Goal: Task Accomplishment & Management: Manage account settings

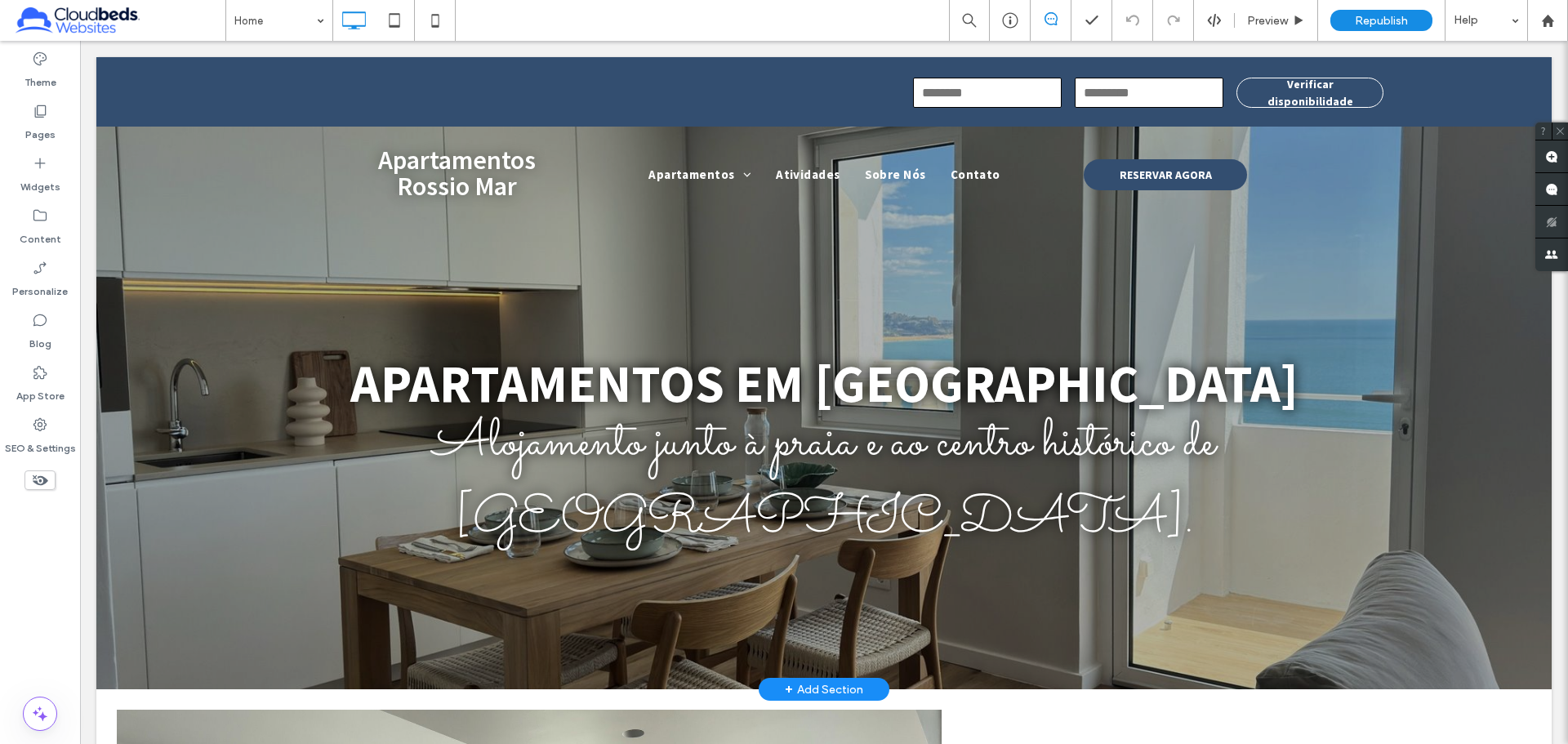
click at [171, 284] on div at bounding box center [824, 393] width 1455 height 592
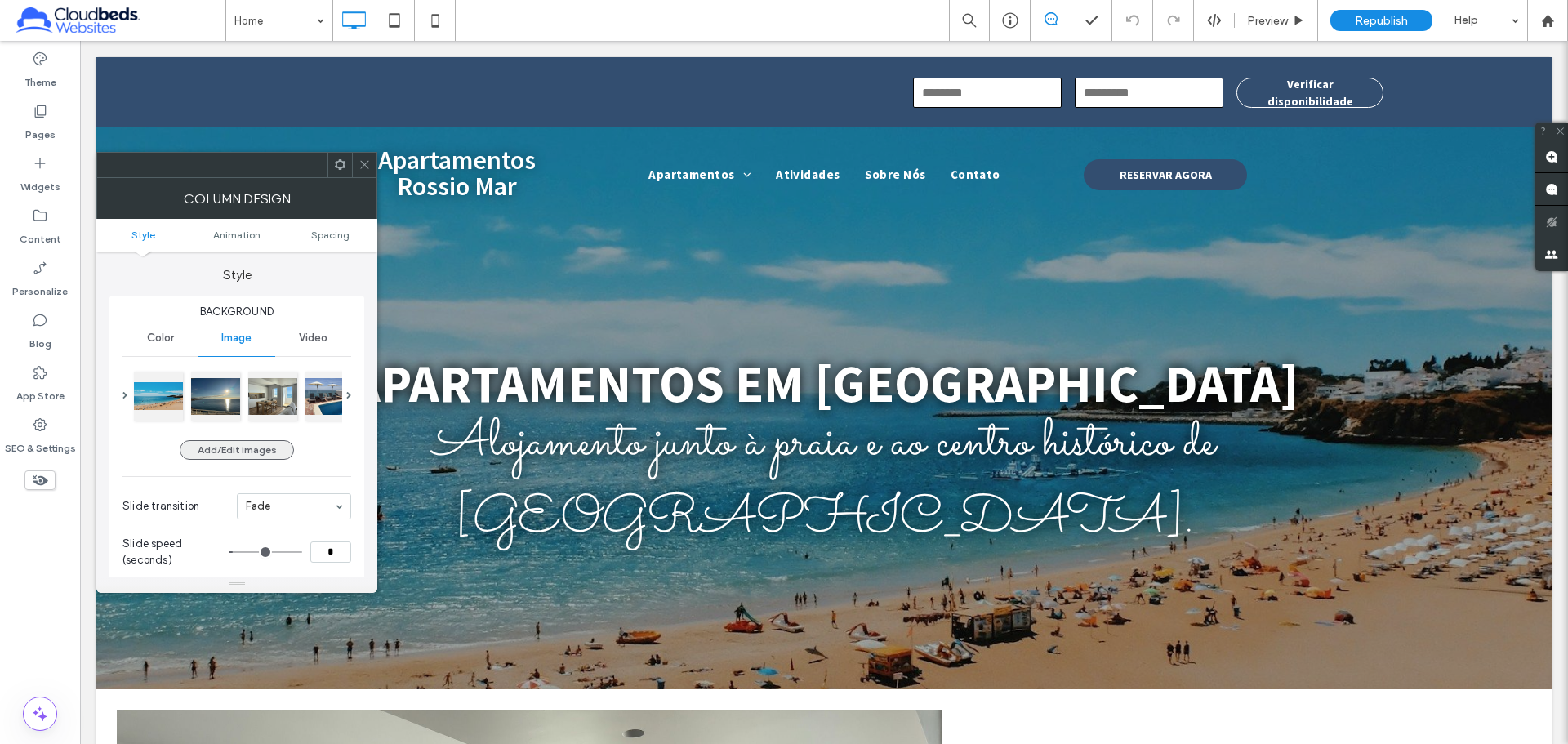
click at [215, 452] on button "Add/Edit images" at bounding box center [236, 450] width 114 height 20
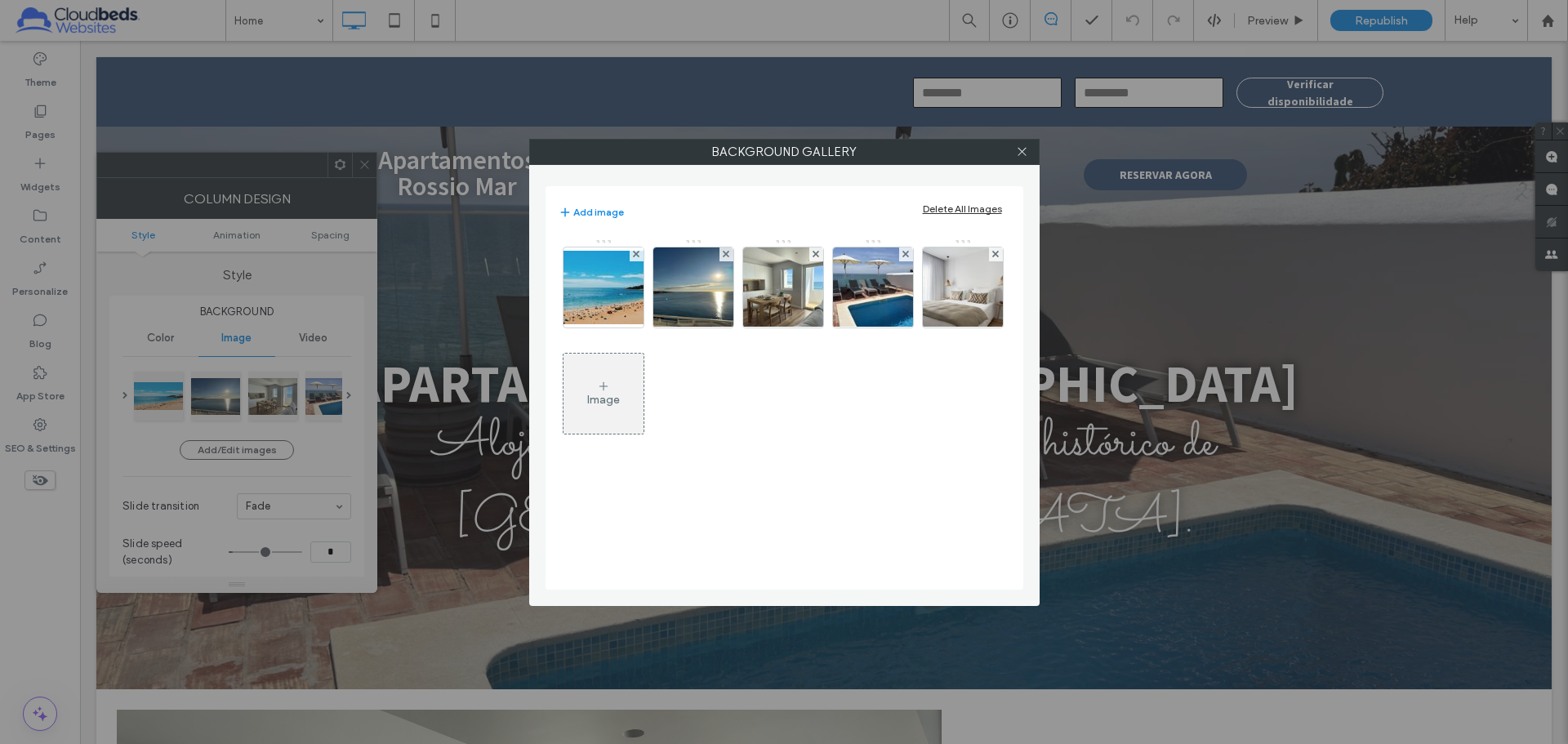
click at [614, 405] on div "Image" at bounding box center [604, 400] width 32 height 14
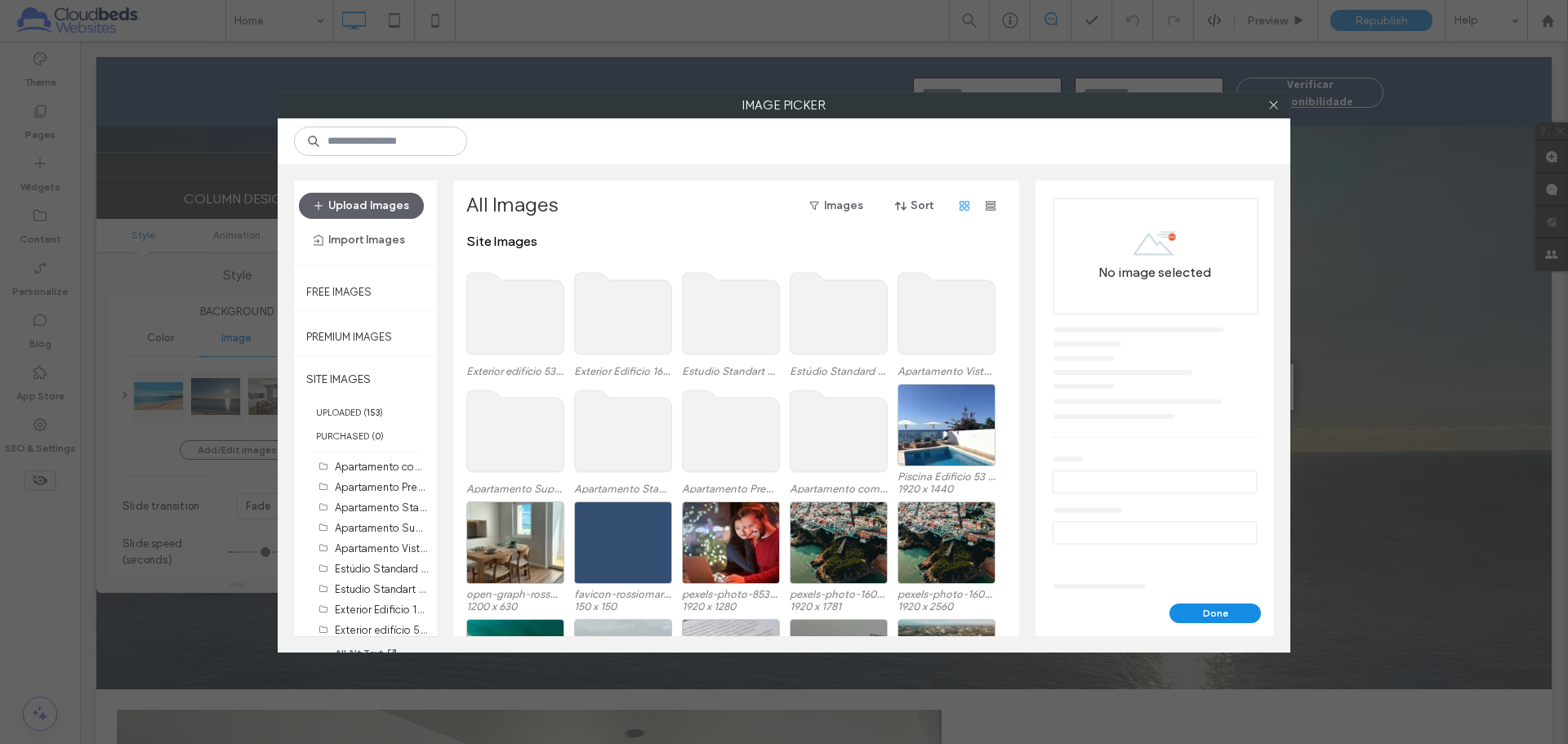
click at [520, 343] on use at bounding box center [515, 313] width 97 height 82
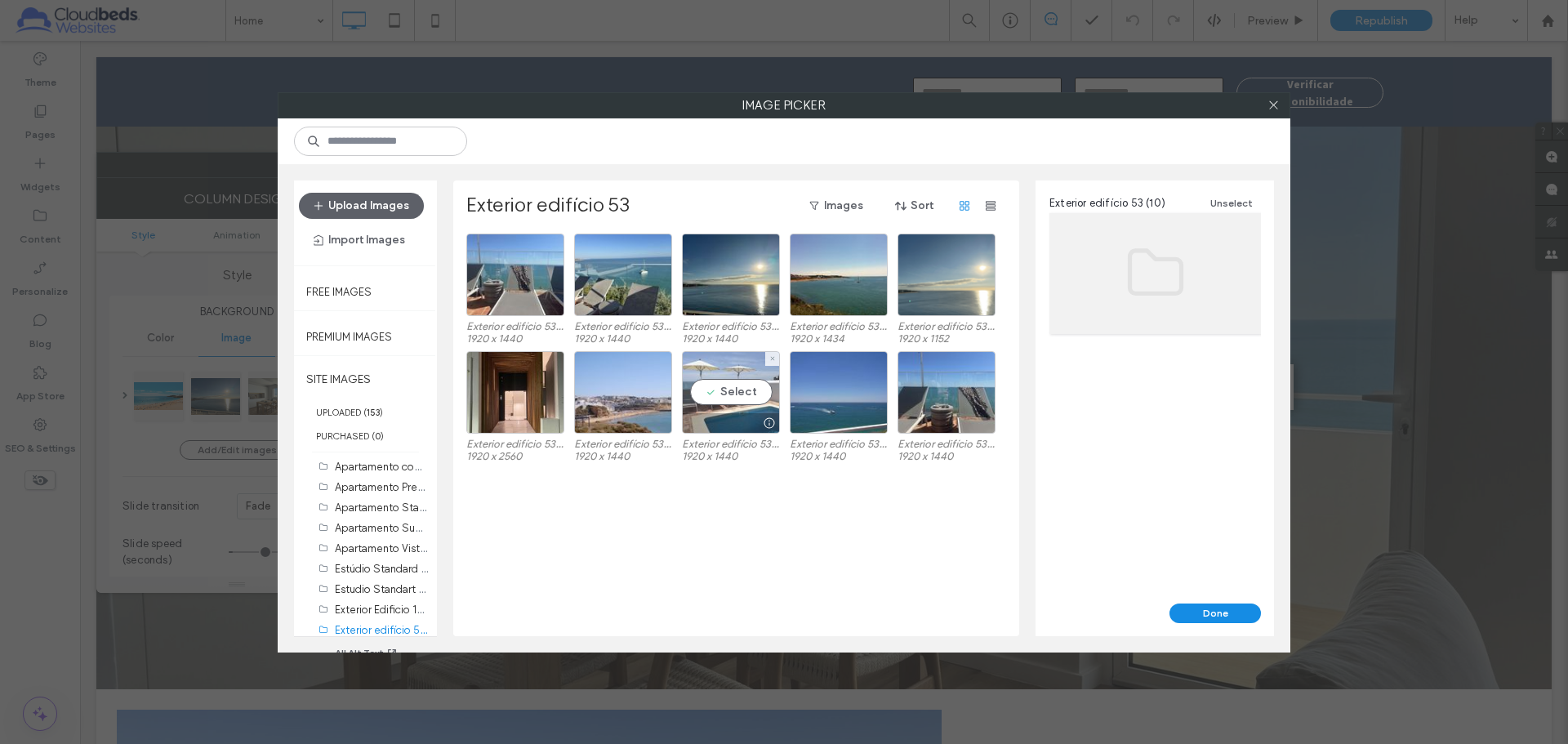
click at [723, 390] on div "Select" at bounding box center [730, 392] width 98 height 83
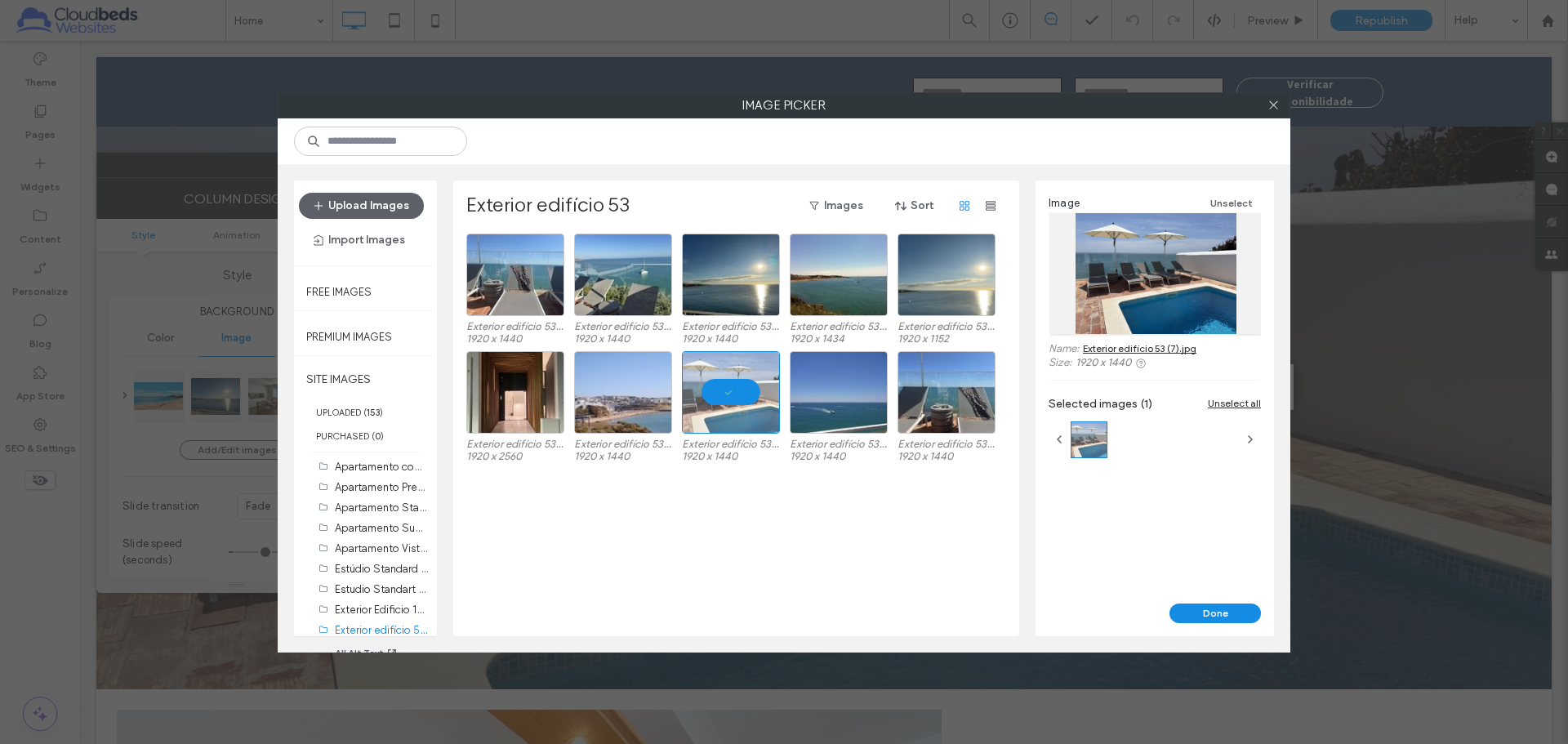
drag, startPoint x: 1234, startPoint y: 612, endPoint x: 1224, endPoint y: 611, distance: 10.0
click at [1102, 480] on button "Done" at bounding box center [1215, 613] width 91 height 20
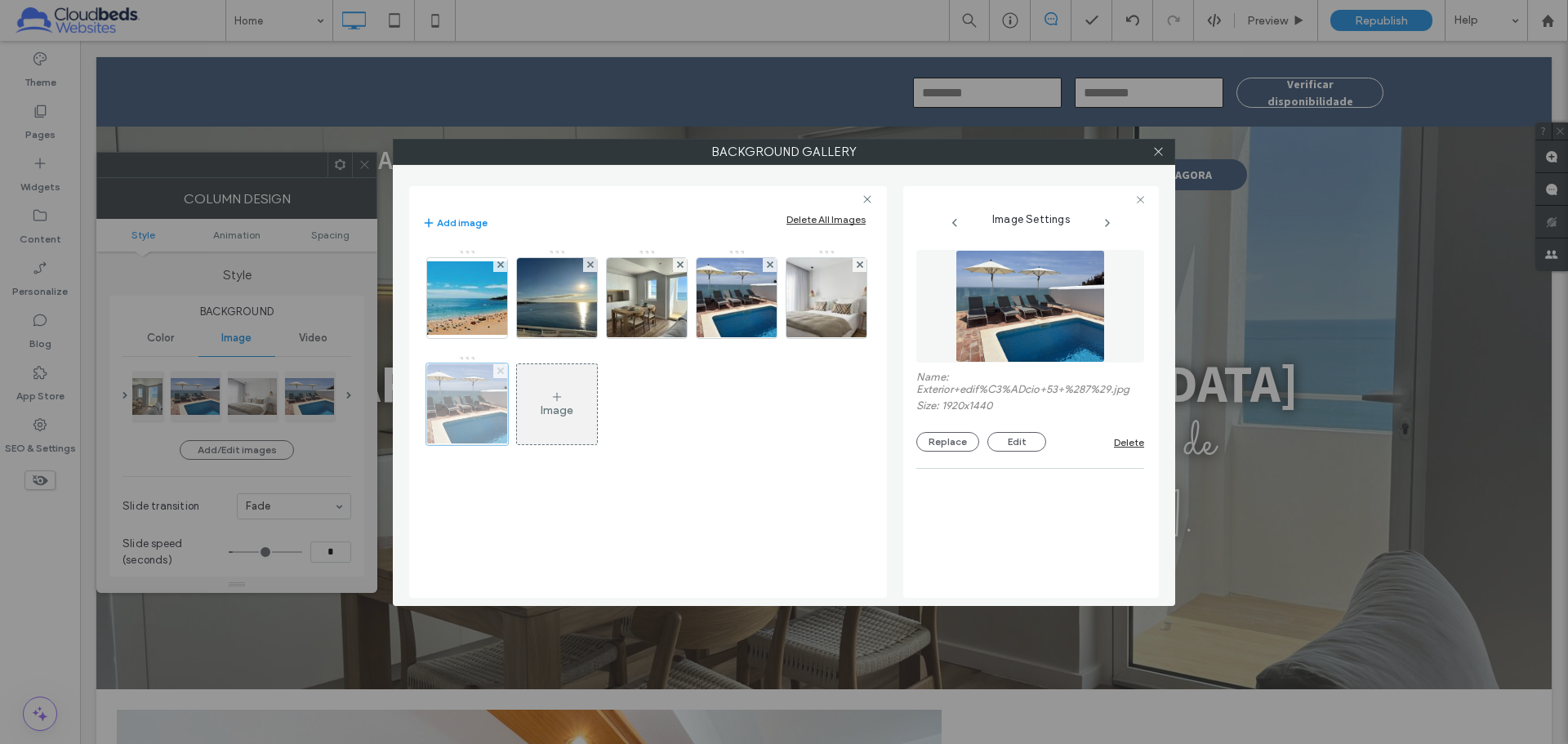
click at [500, 371] on use at bounding box center [499, 370] width 7 height 7
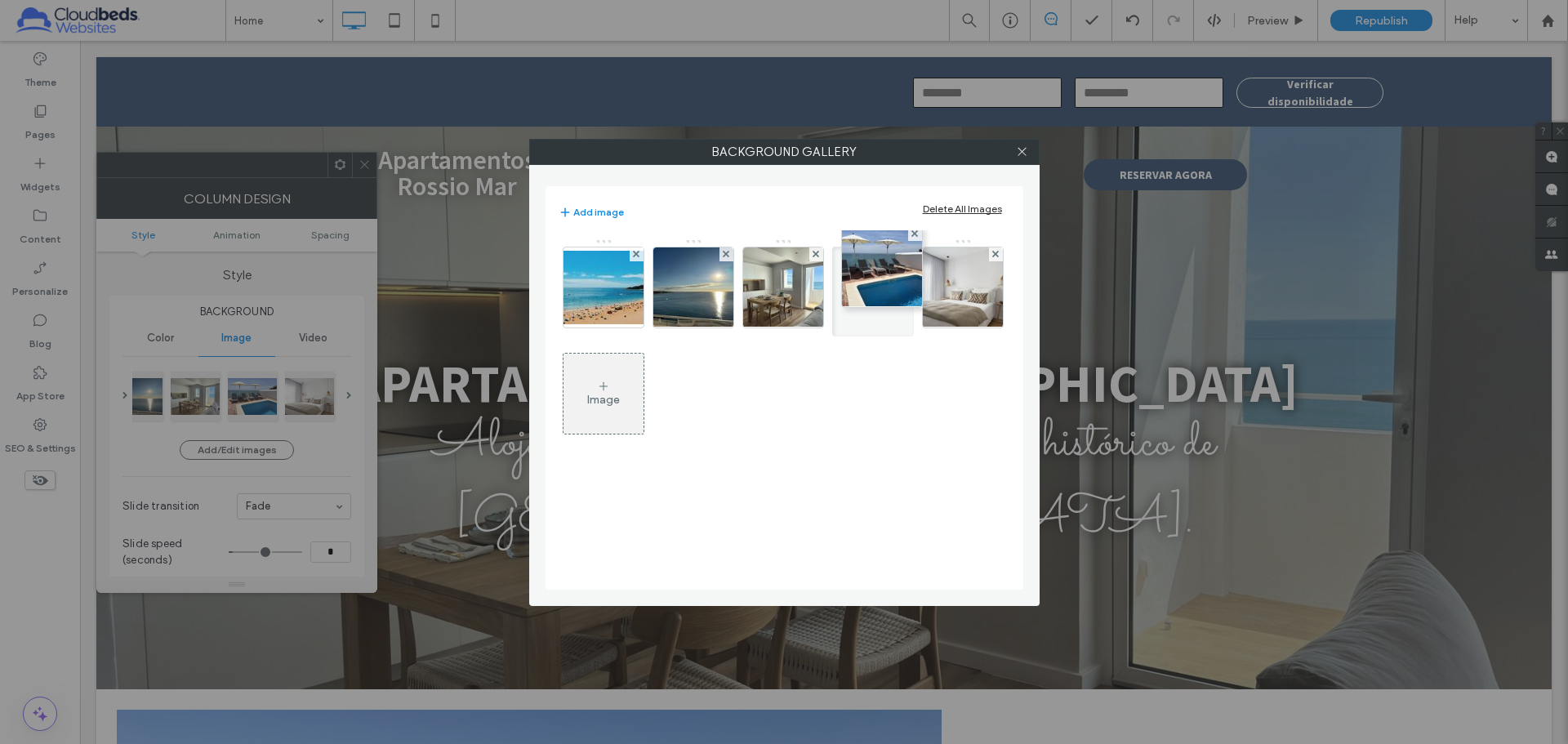
drag, startPoint x: 865, startPoint y: 292, endPoint x: 865, endPoint y: 280, distance: 12.0
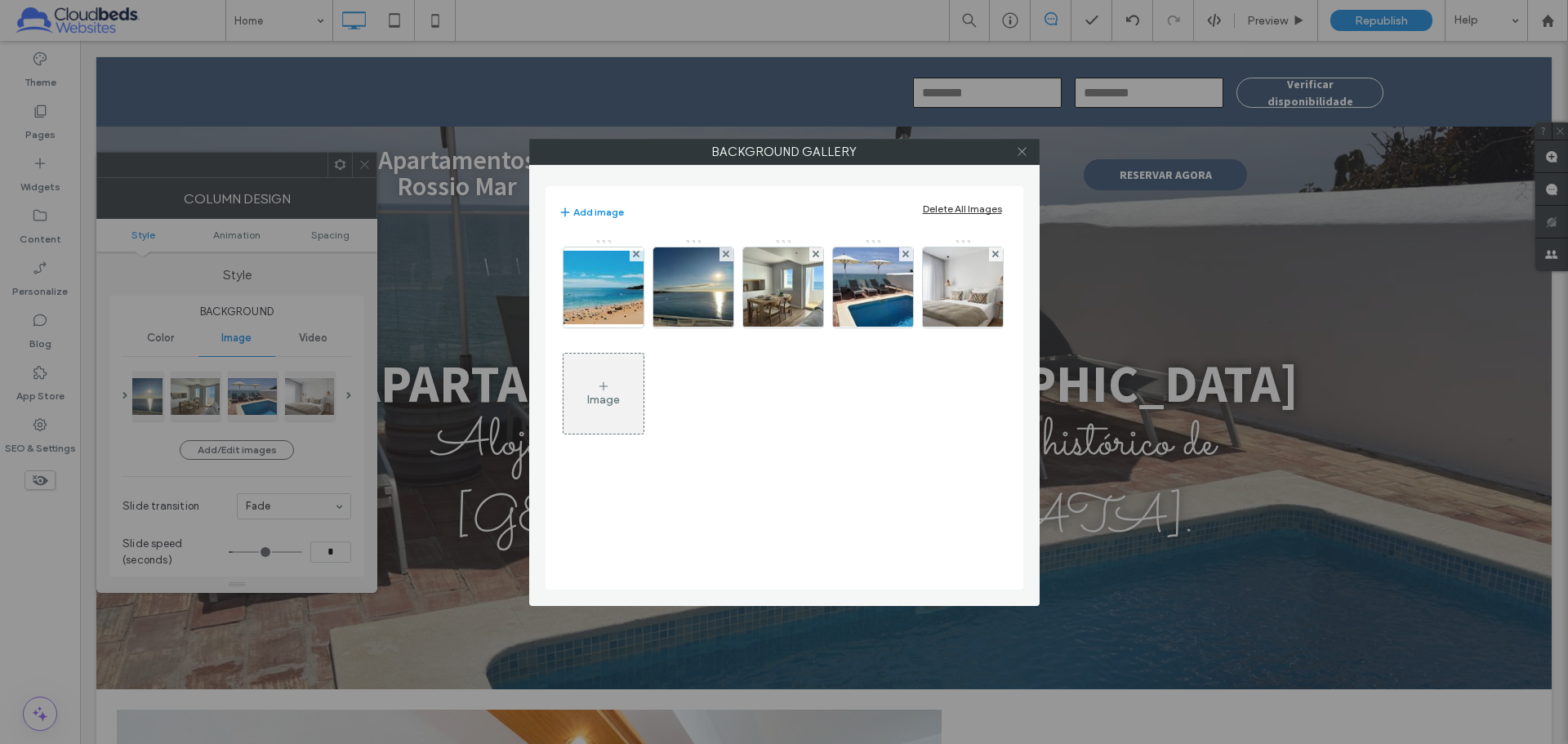
click at [1019, 153] on icon at bounding box center [1021, 151] width 12 height 12
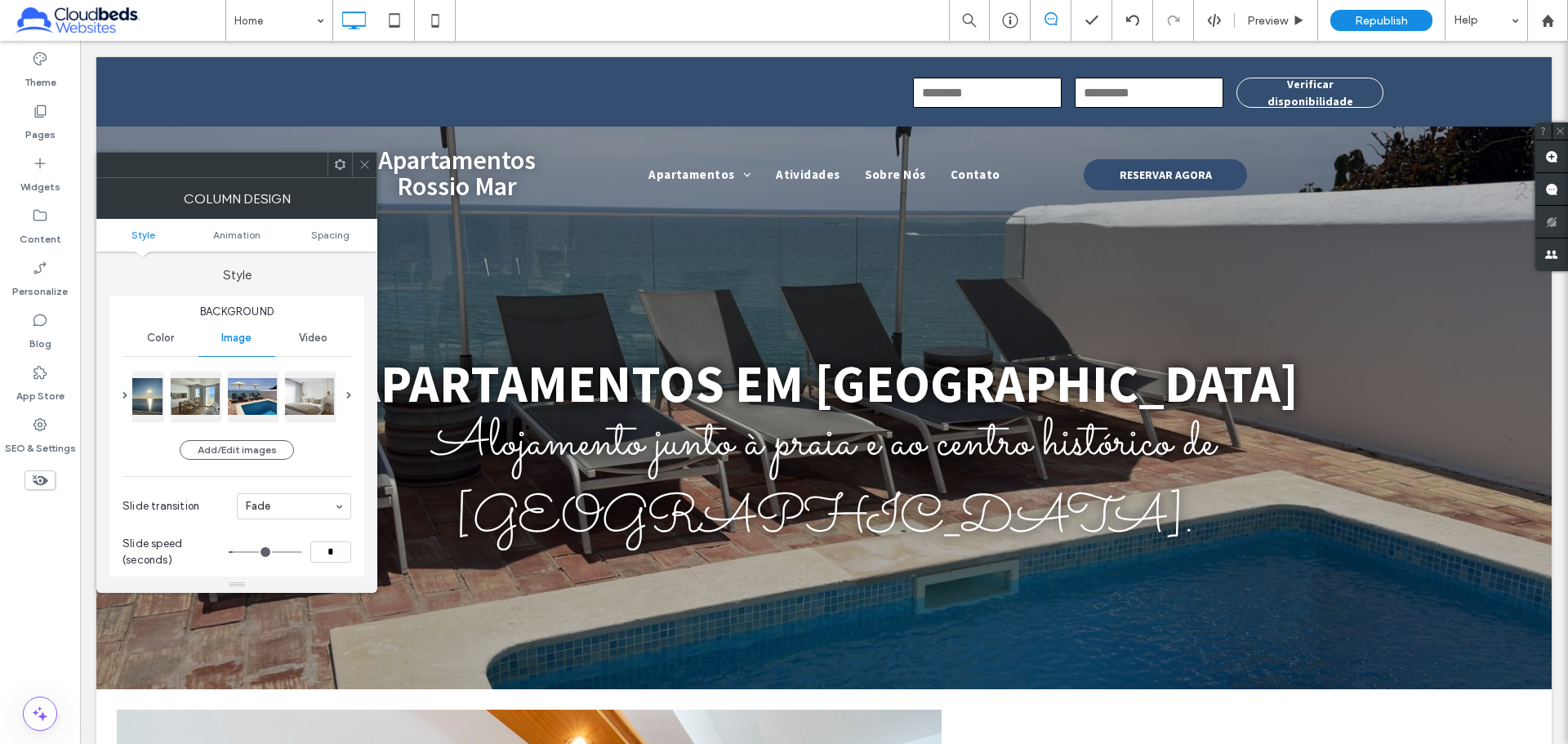
click at [358, 161] on div at bounding box center [364, 165] width 25 height 25
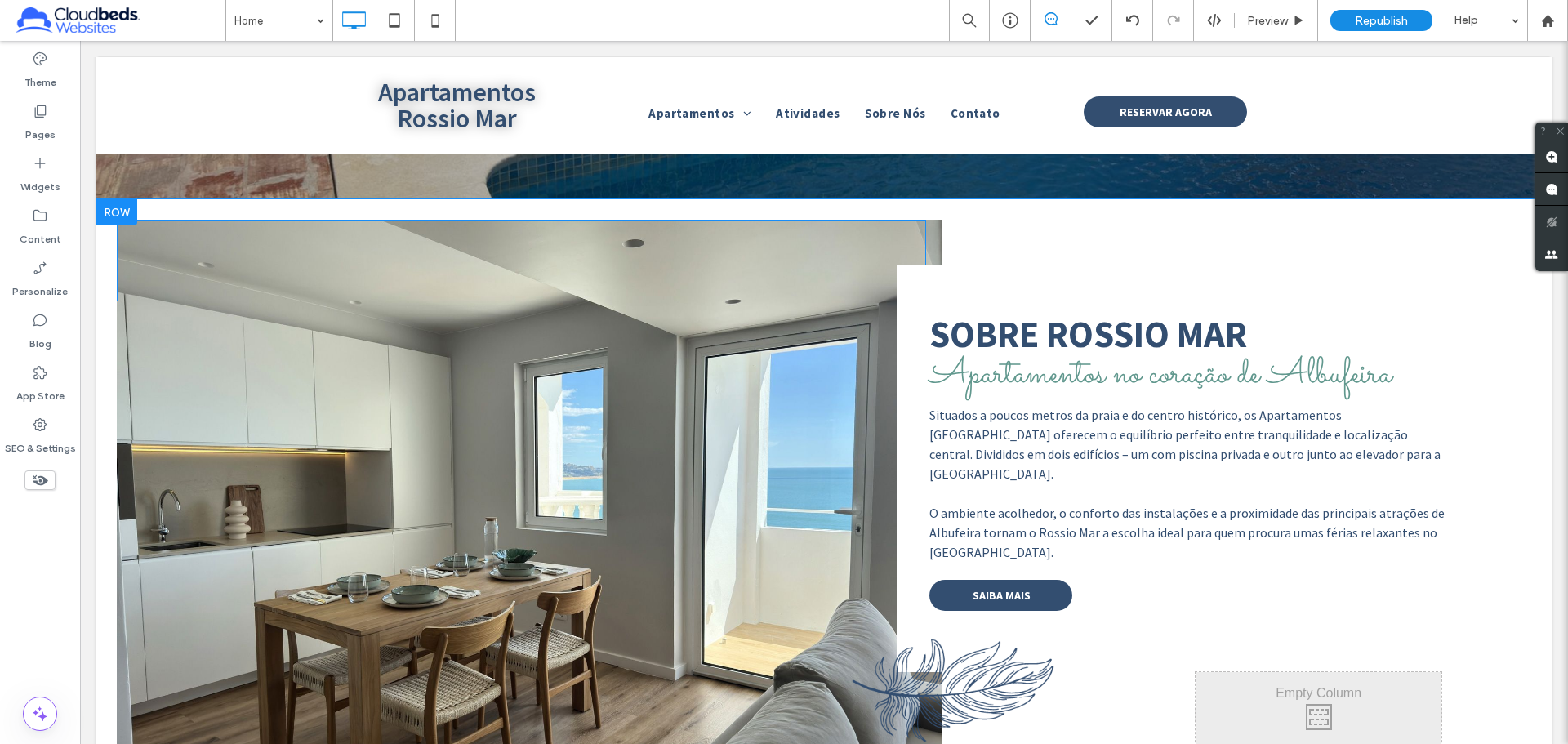
scroll to position [653, 0]
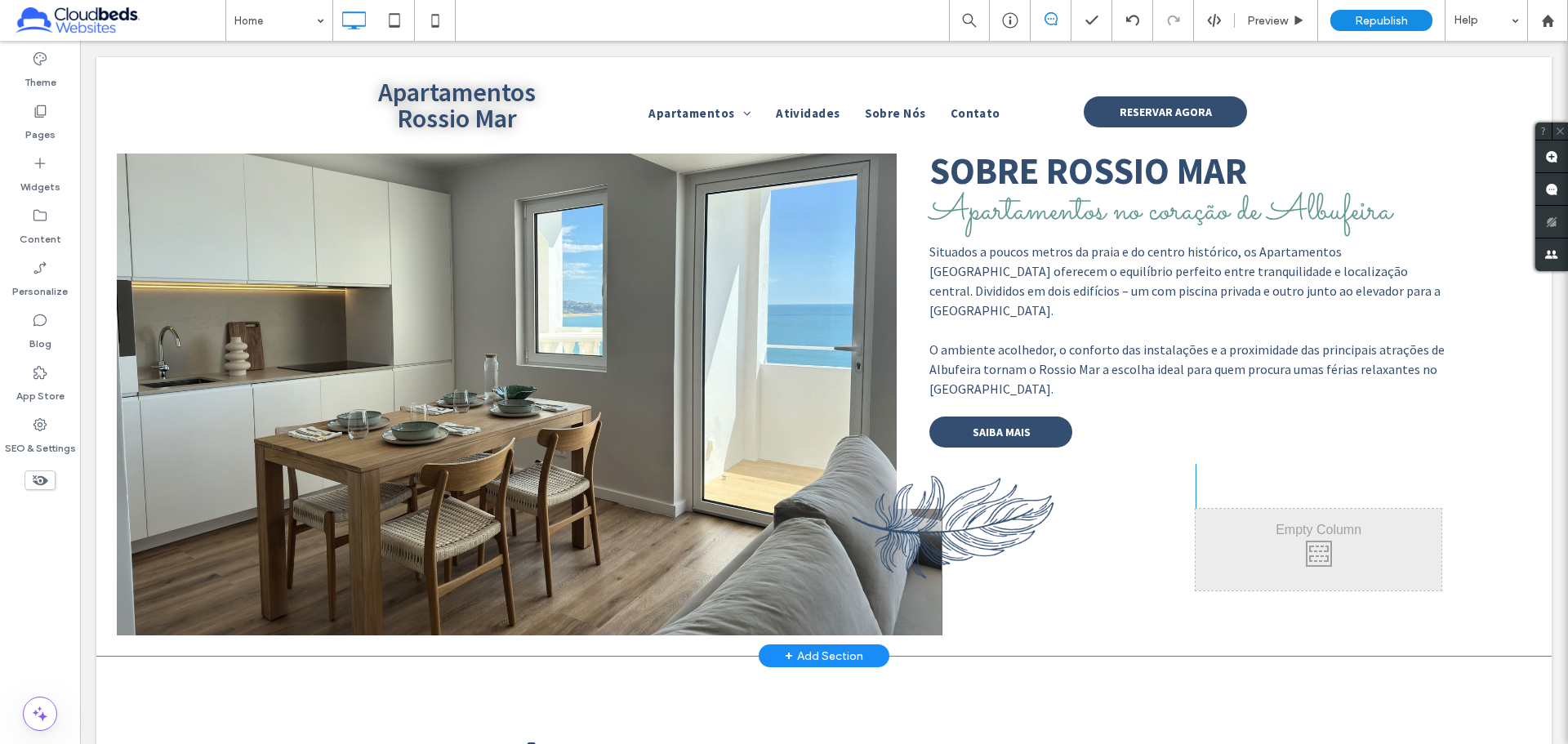
click at [410, 343] on div at bounding box center [529, 345] width 825 height 579
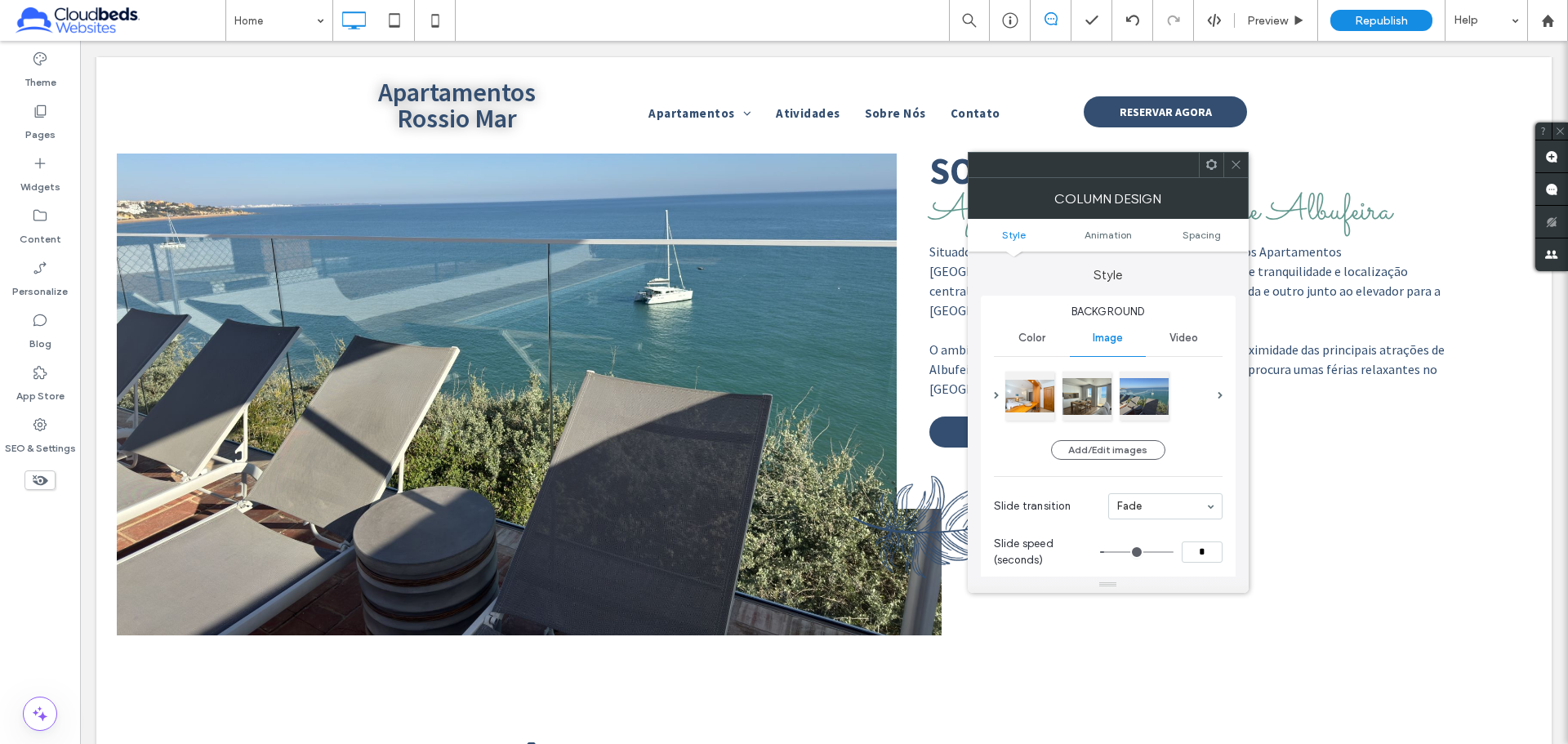
click at [1102, 161] on div at bounding box center [1236, 165] width 25 height 25
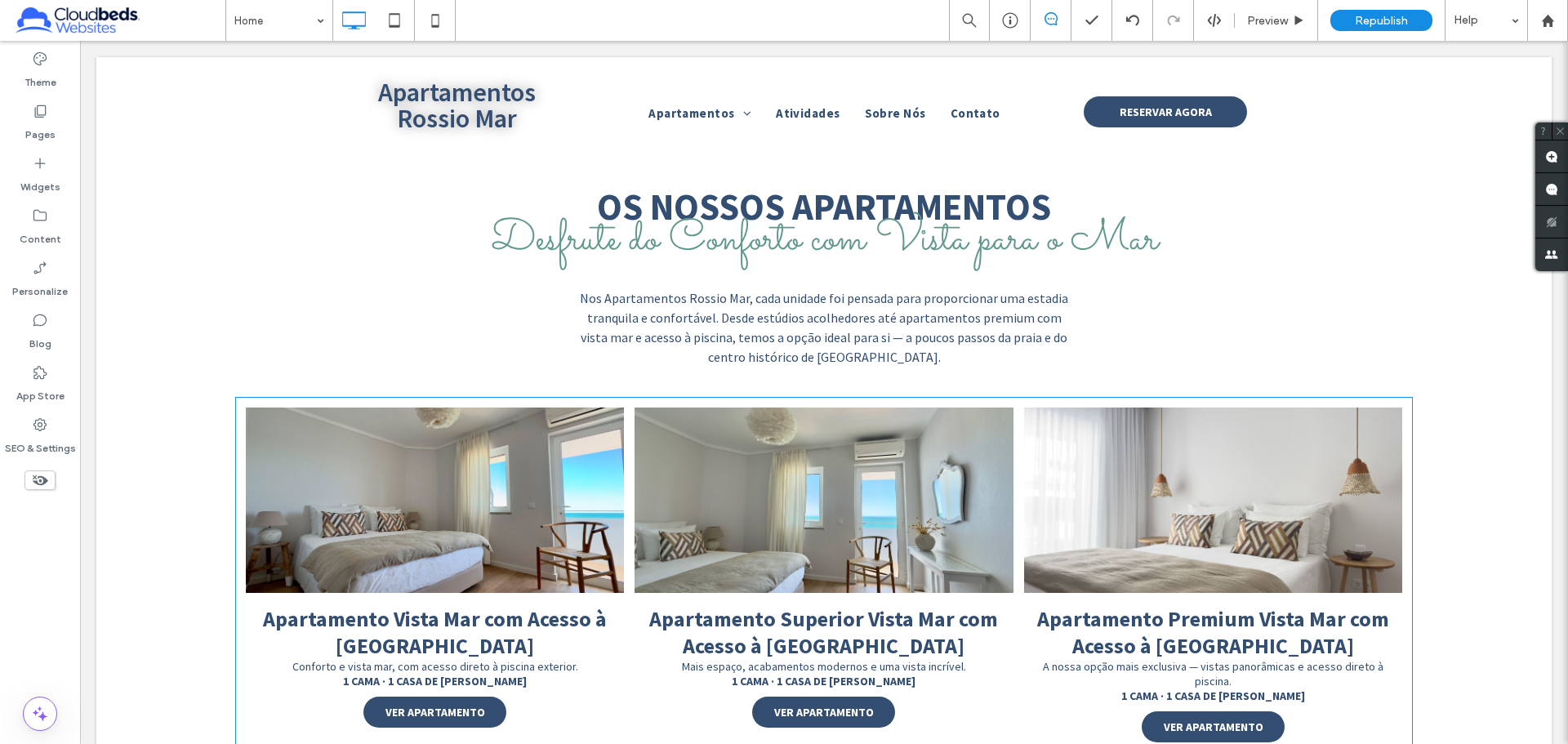
scroll to position [1715, 0]
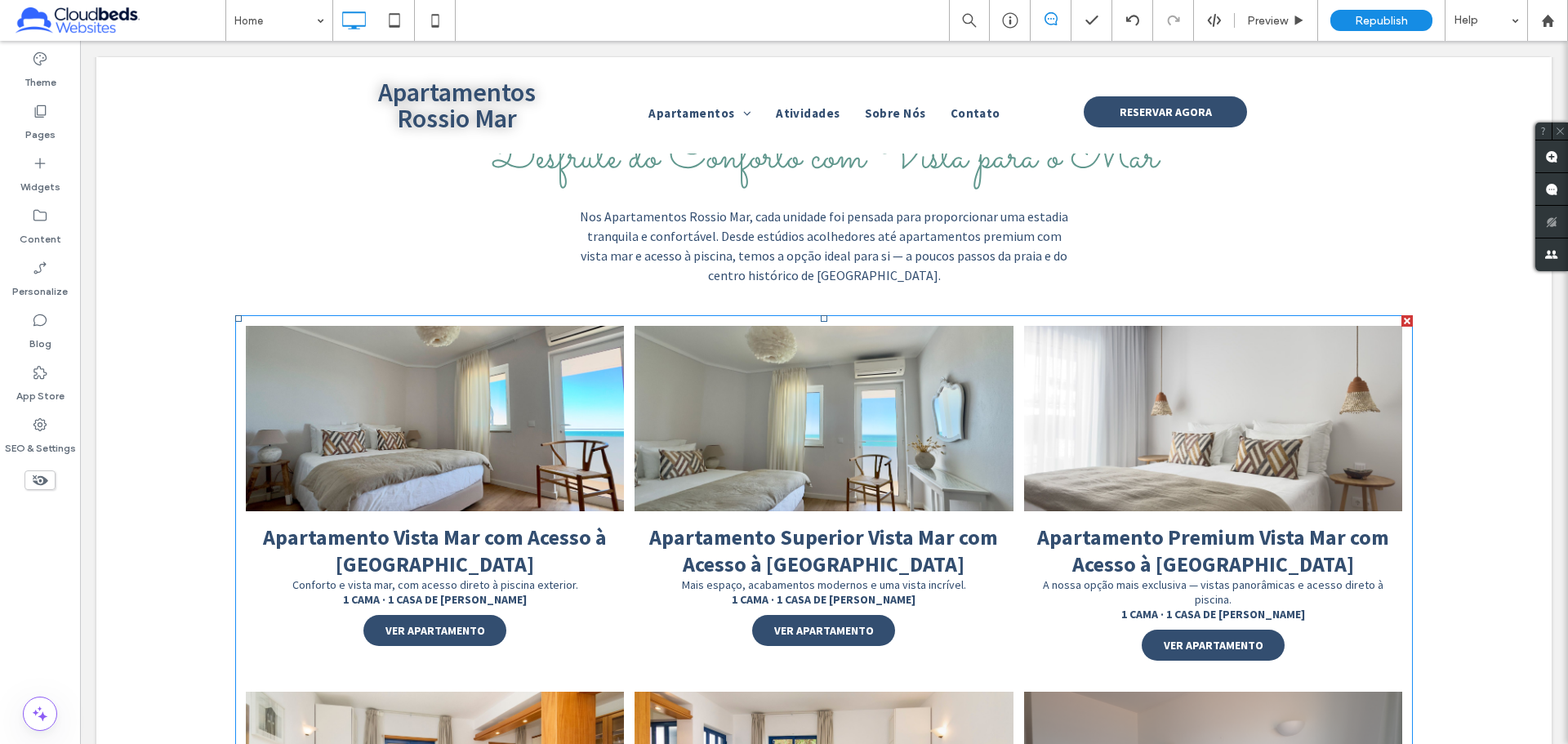
click at [501, 357] on link at bounding box center [435, 418] width 378 height 185
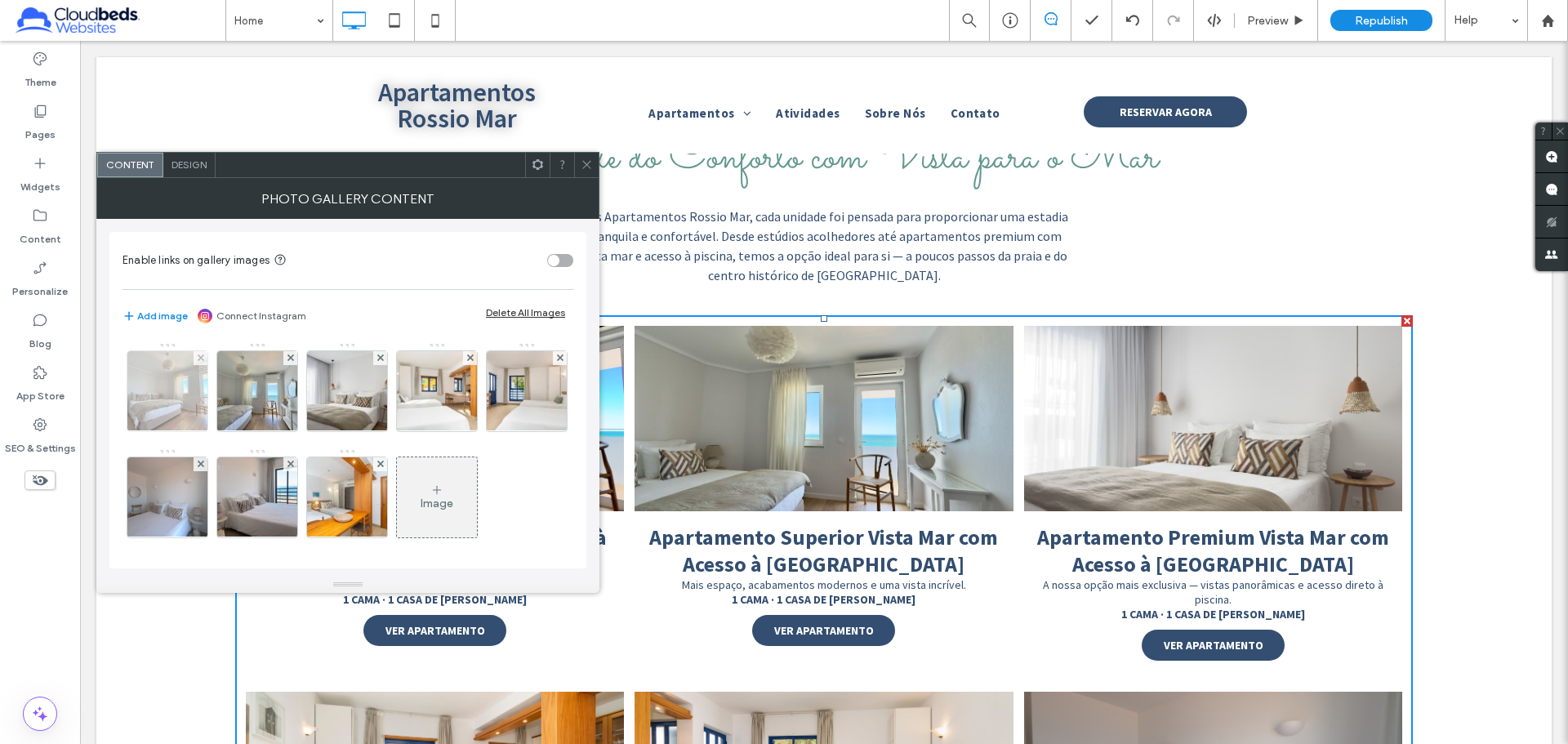
click at [179, 387] on img at bounding box center [167, 391] width 107 height 80
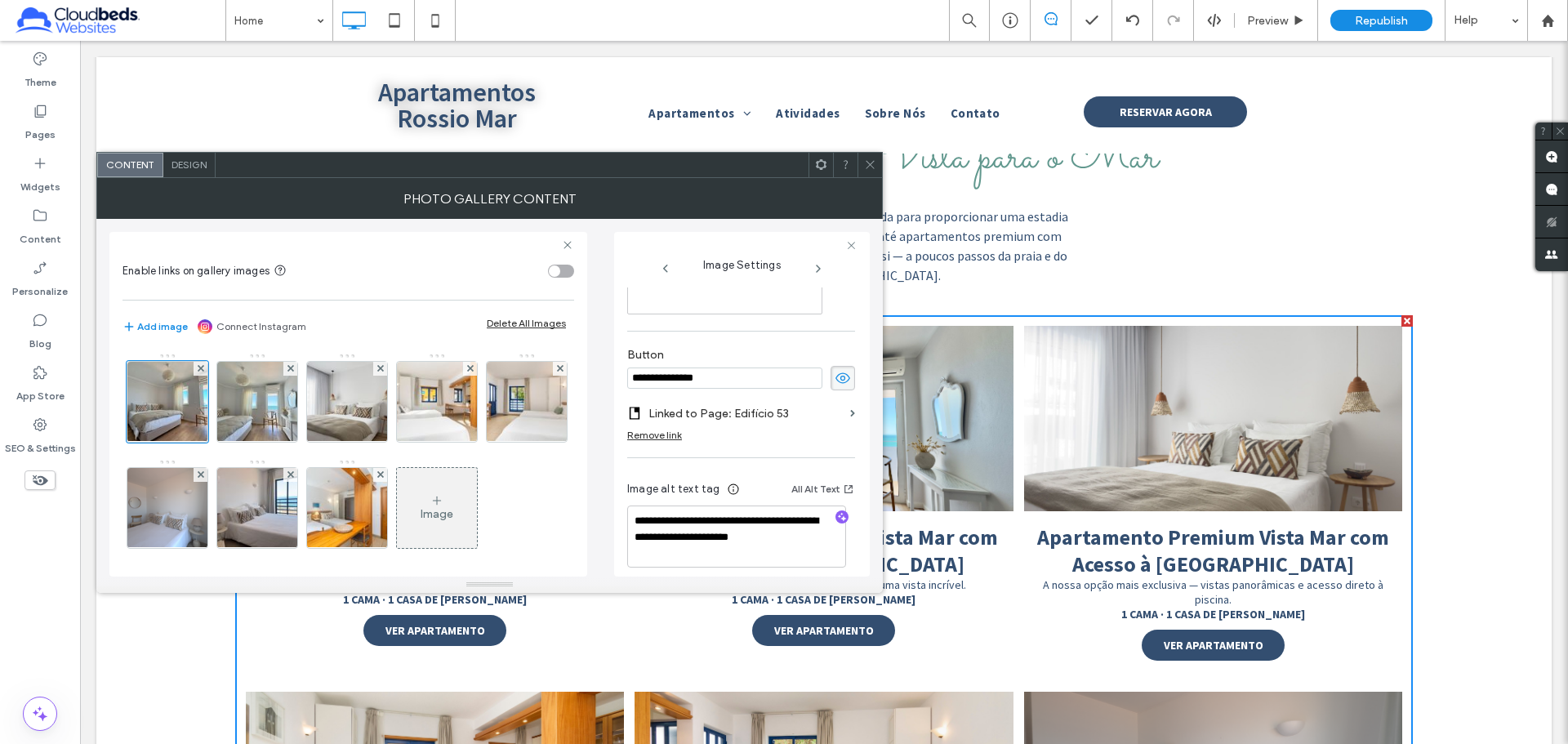
scroll to position [0, 0]
drag, startPoint x: 744, startPoint y: 386, endPoint x: 547, endPoint y: 372, distance: 197.5
click at [547, 372] on div "**********" at bounding box center [489, 398] width 760 height 358
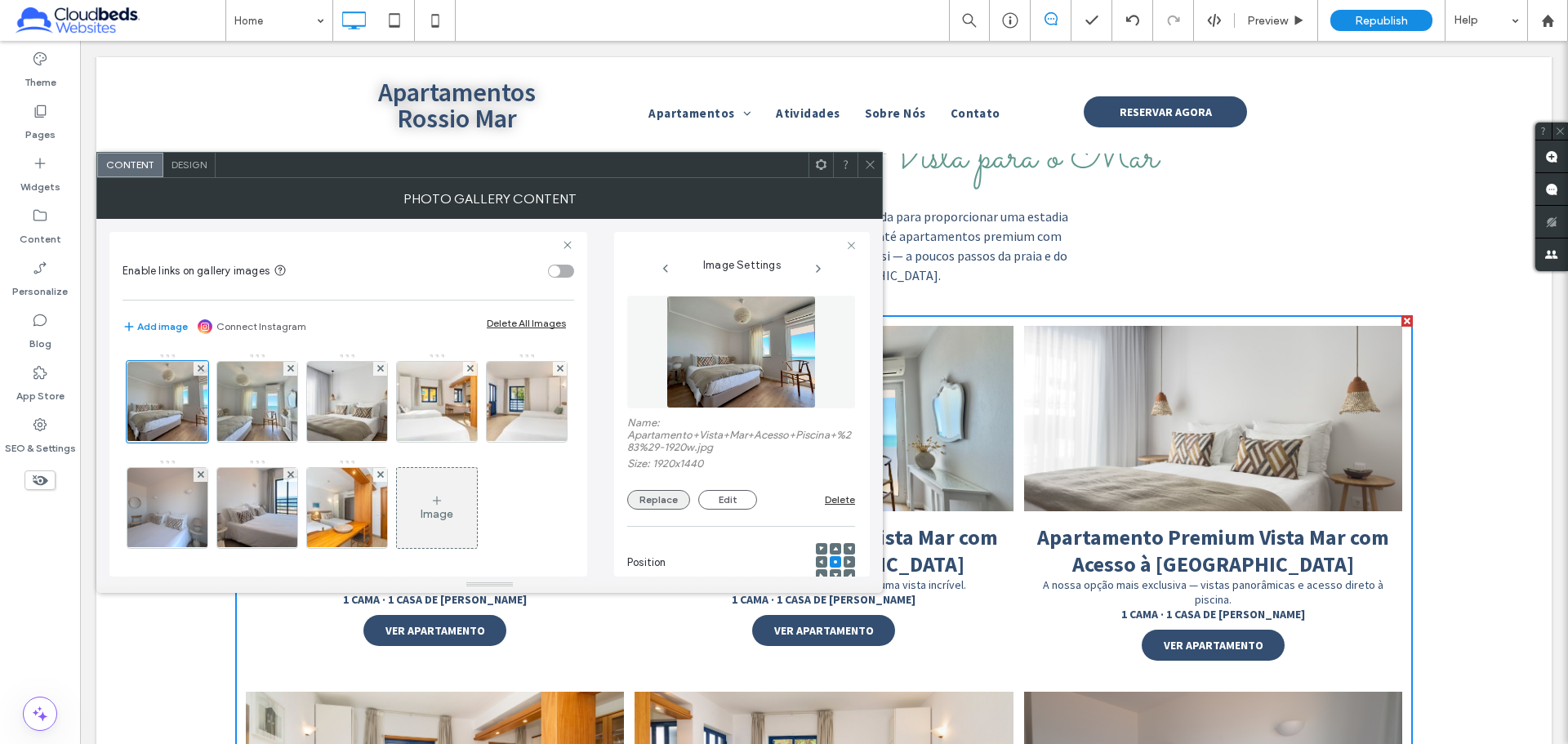
click at [656, 480] on button "Replace" at bounding box center [659, 499] width 63 height 20
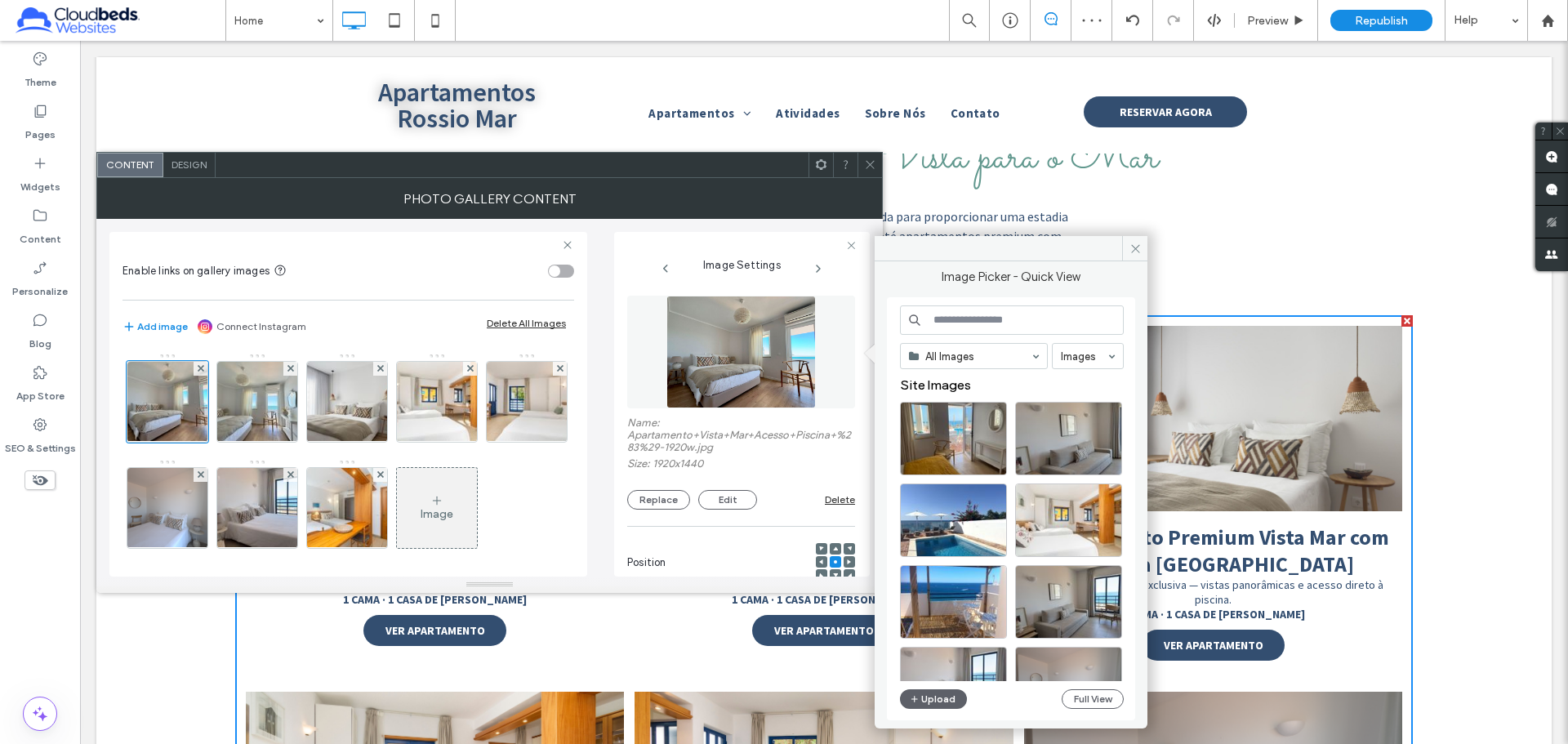
click at [871, 166] on use at bounding box center [869, 165] width 9 height 9
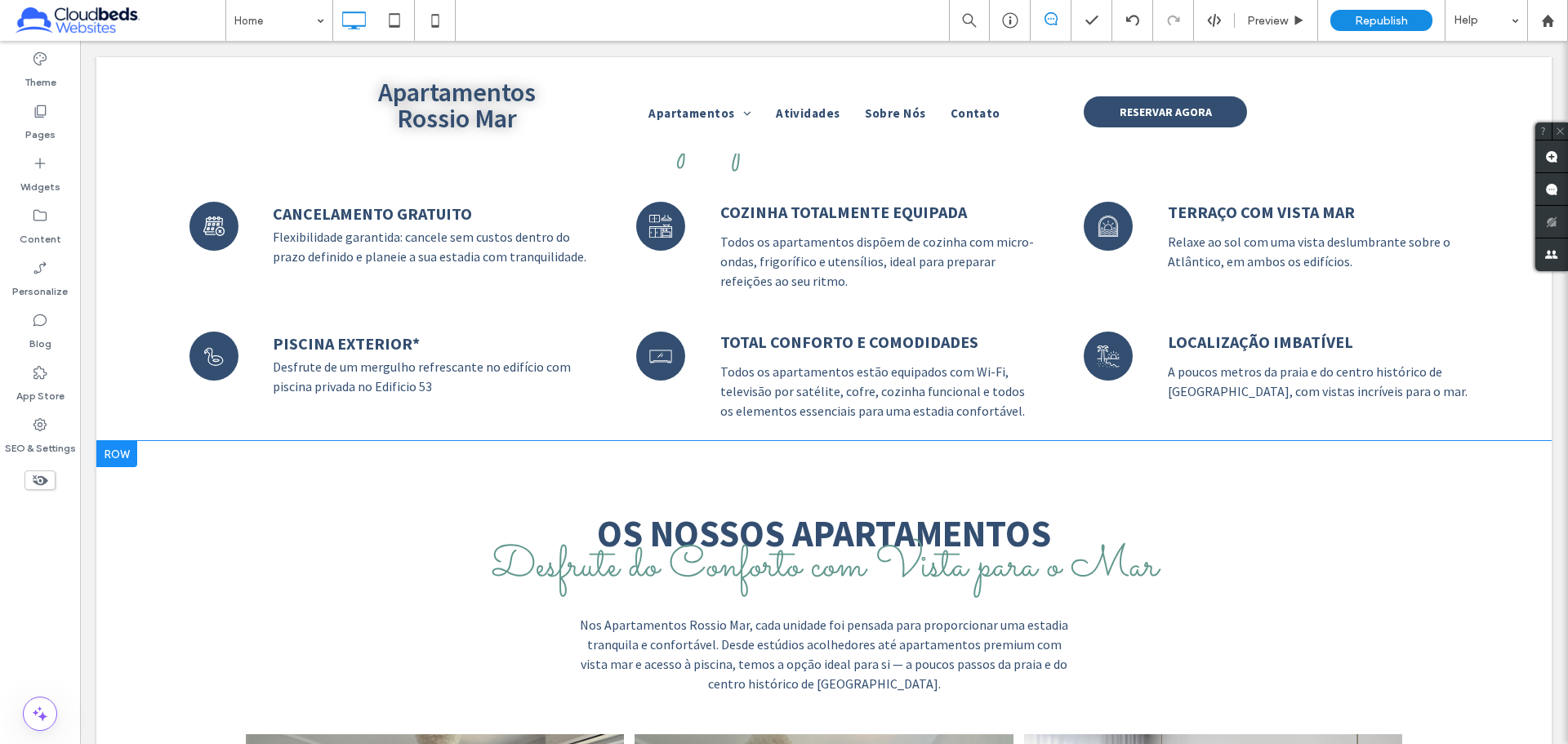
scroll to position [1388, 0]
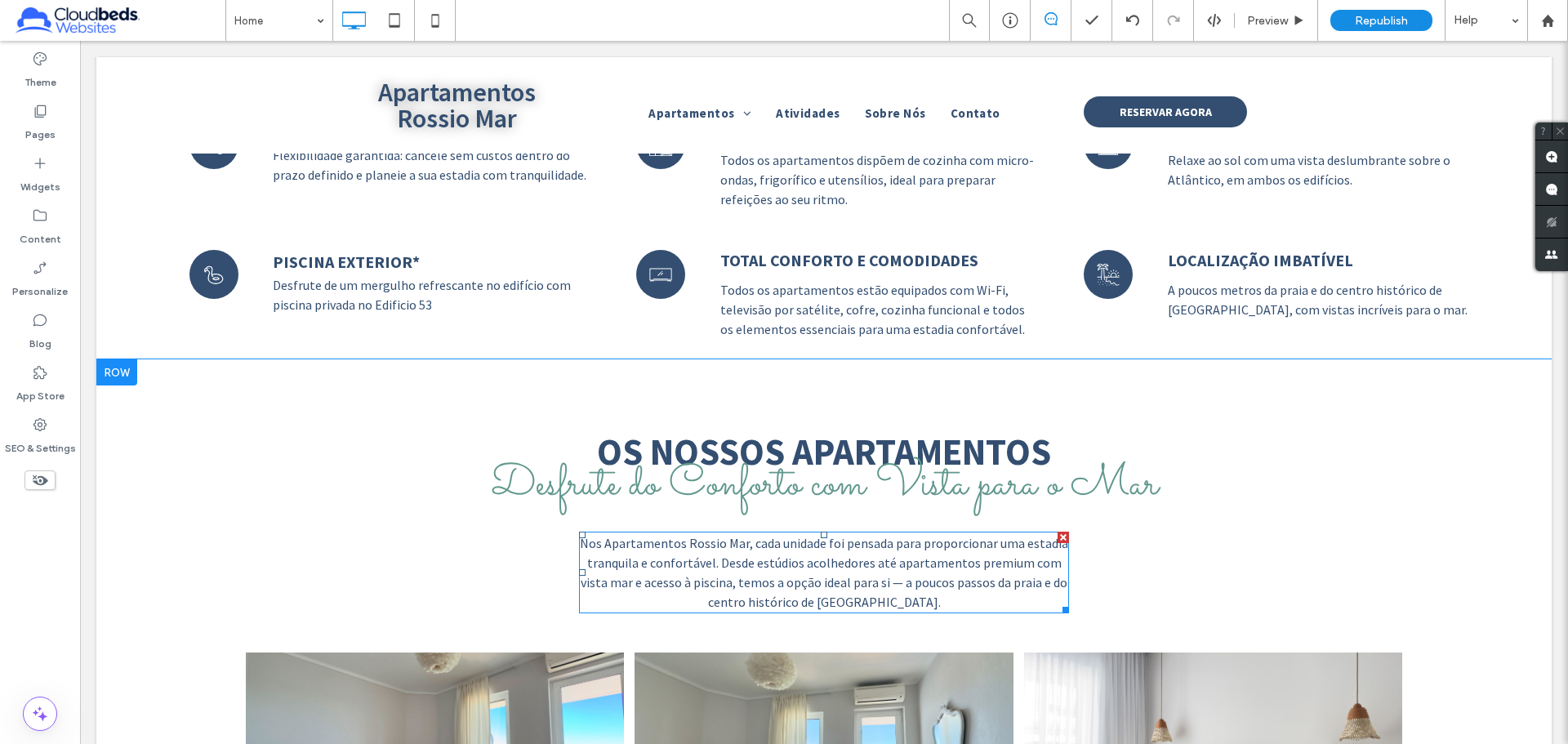
click at [811, 480] on span "Nos Apartamentos Rossio Mar, cada unidade foi pensada para proporcionar uma est…" at bounding box center [824, 572] width 489 height 75
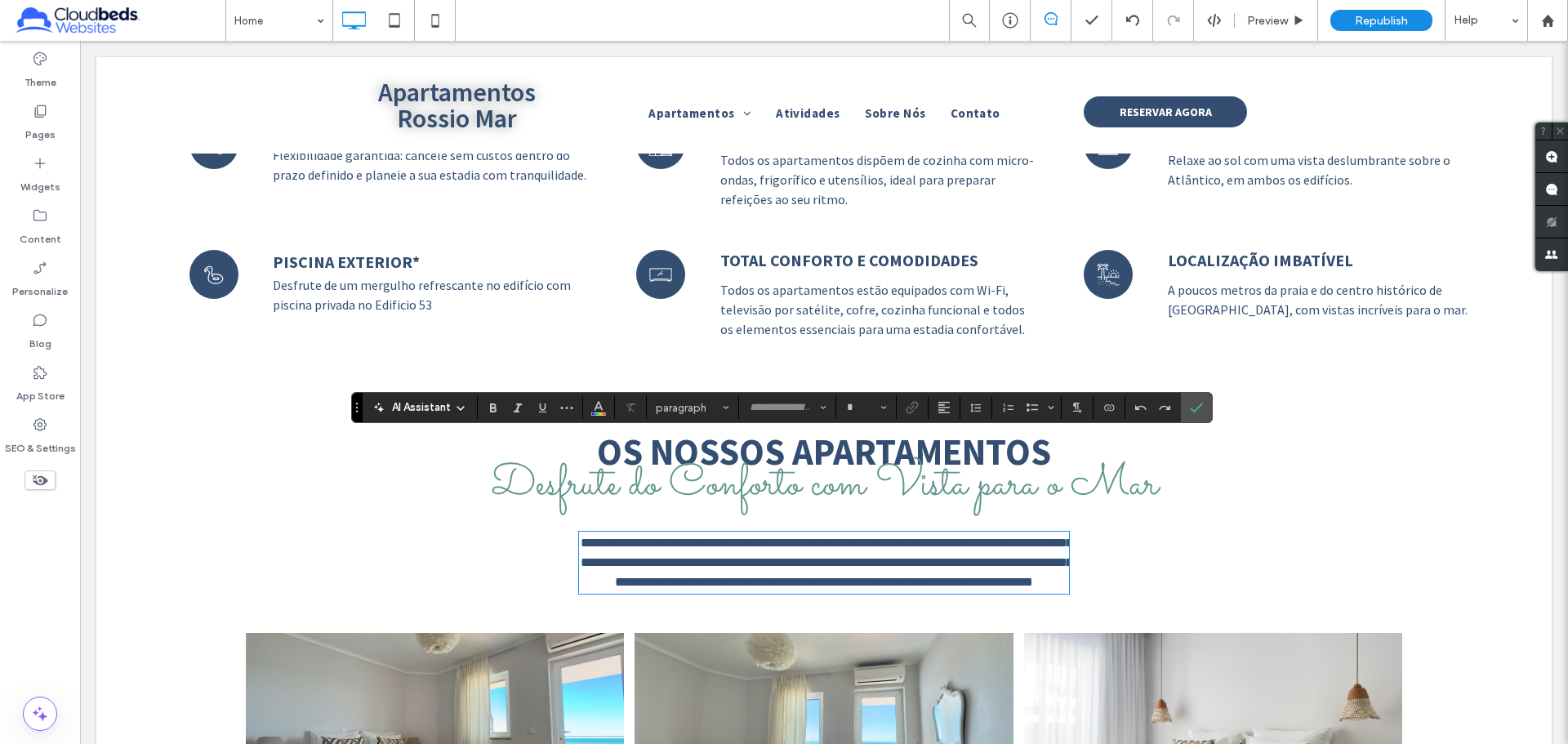
type input "**********"
type input "**"
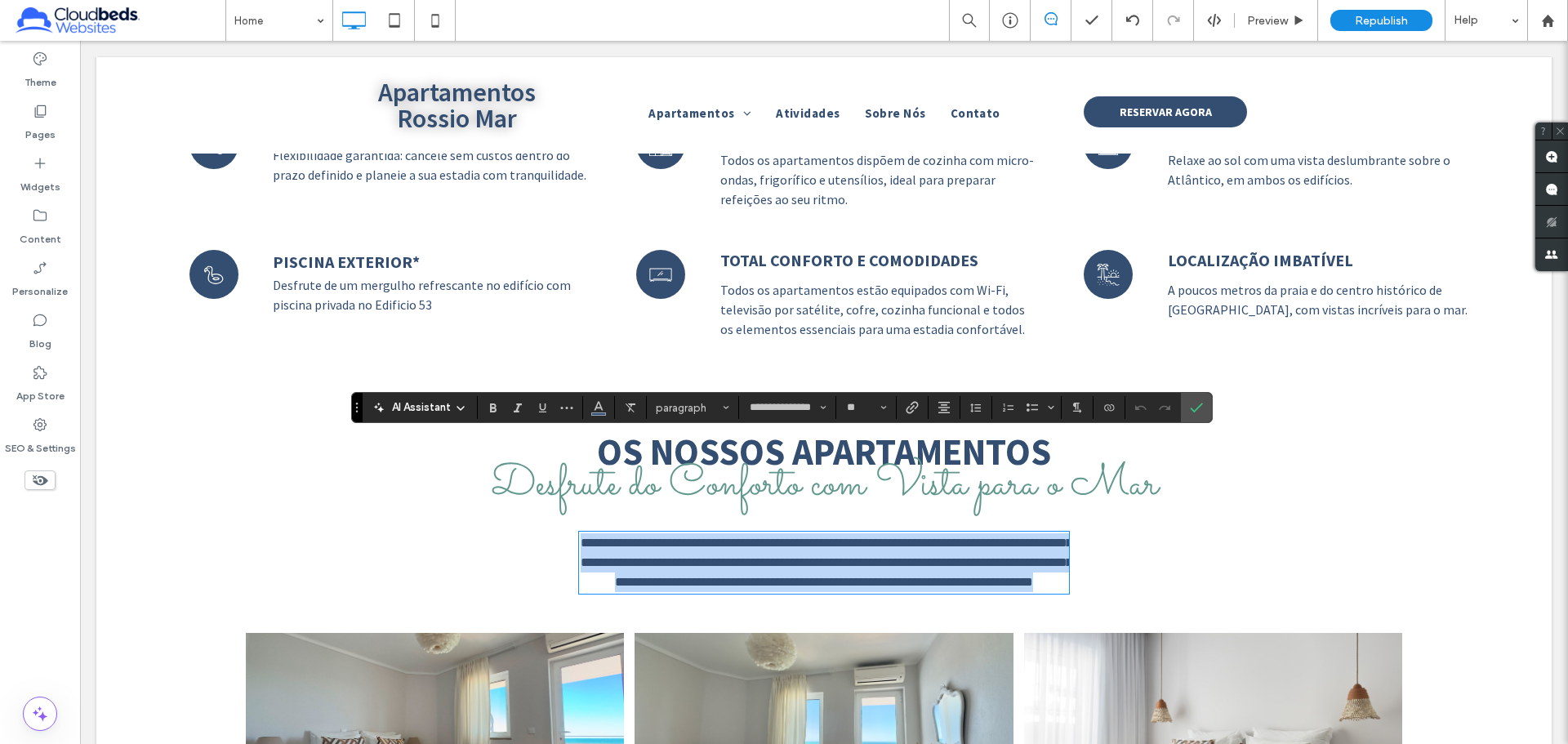
click at [901, 480] on p "**********" at bounding box center [824, 563] width 490 height 59
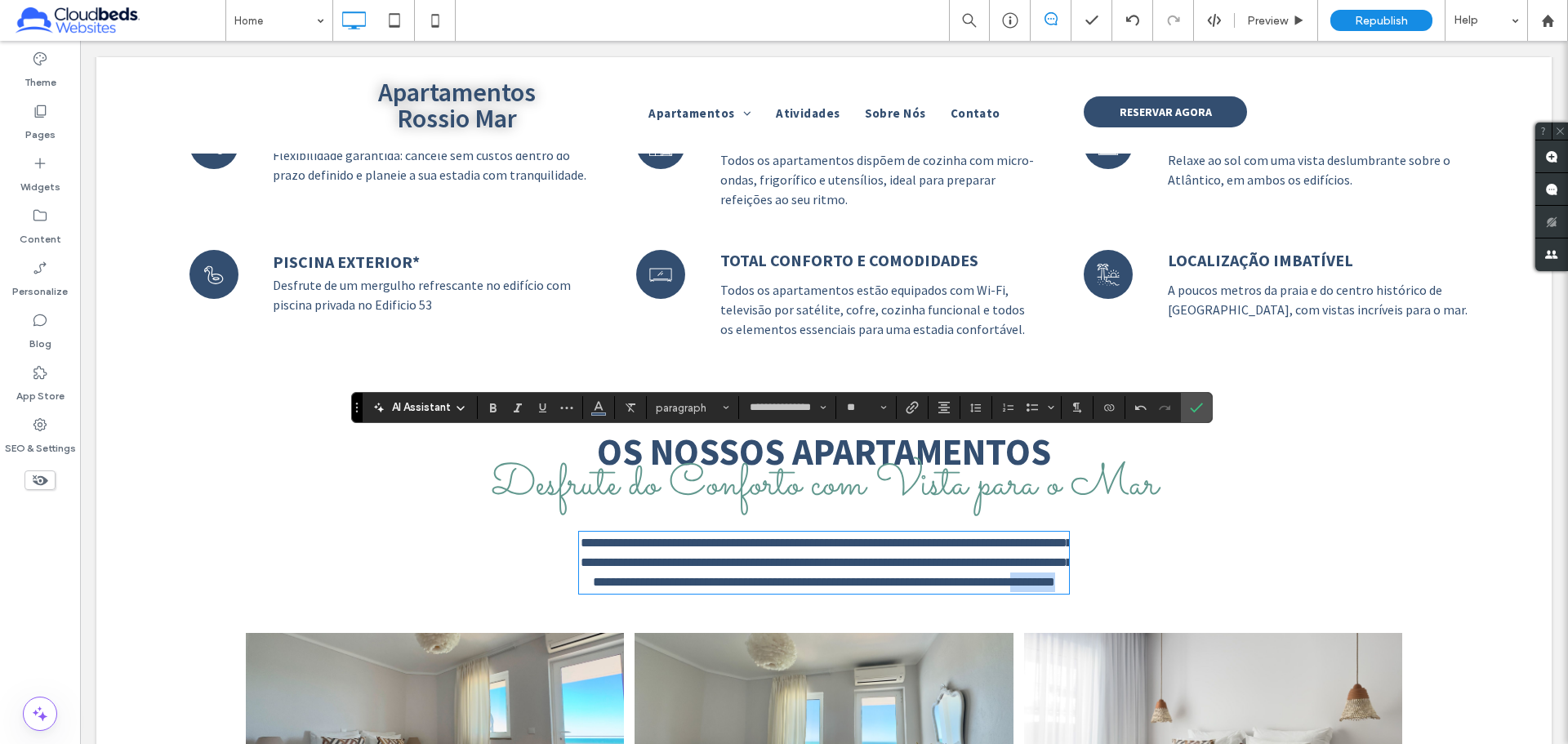
drag, startPoint x: 906, startPoint y: 505, endPoint x: 852, endPoint y: 505, distance: 54.0
click at [852, 480] on p "**********" at bounding box center [824, 563] width 490 height 59
click at [1102, 417] on span "Confirm" at bounding box center [1197, 407] width 13 height 28
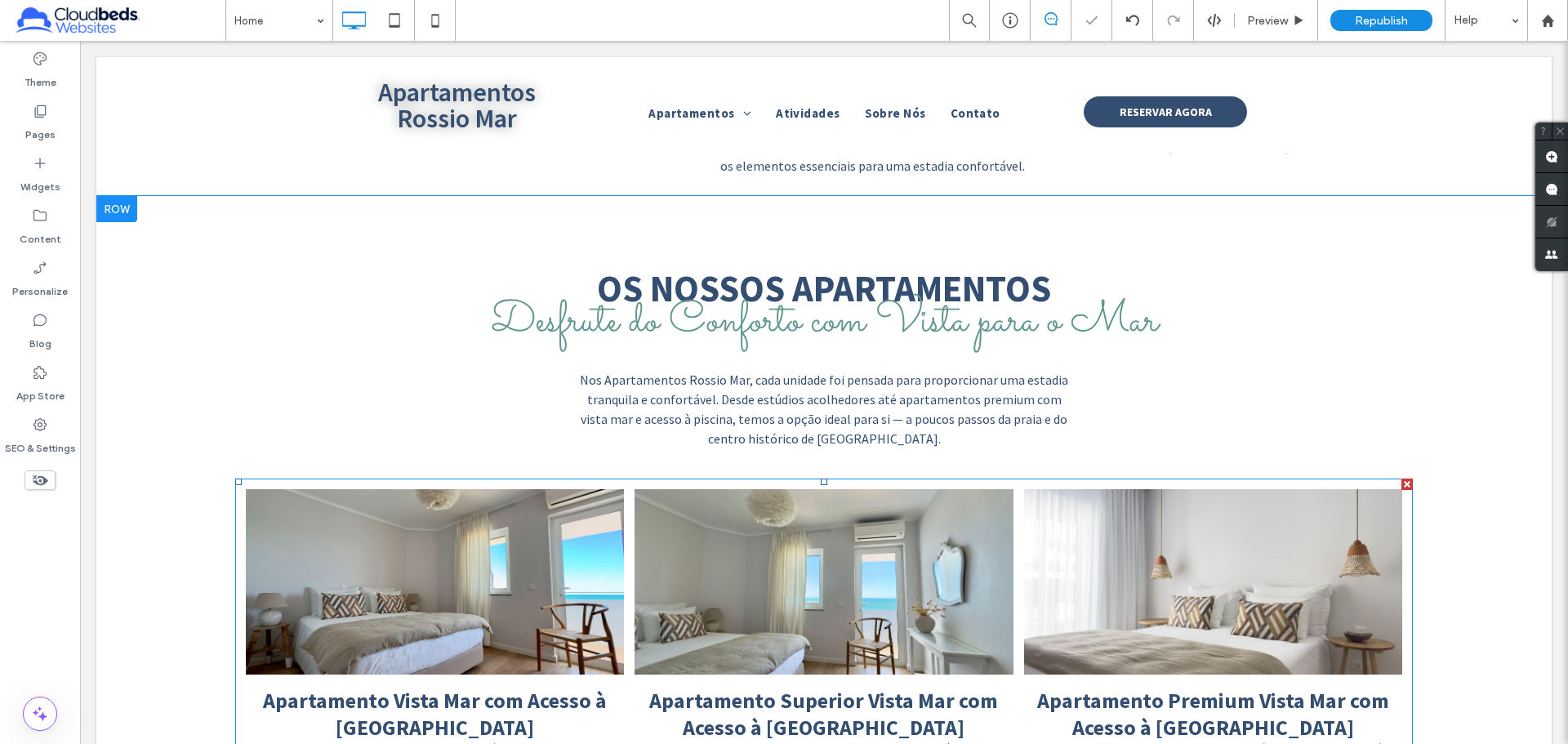
scroll to position [1633, 0]
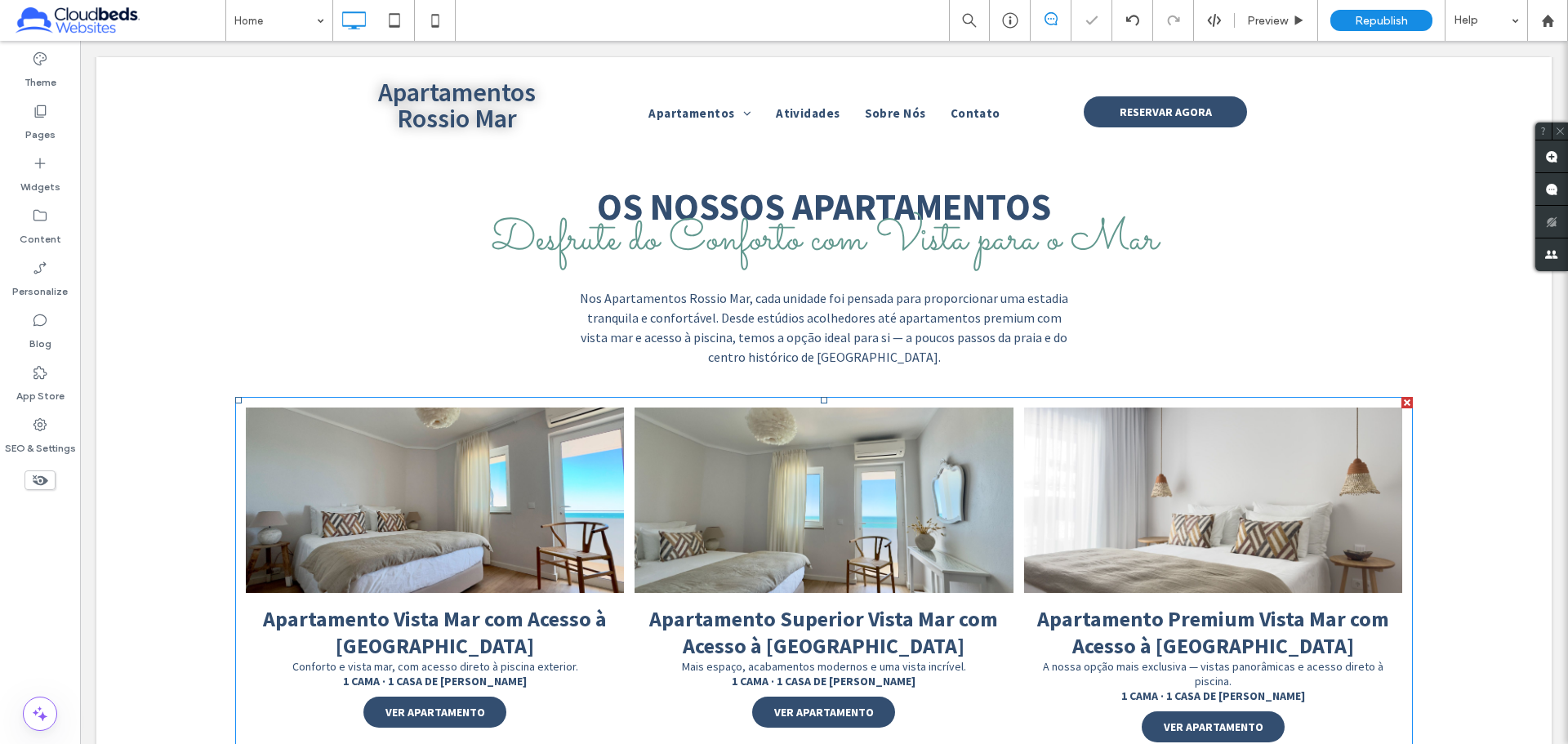
click at [698, 436] on link at bounding box center [824, 499] width 378 height 185
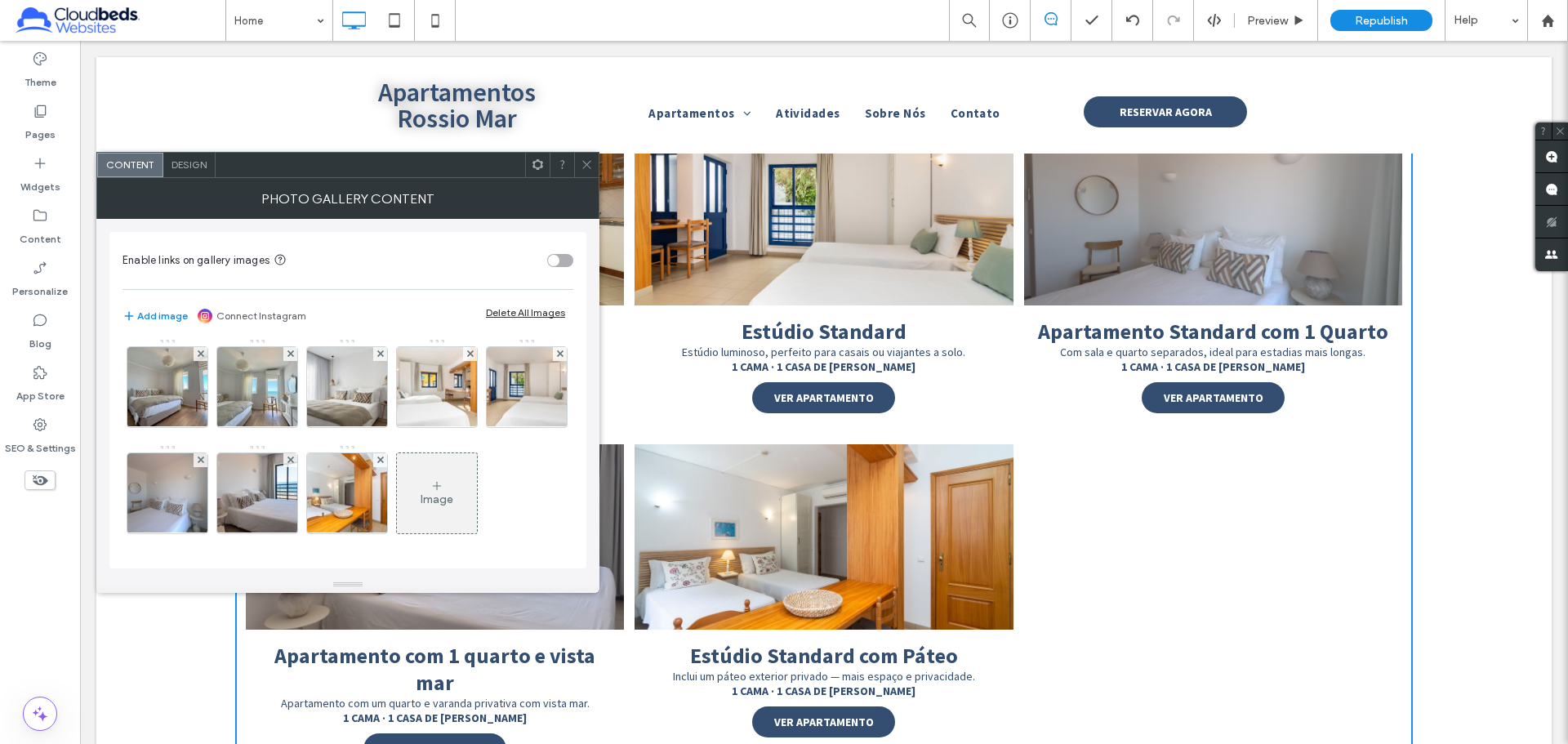
scroll to position [2204, 0]
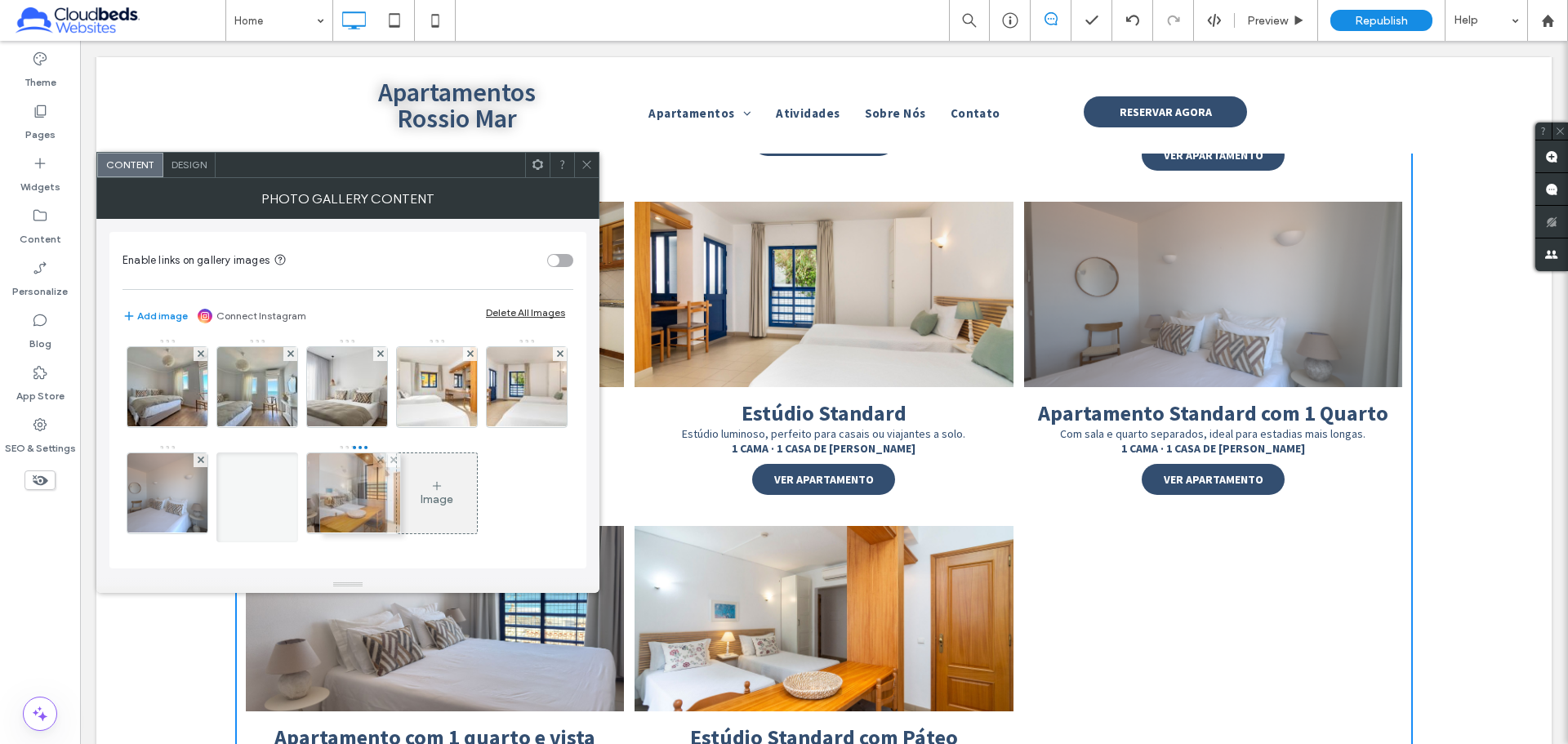
drag, startPoint x: 448, startPoint y: 474, endPoint x: 359, endPoint y: 474, distance: 89.0
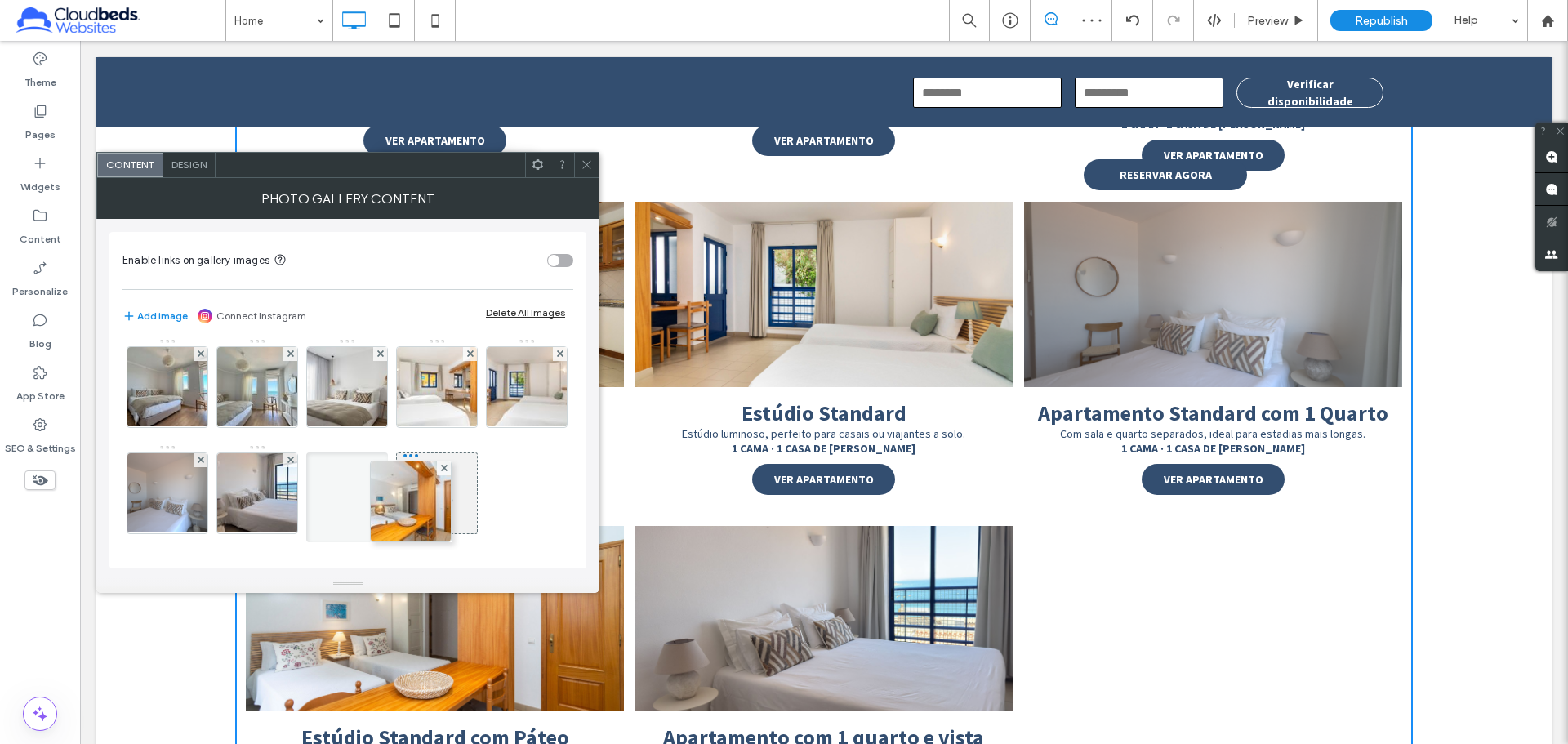
drag, startPoint x: 326, startPoint y: 454, endPoint x: 445, endPoint y: 471, distance: 120.2
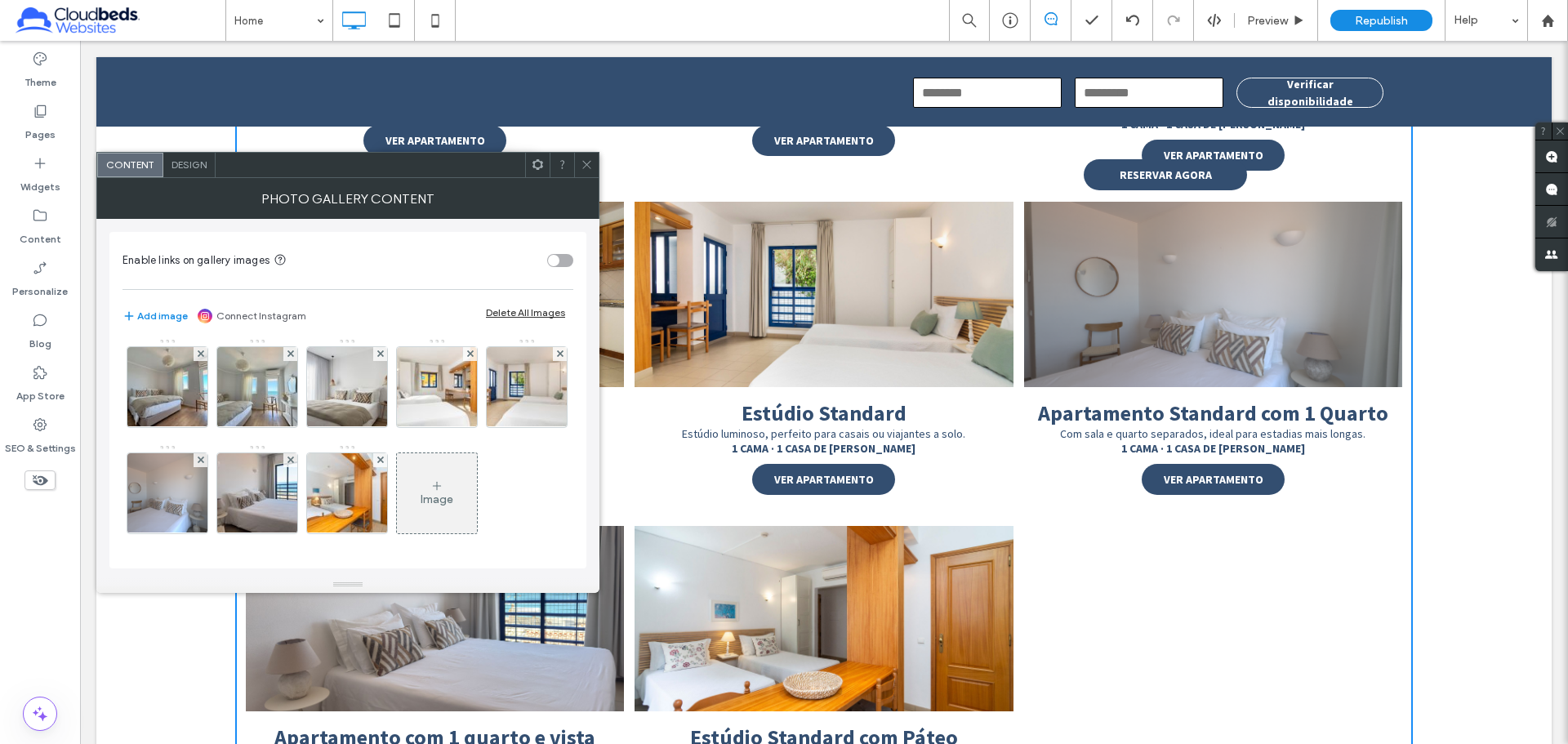
click at [588, 170] on icon at bounding box center [587, 164] width 12 height 12
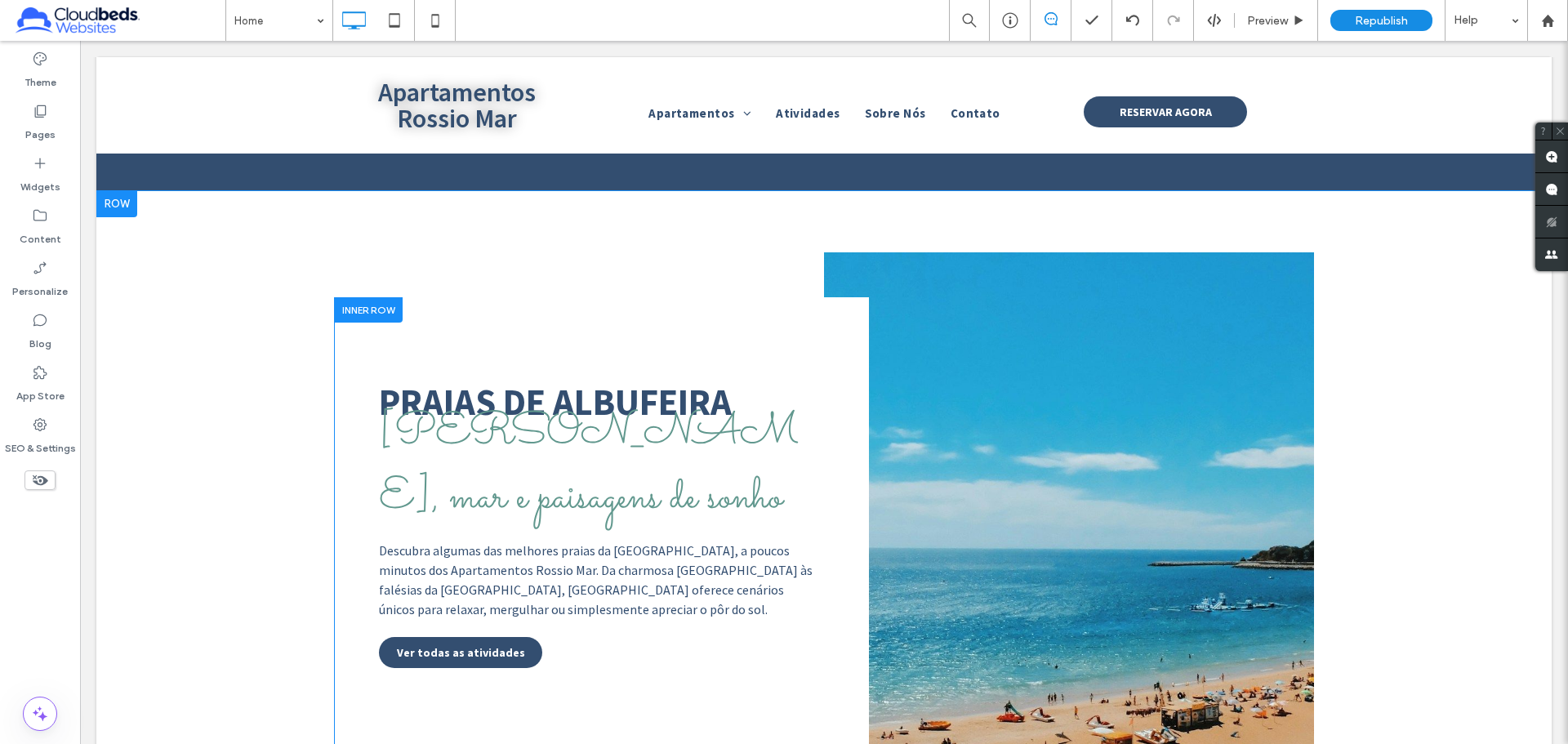
scroll to position [3838, 0]
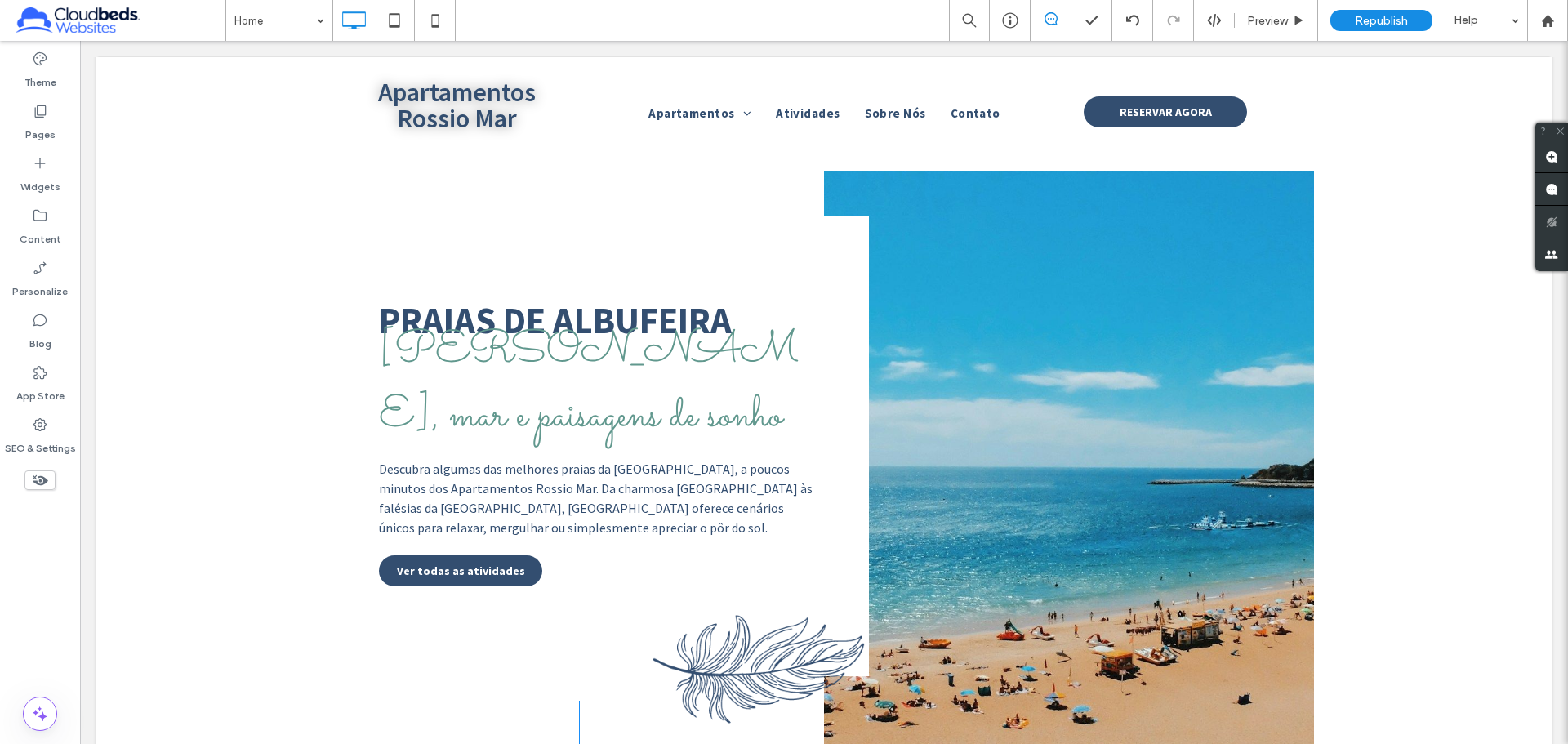
click at [1102, 464] on div "Click To Paste" at bounding box center [1069, 467] width 490 height 593
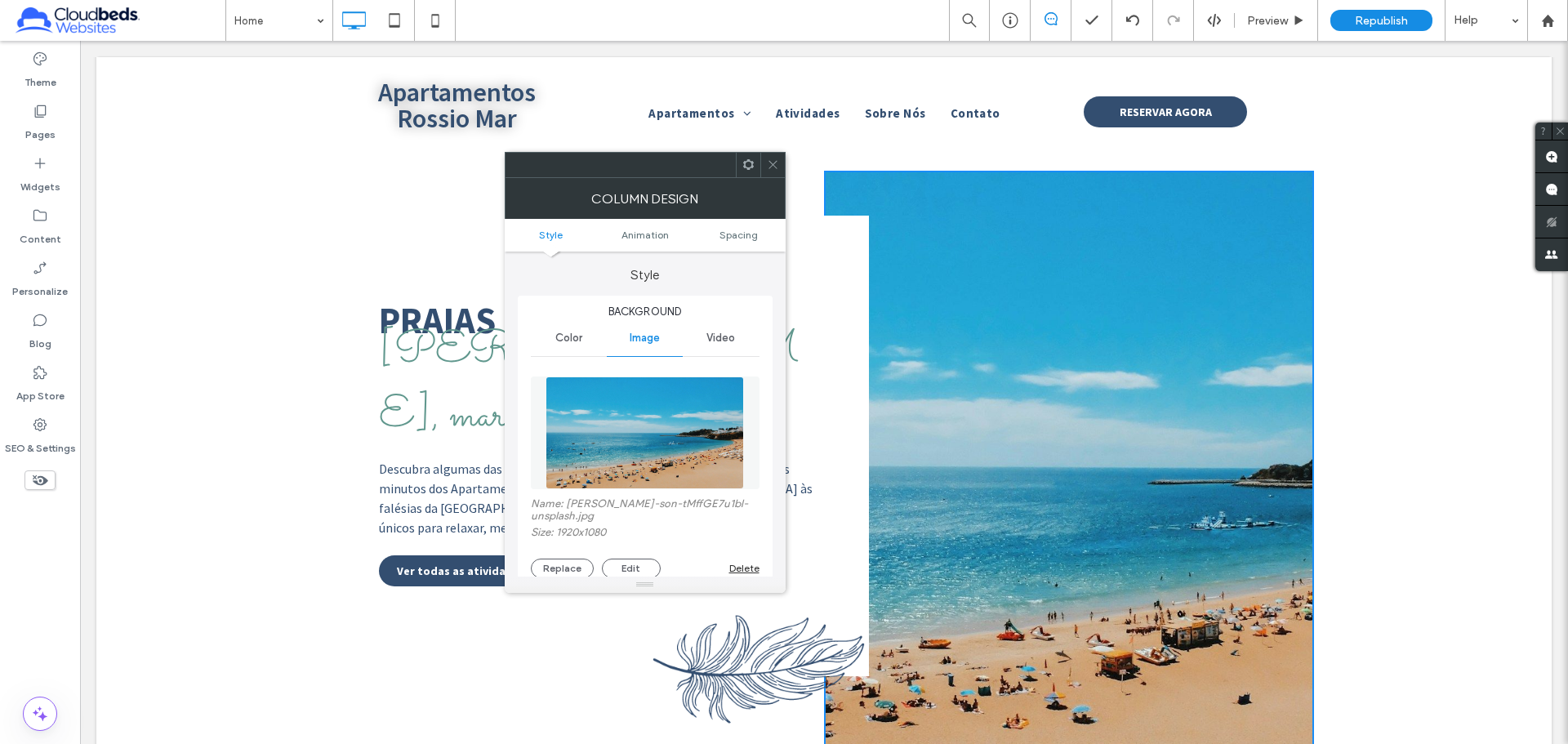
scroll to position [82, 0]
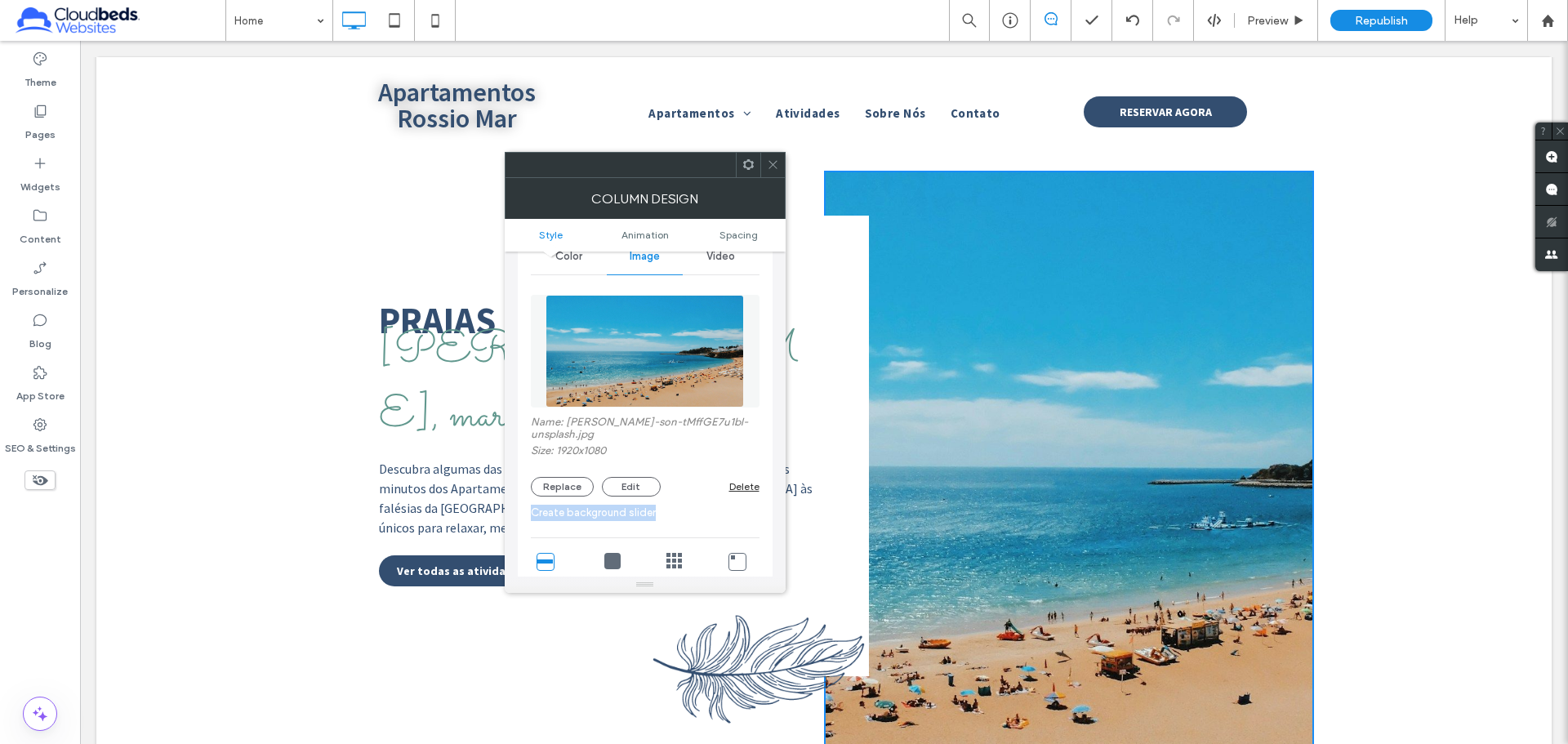
drag, startPoint x: 699, startPoint y: 502, endPoint x: 512, endPoint y: 494, distance: 187.2
click at [512, 480] on div "Style Background Color Image Video Name: [PERSON_NAME]-son-tMffGE7u1bI-unsplash…" at bounding box center [645, 414] width 281 height 325
click at [586, 480] on link "Create background slider" at bounding box center [644, 512] width 229 height 16
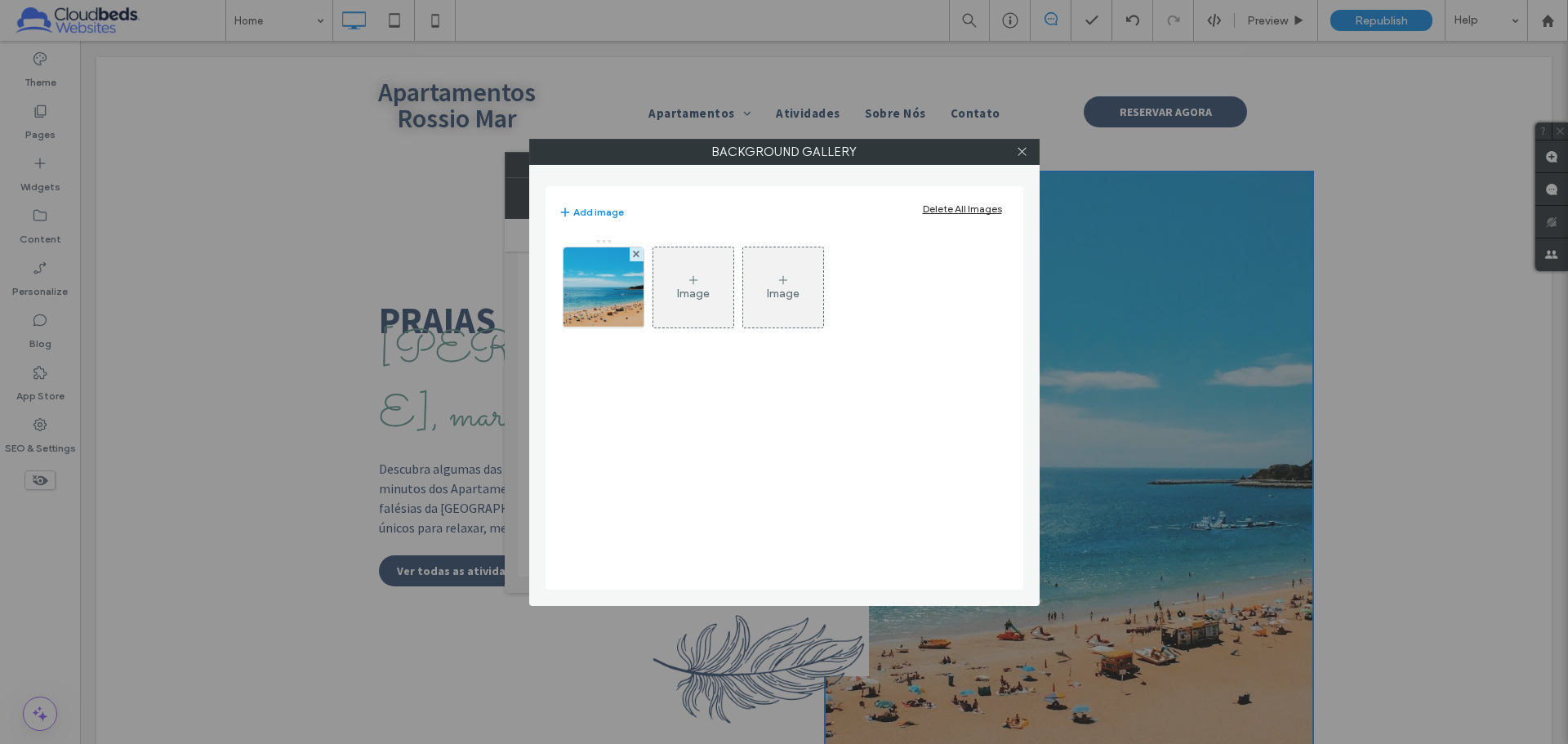
click at [713, 278] on div "Image" at bounding box center [693, 287] width 80 height 77
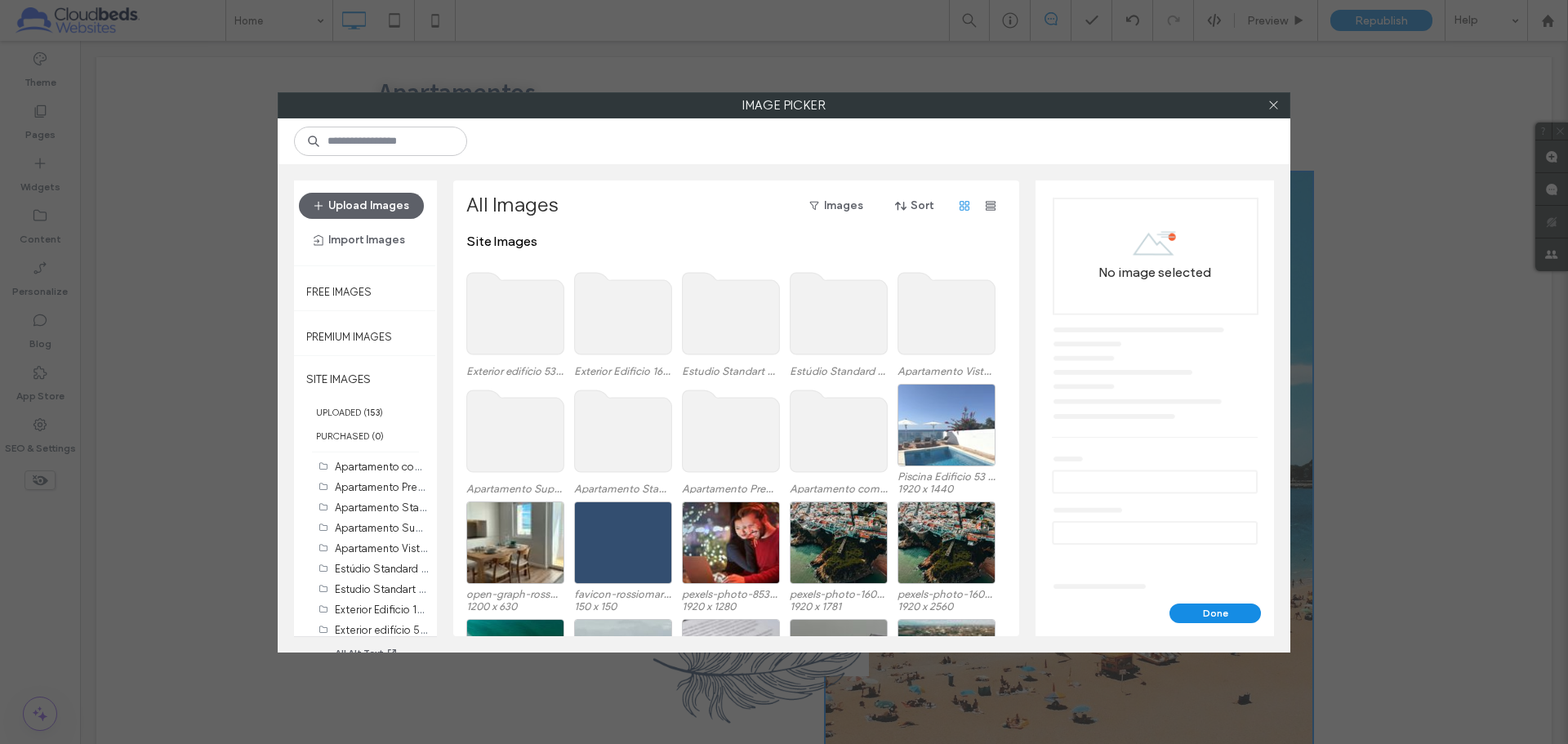
drag, startPoint x: 893, startPoint y: 422, endPoint x: 922, endPoint y: 424, distance: 29.1
click at [898, 422] on div "Apartamento [GEOGRAPHIC_DATA] (7) Apartamento Standard com 1 Quarto (5) Apartam…" at bounding box center [740, 442] width 549 height 118
click at [922, 424] on div "Select" at bounding box center [946, 424] width 98 height 83
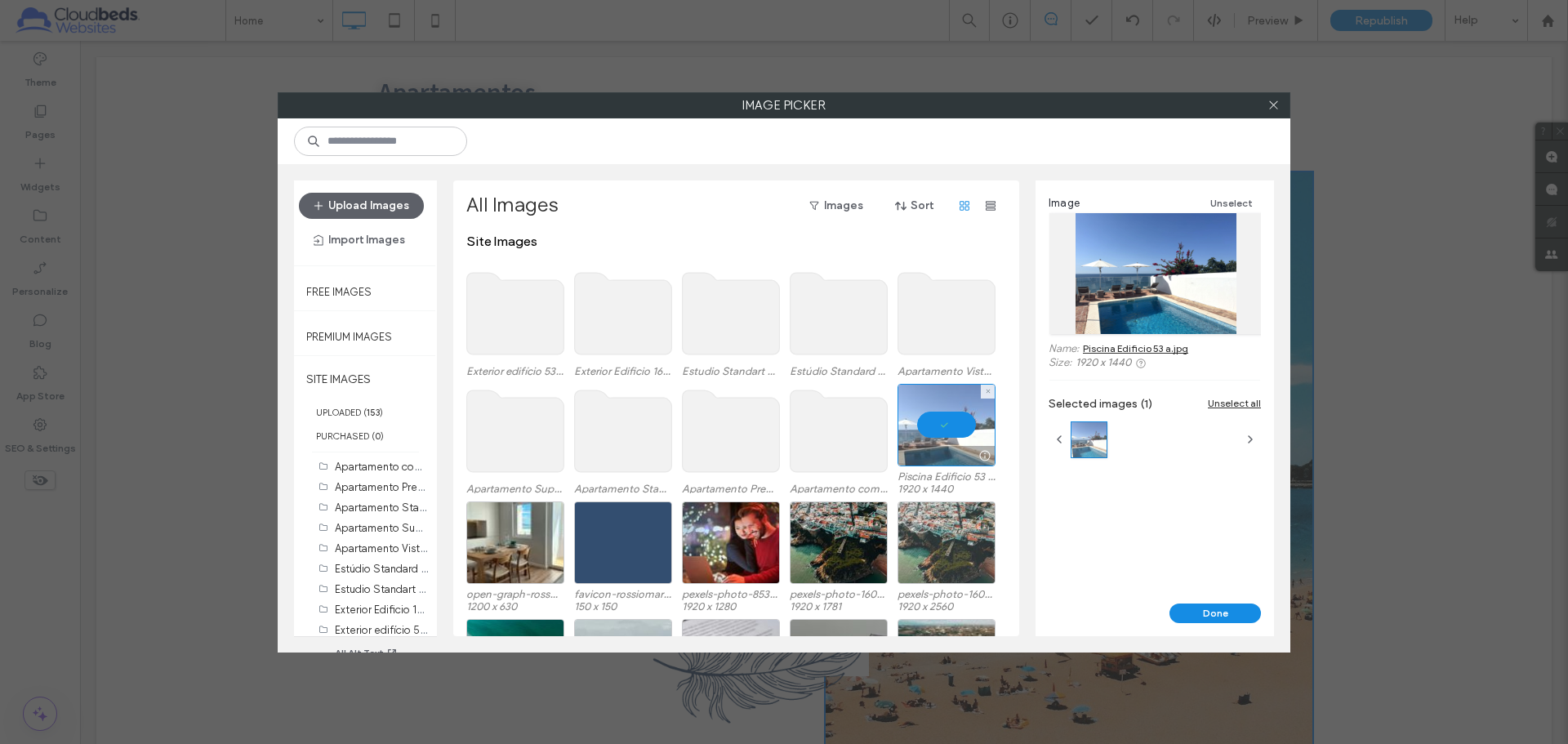
click at [952, 480] on div at bounding box center [946, 542] width 98 height 83
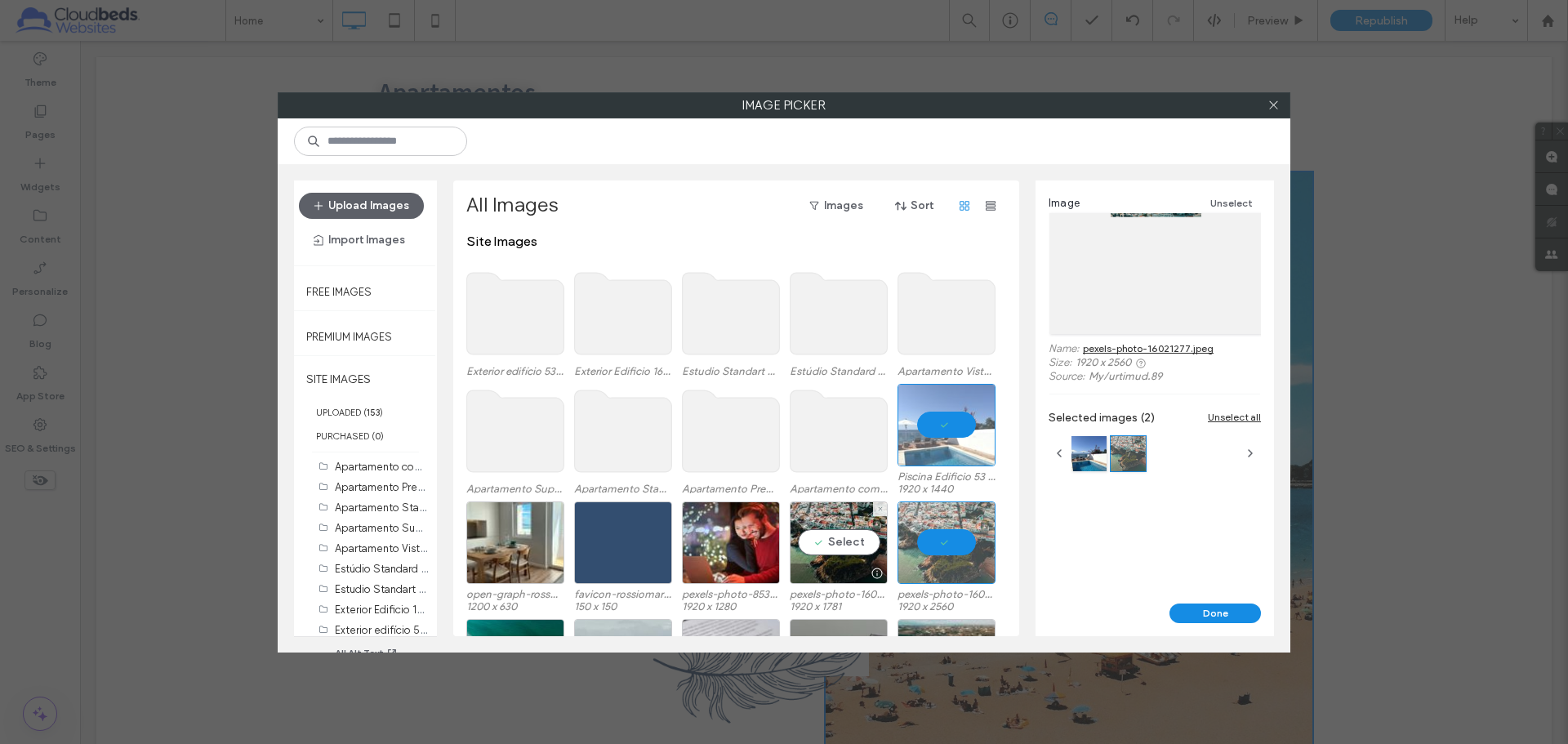
drag, startPoint x: 840, startPoint y: 550, endPoint x: 1031, endPoint y: 567, distance: 191.8
click at [845, 480] on div "Select" at bounding box center [838, 542] width 98 height 83
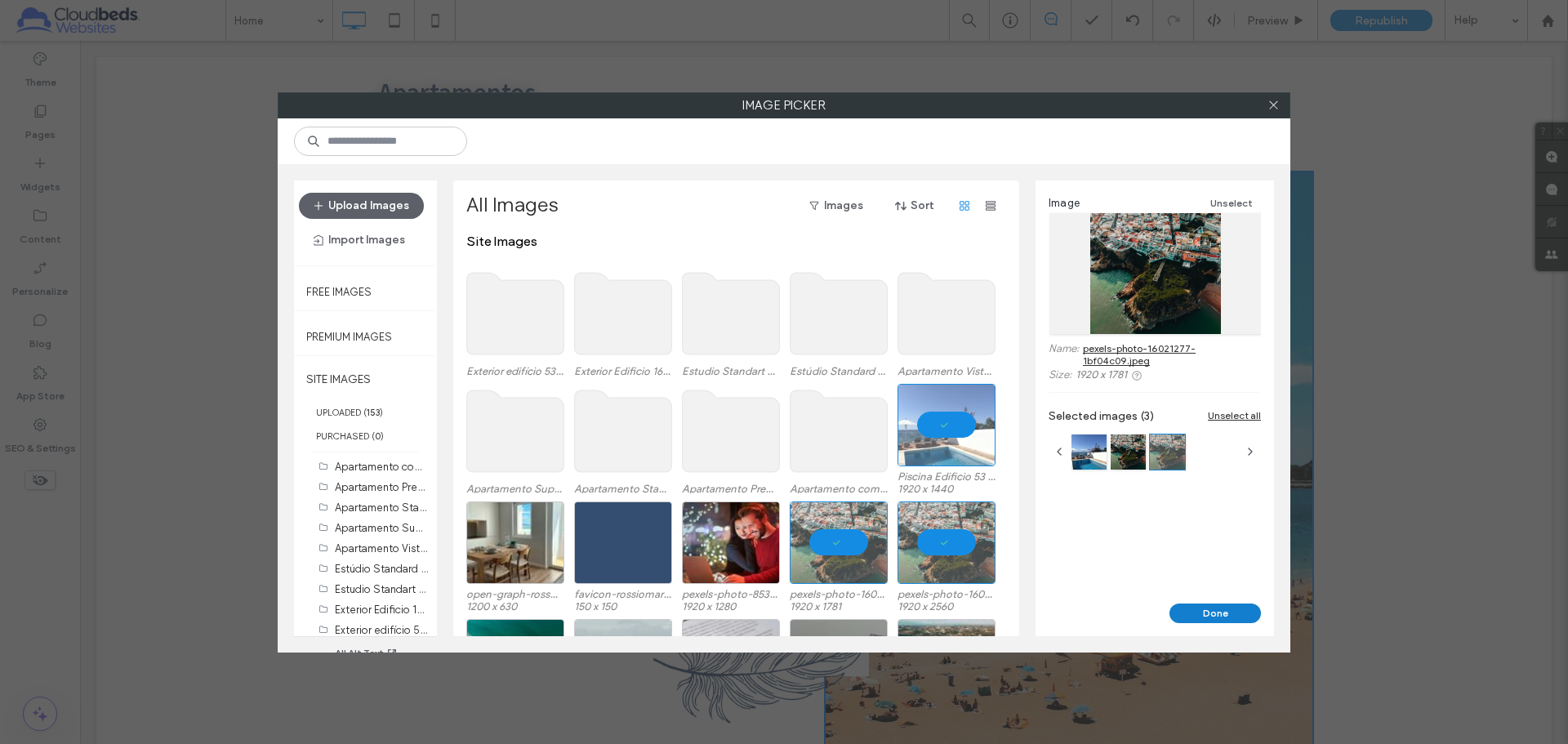
click at [1102, 480] on button "Done" at bounding box center [1215, 613] width 91 height 20
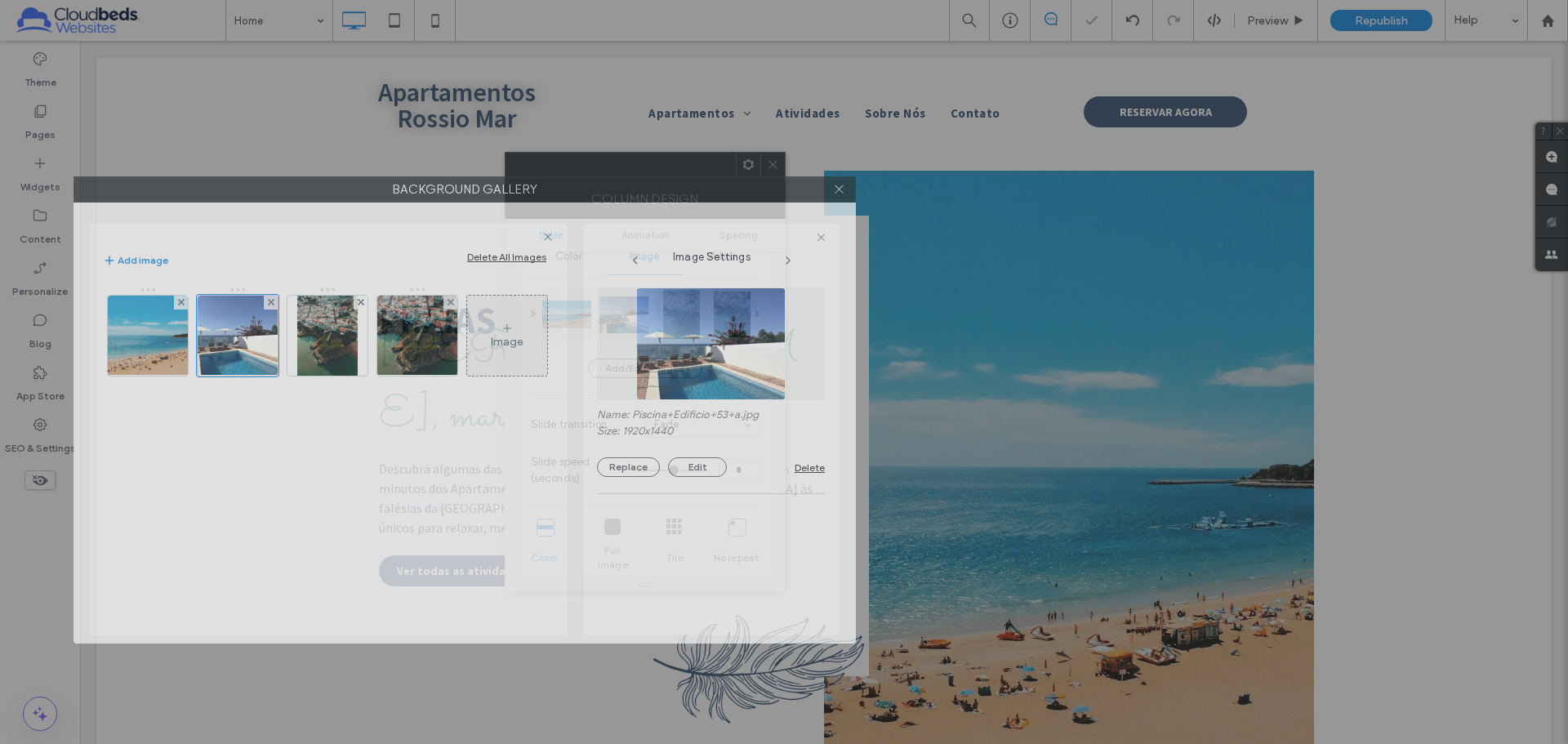
drag, startPoint x: 1016, startPoint y: 156, endPoint x: 693, endPoint y: 192, distance: 325.0
click at [695, 194] on label "Background Gallery" at bounding box center [464, 190] width 781 height 25
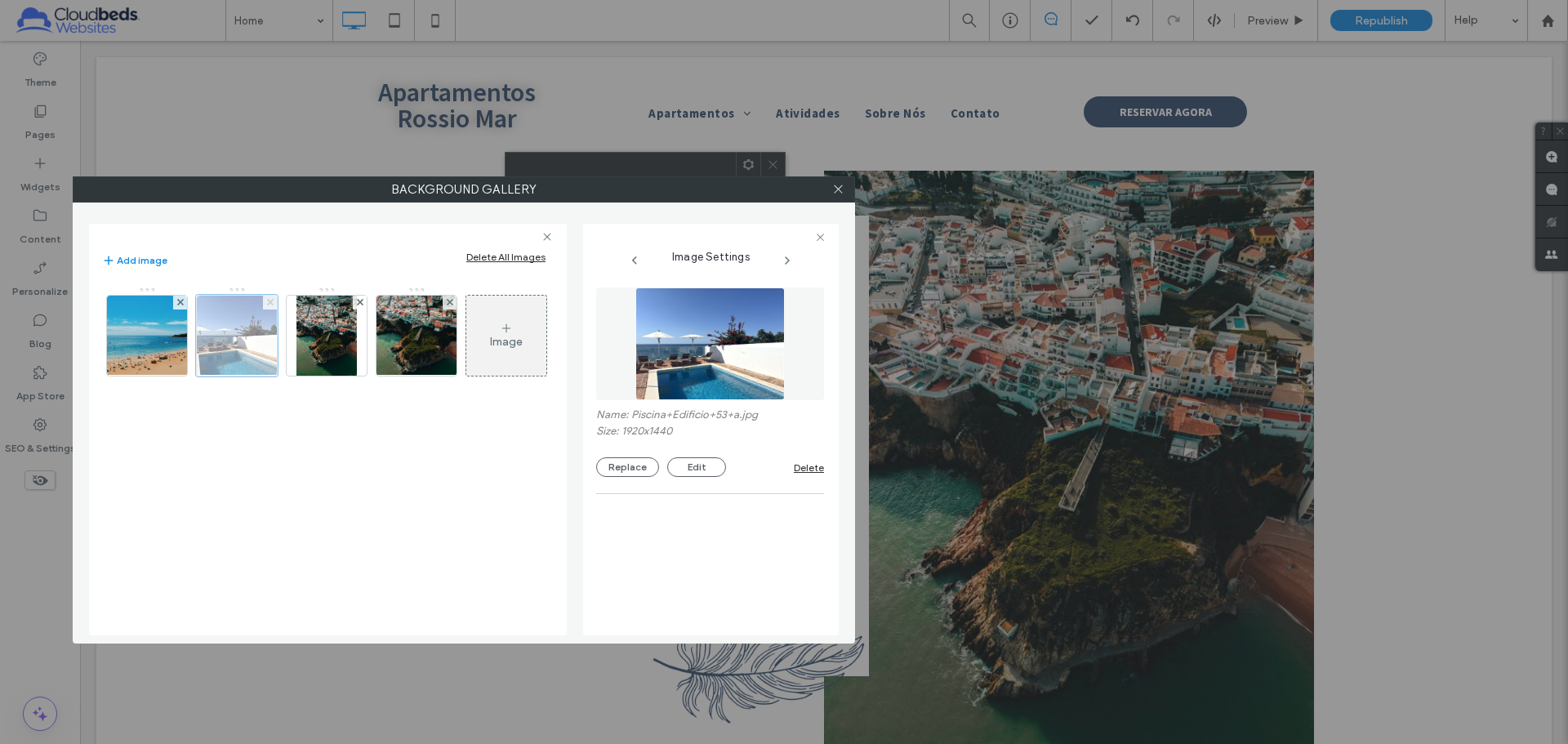
click at [266, 296] on div at bounding box center [270, 302] width 14 height 14
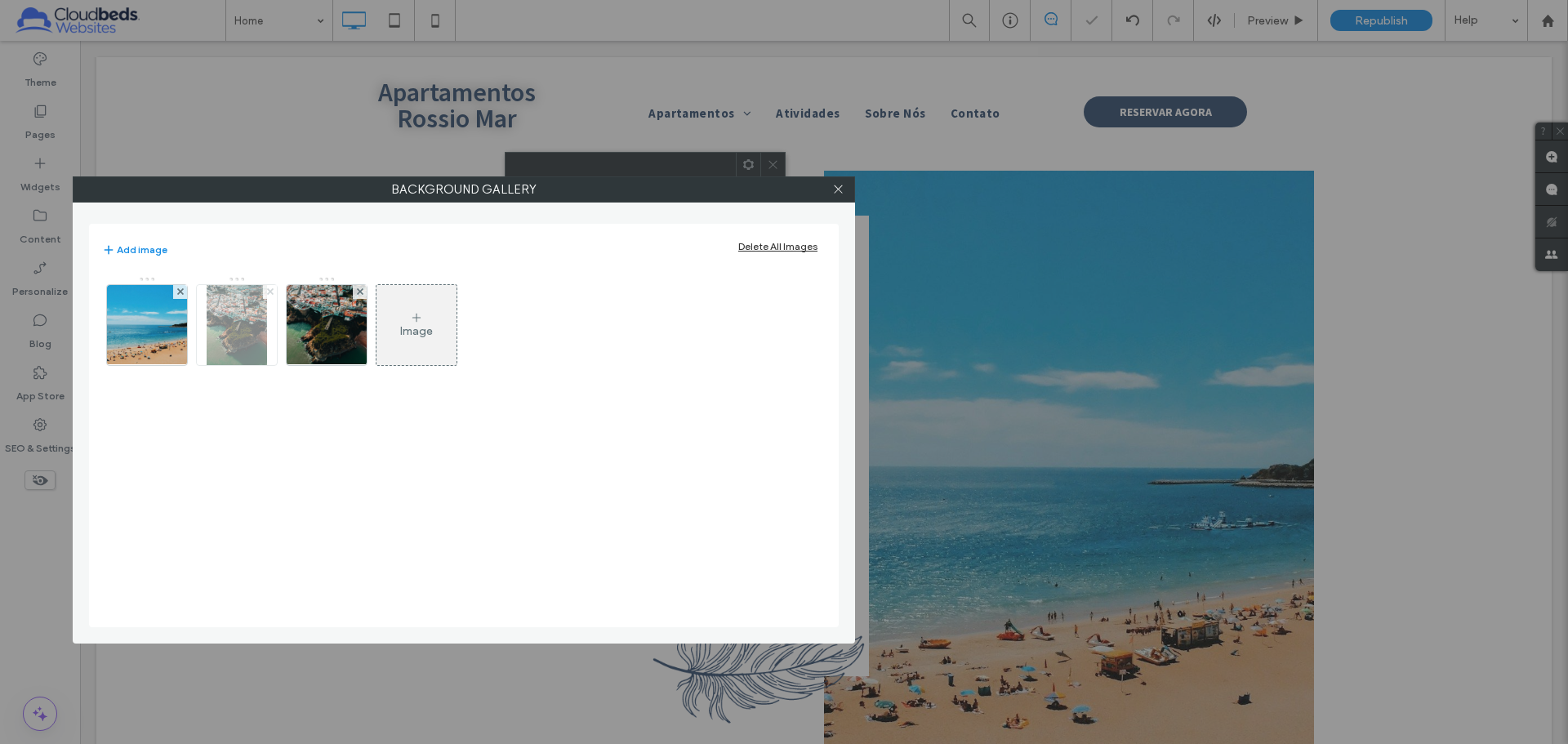
click at [271, 296] on span at bounding box center [270, 291] width 7 height 14
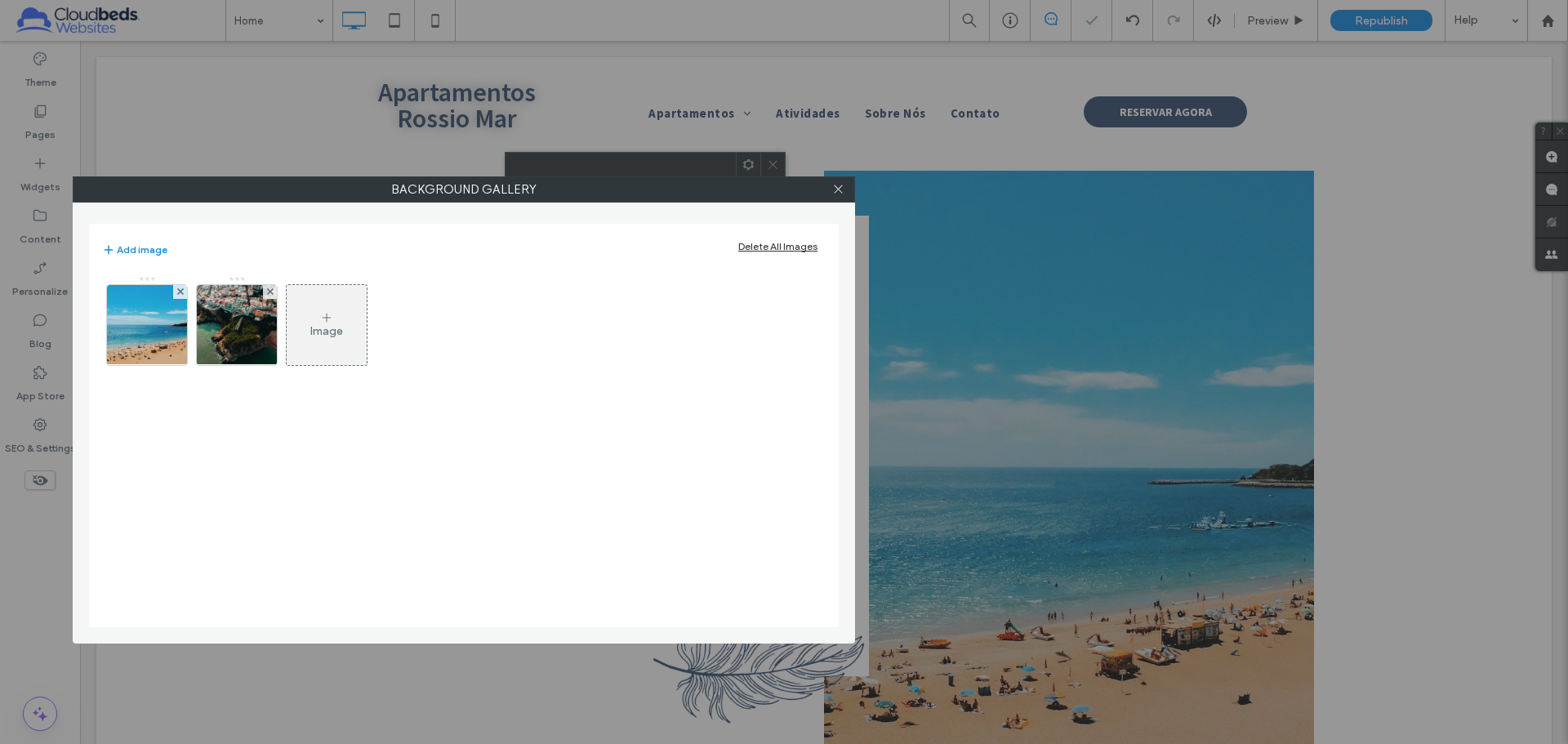
click at [270, 293] on icon at bounding box center [270, 291] width 7 height 7
click at [837, 192] on icon at bounding box center [838, 189] width 12 height 12
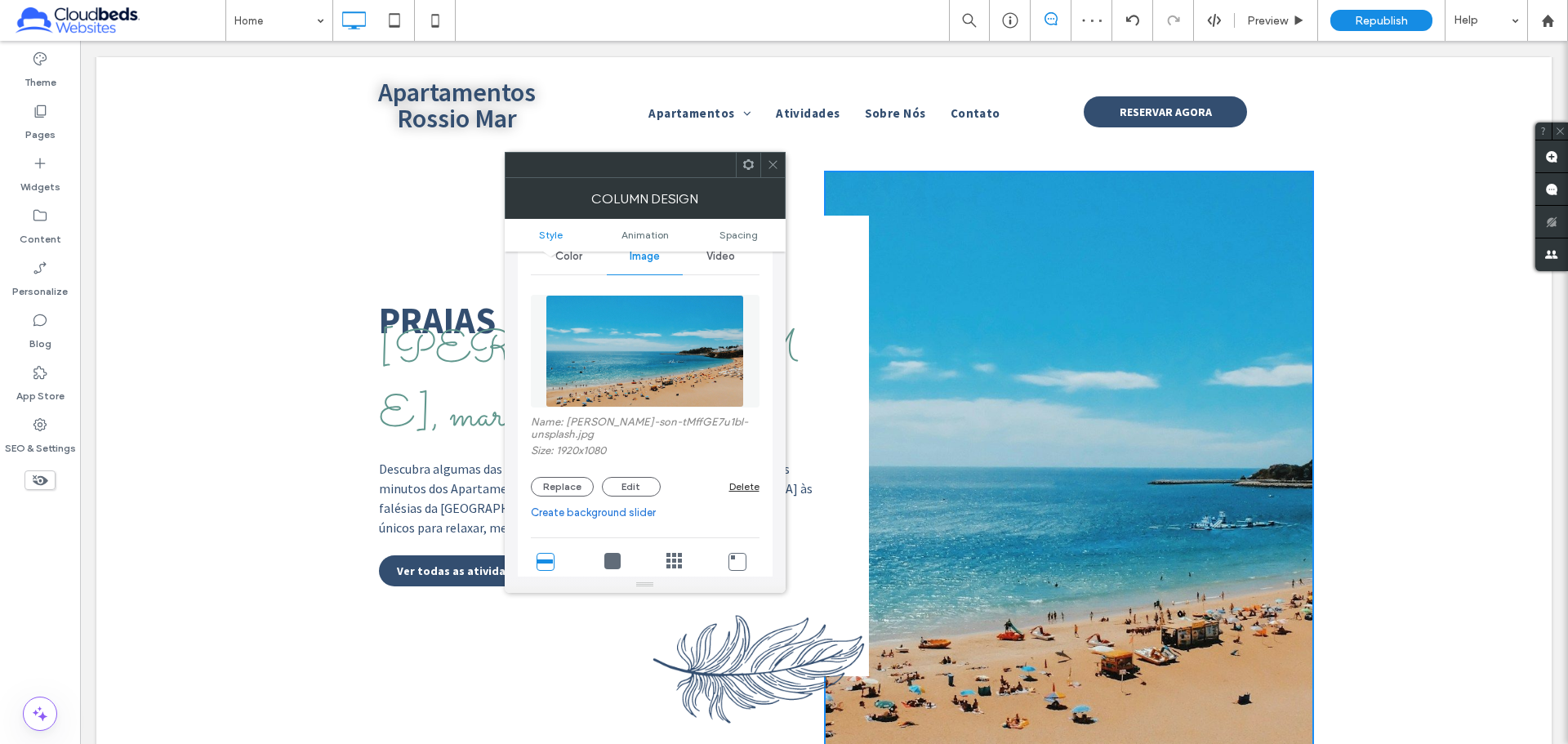
click at [774, 160] on icon at bounding box center [773, 164] width 12 height 12
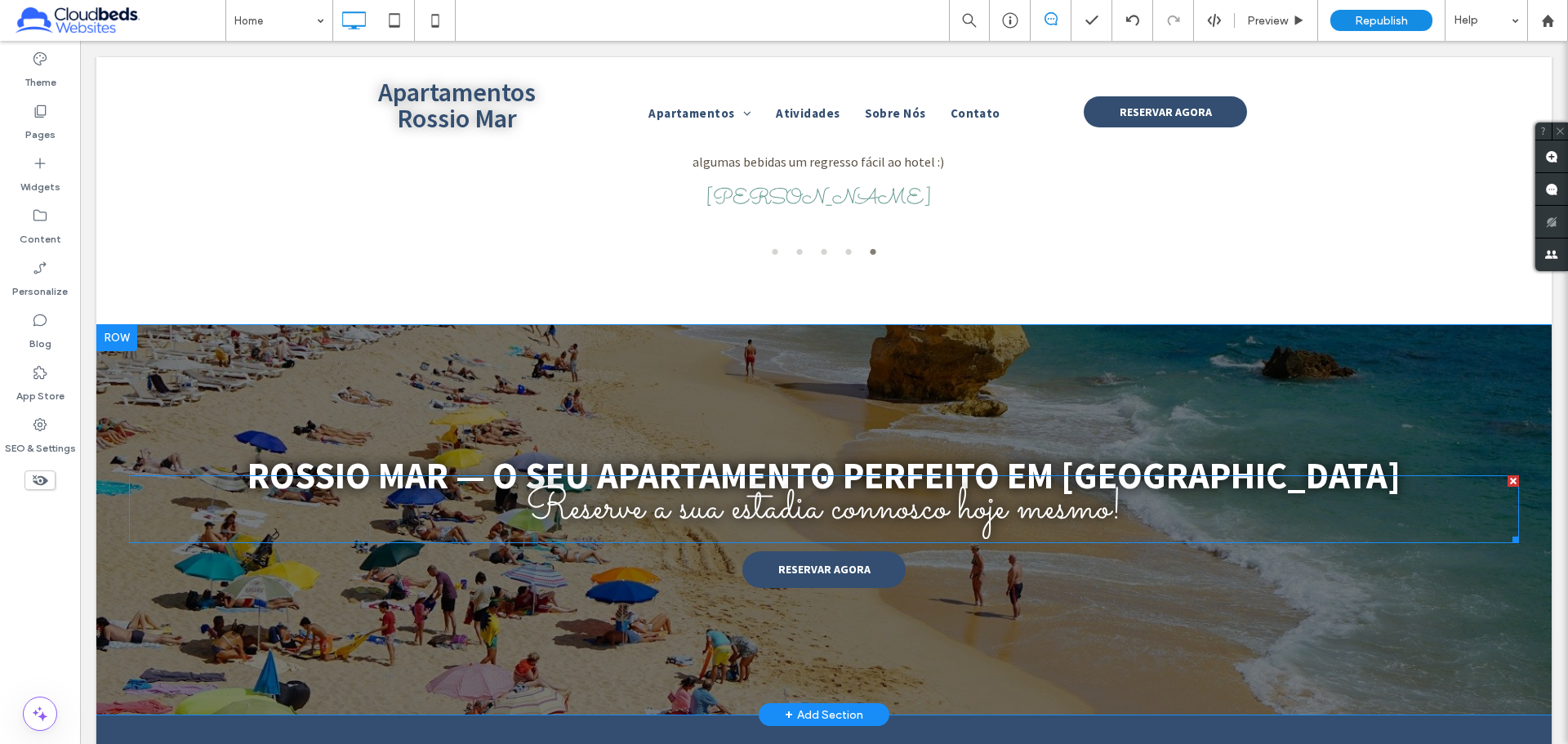
scroll to position [5142, 0]
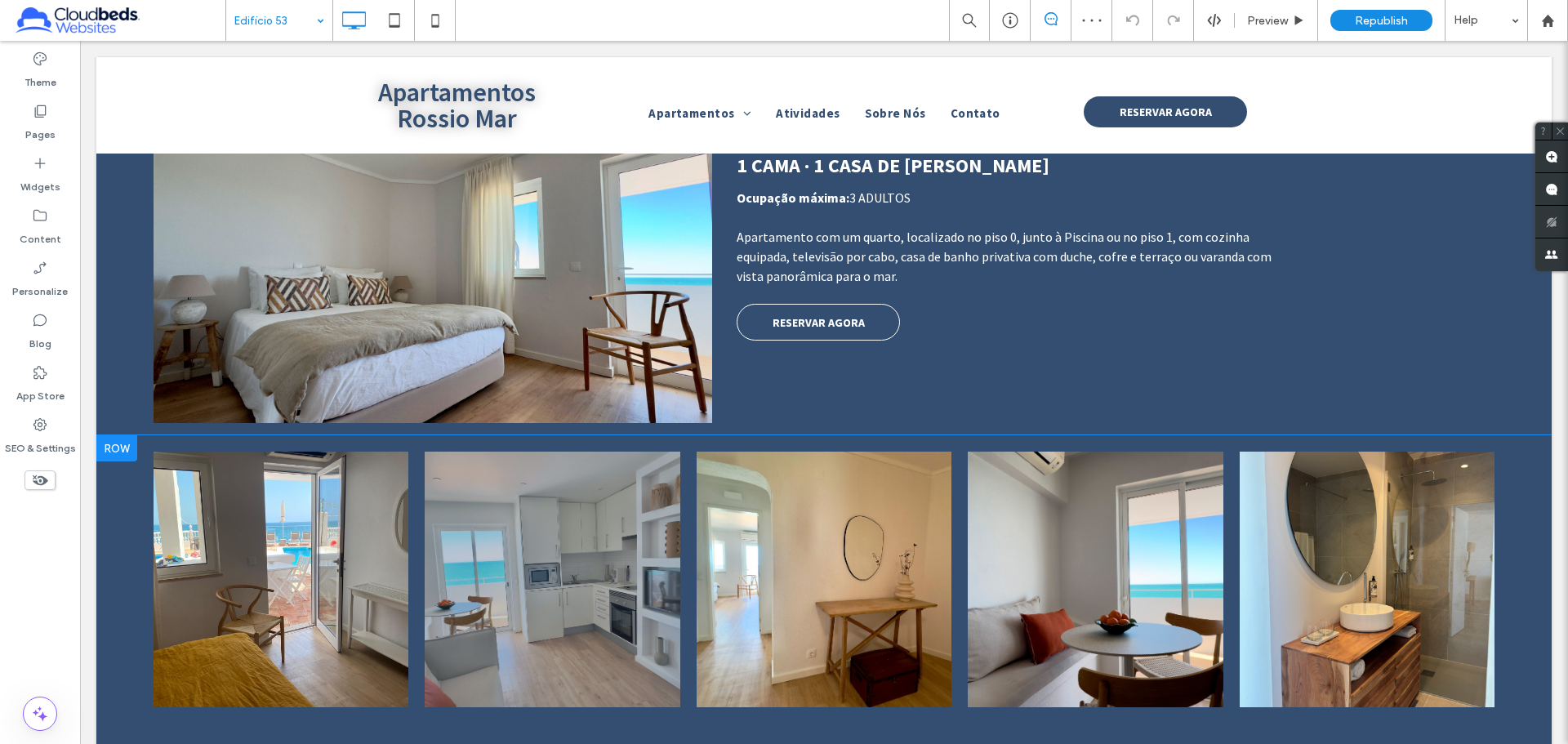
scroll to position [1225, 0]
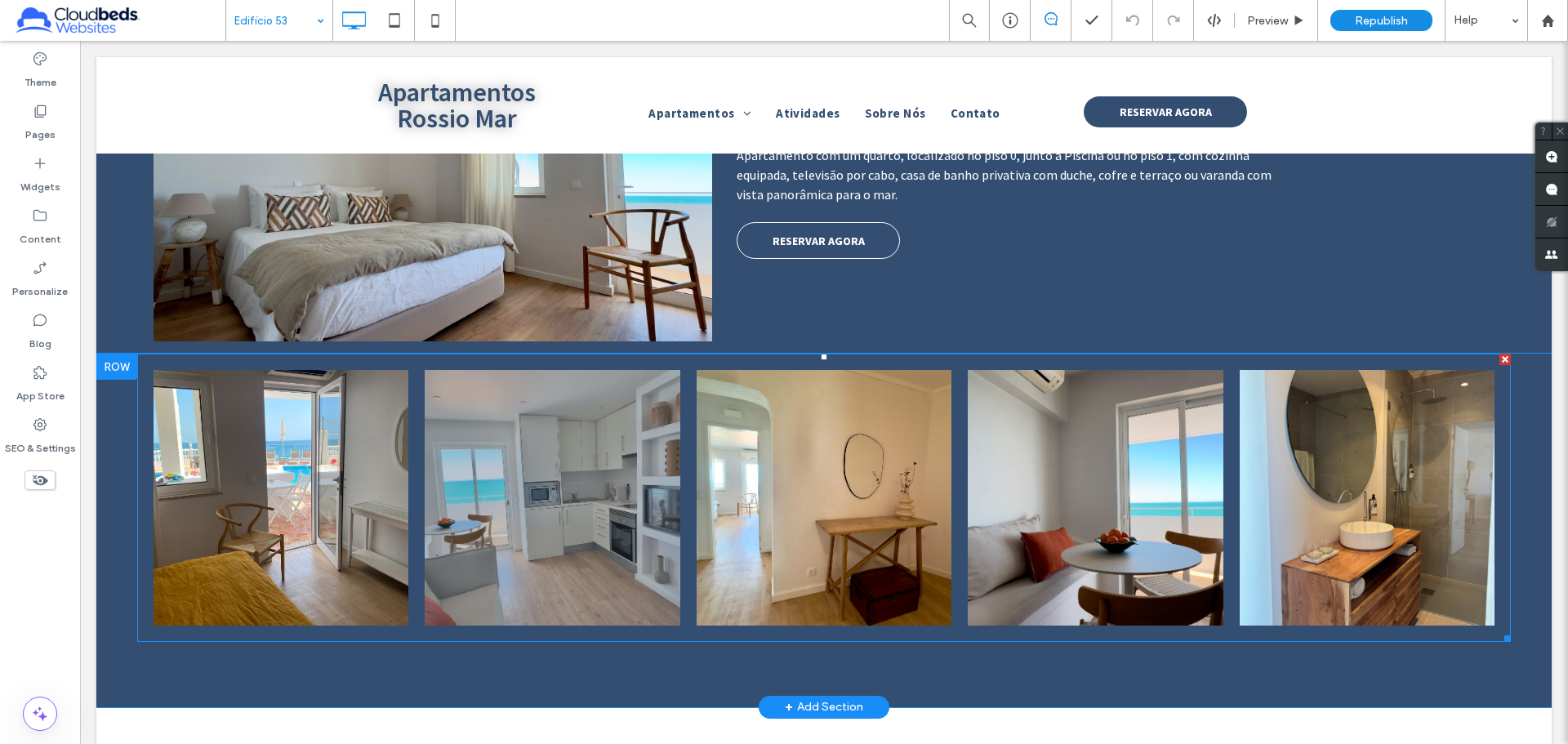
click at [659, 465] on link at bounding box center [551, 497] width 254 height 254
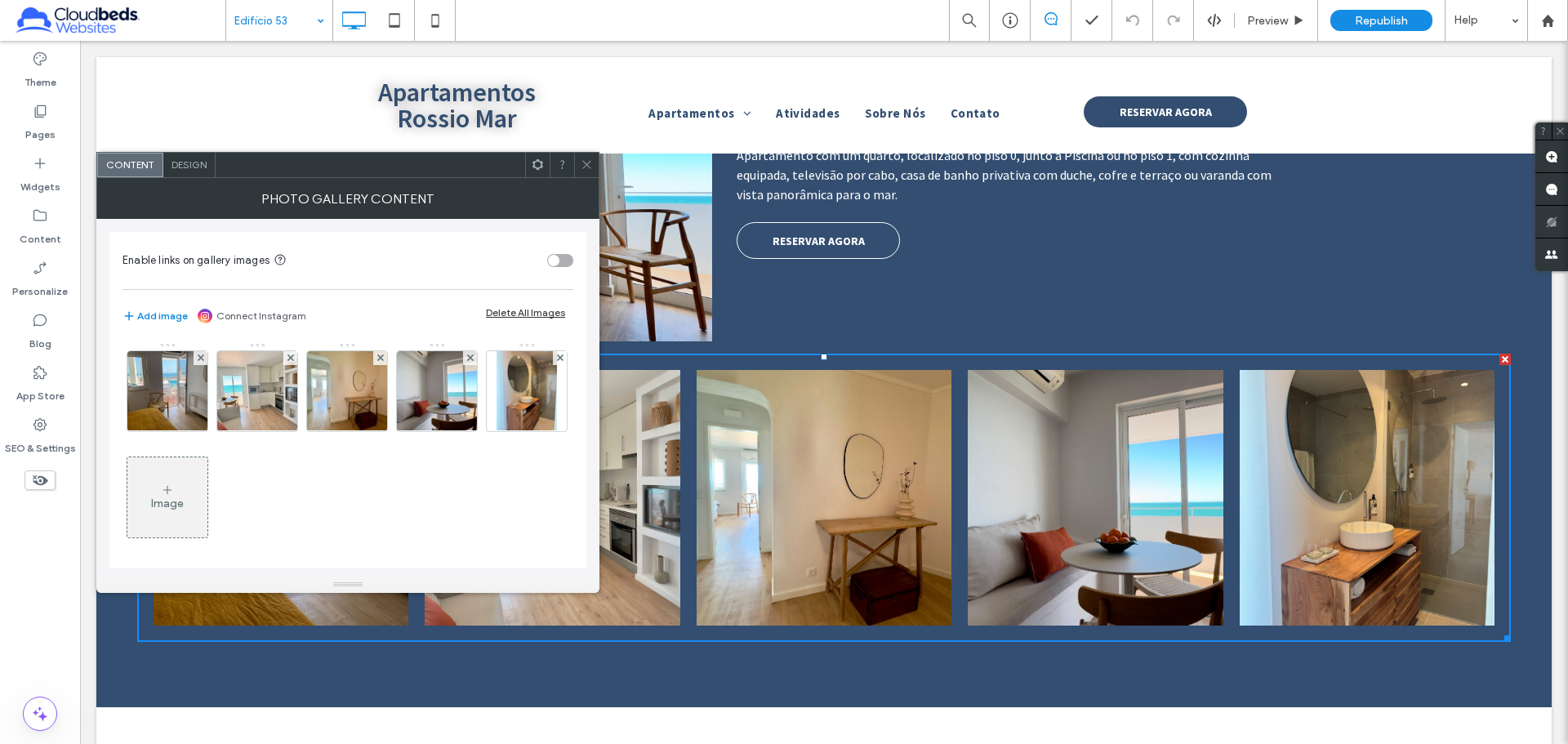
click at [208, 480] on div "Image" at bounding box center [167, 497] width 80 height 77
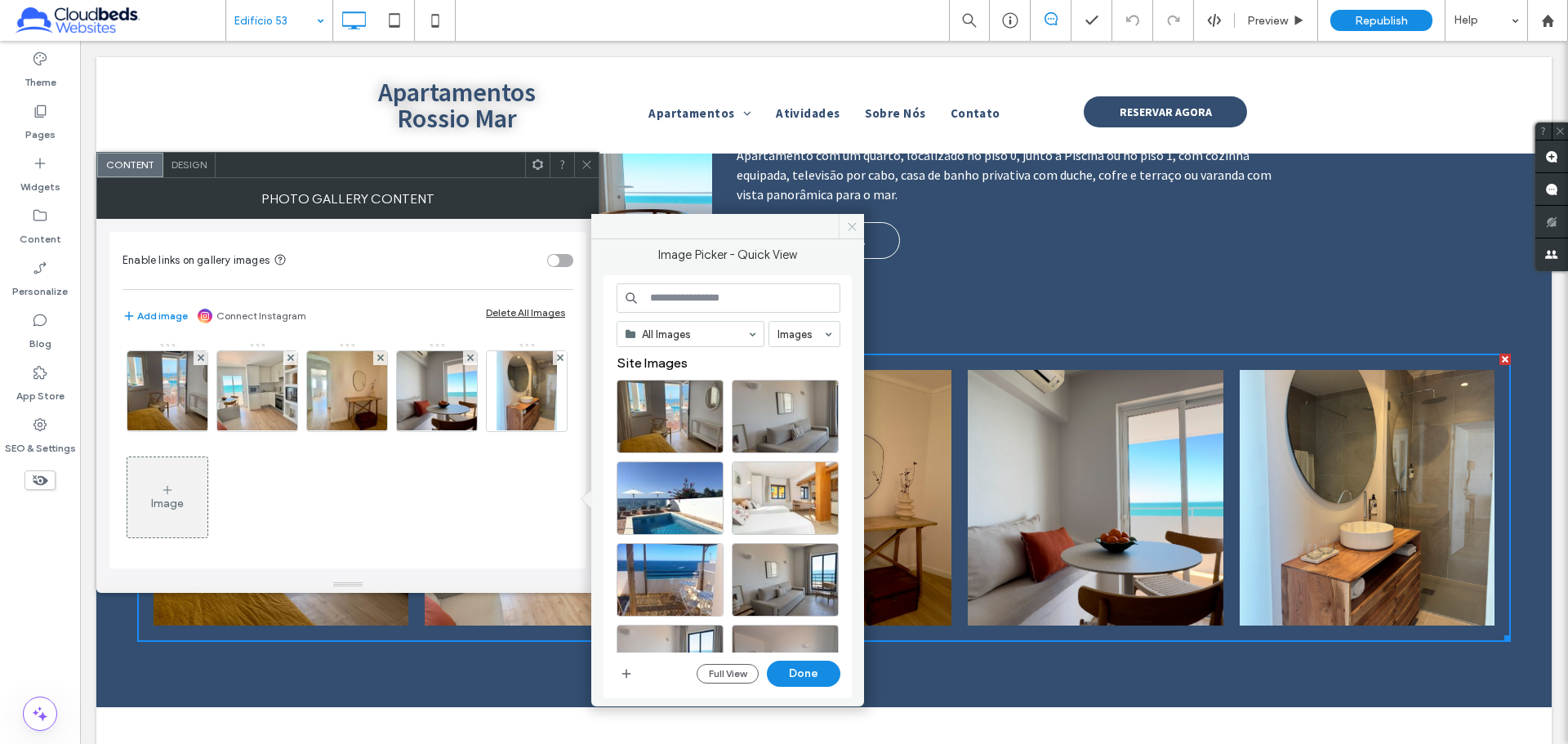
drag, startPoint x: 854, startPoint y: 229, endPoint x: 530, endPoint y: 117, distance: 342.8
click at [854, 229] on use at bounding box center [851, 226] width 9 height 9
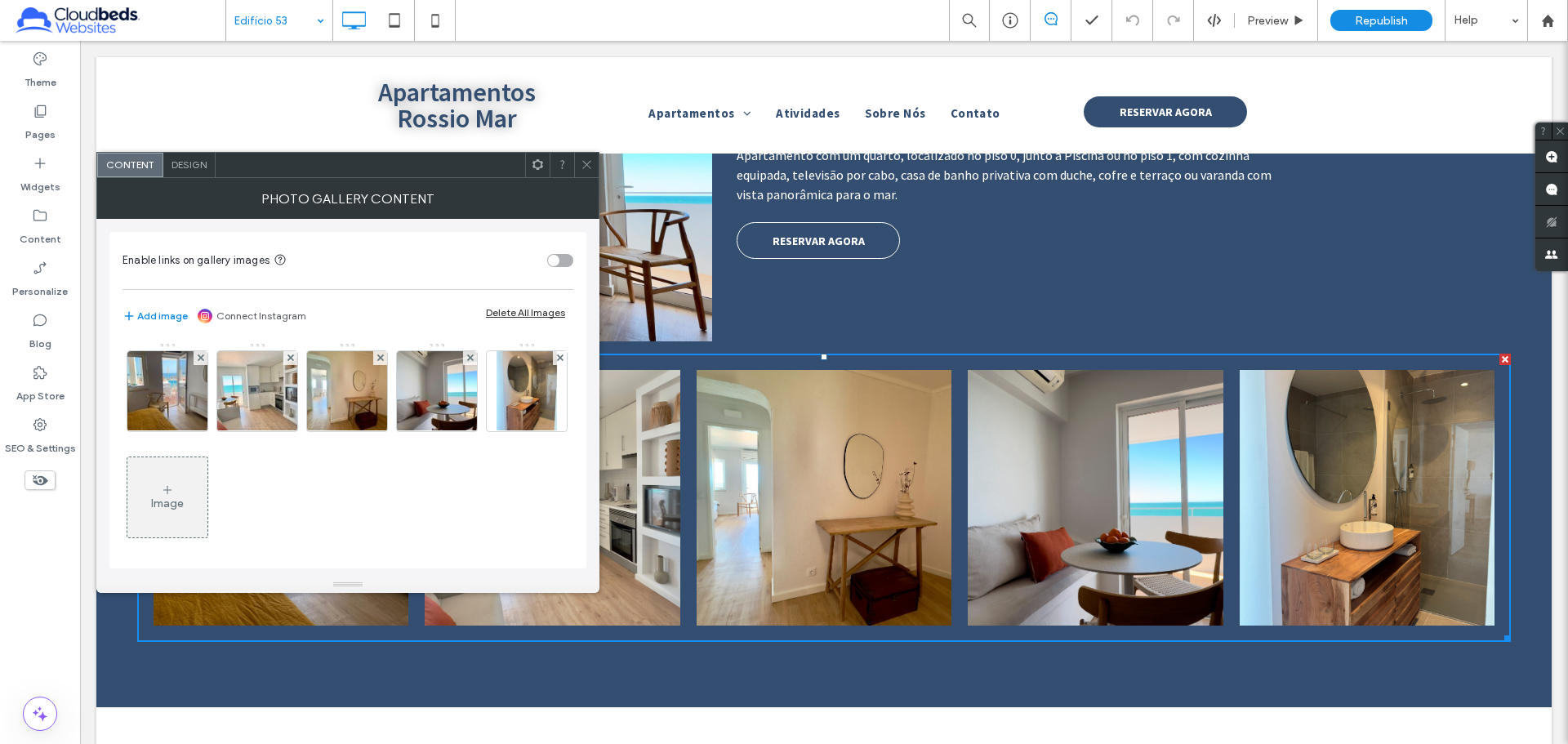
drag, startPoint x: 588, startPoint y: 160, endPoint x: 524, endPoint y: 165, distance: 64.2
click at [588, 160] on icon at bounding box center [587, 164] width 12 height 12
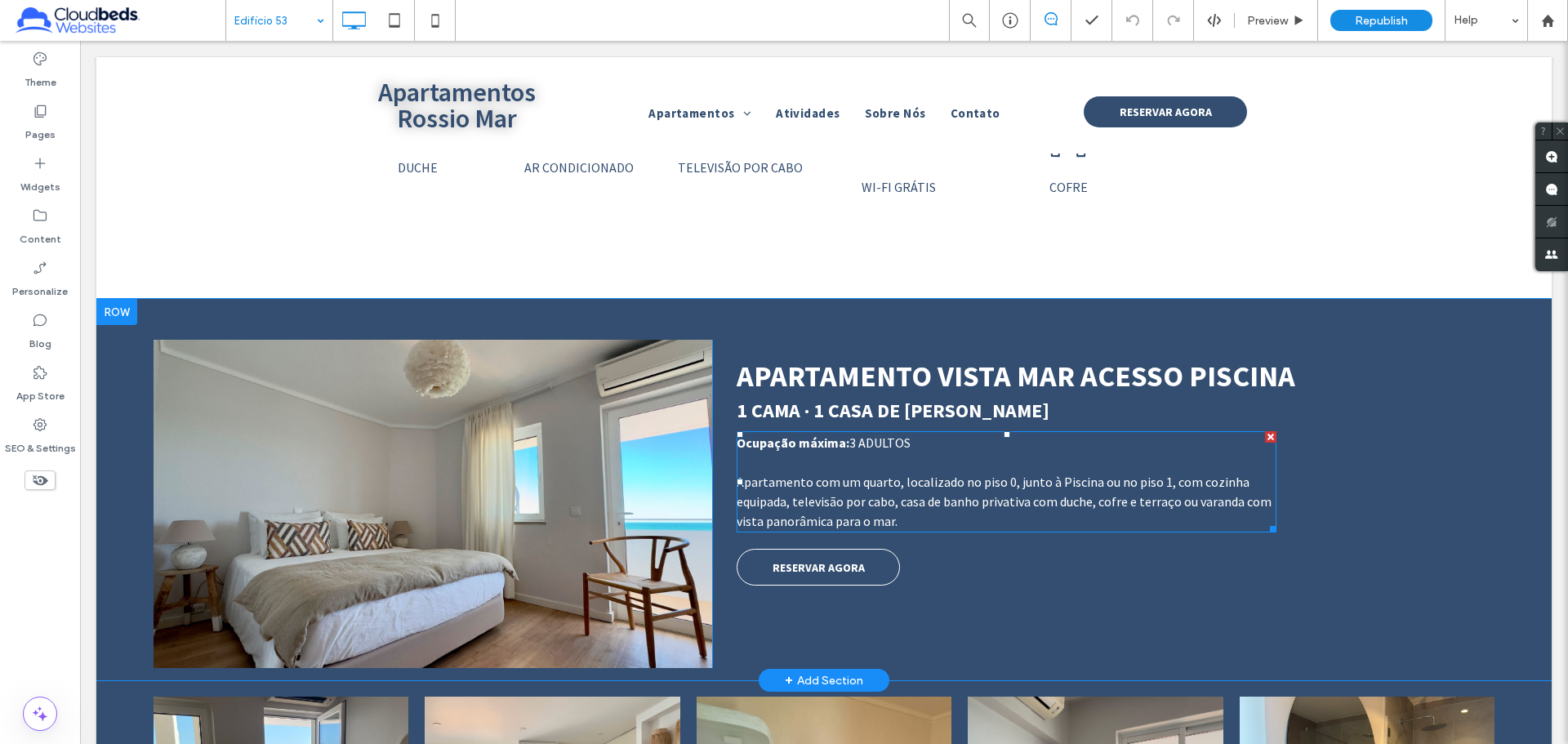
scroll to position [490, 0]
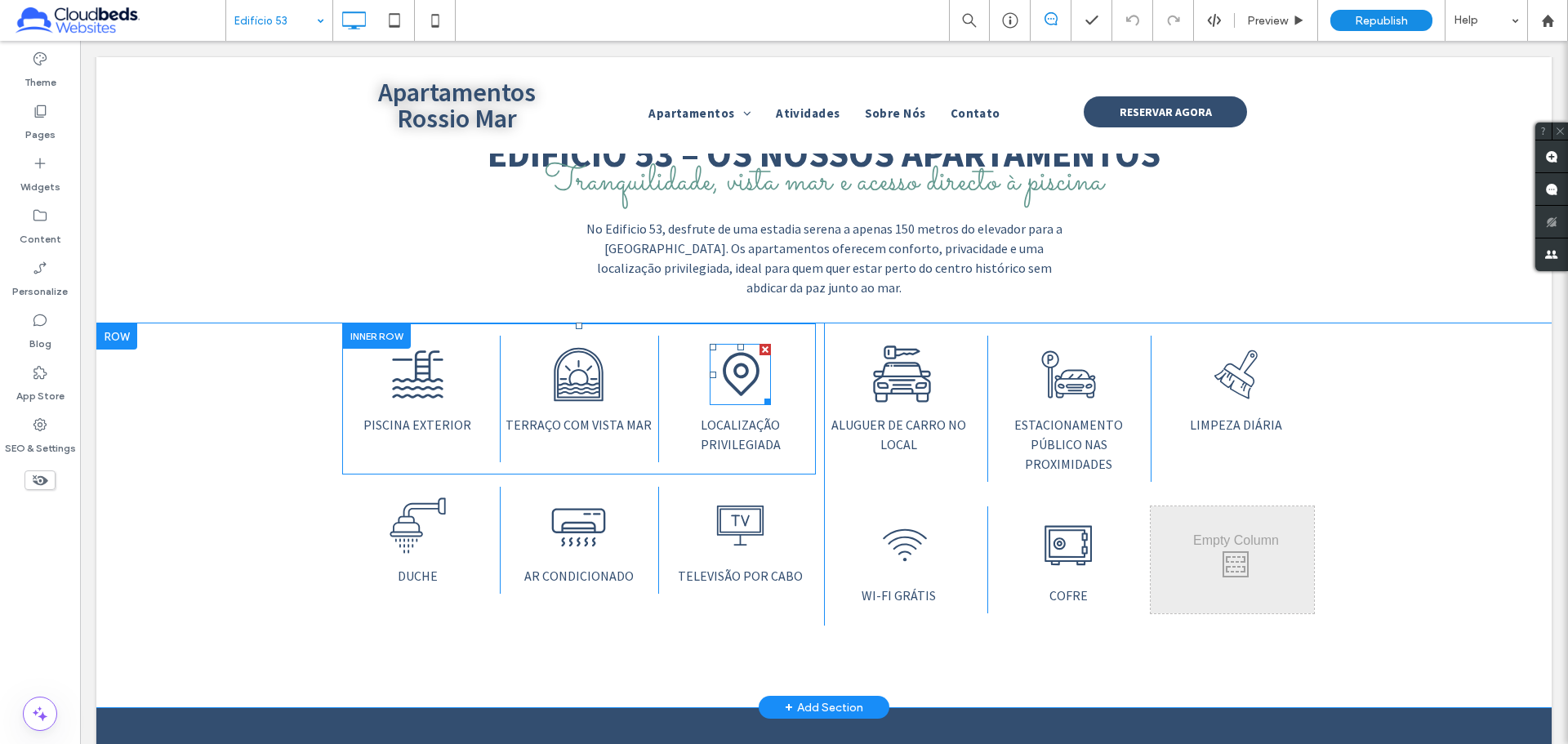
click at [733, 378] on icon "Um ícone preto e branco de um alfinete de localização em um fundo branco." at bounding box center [740, 374] width 62 height 62
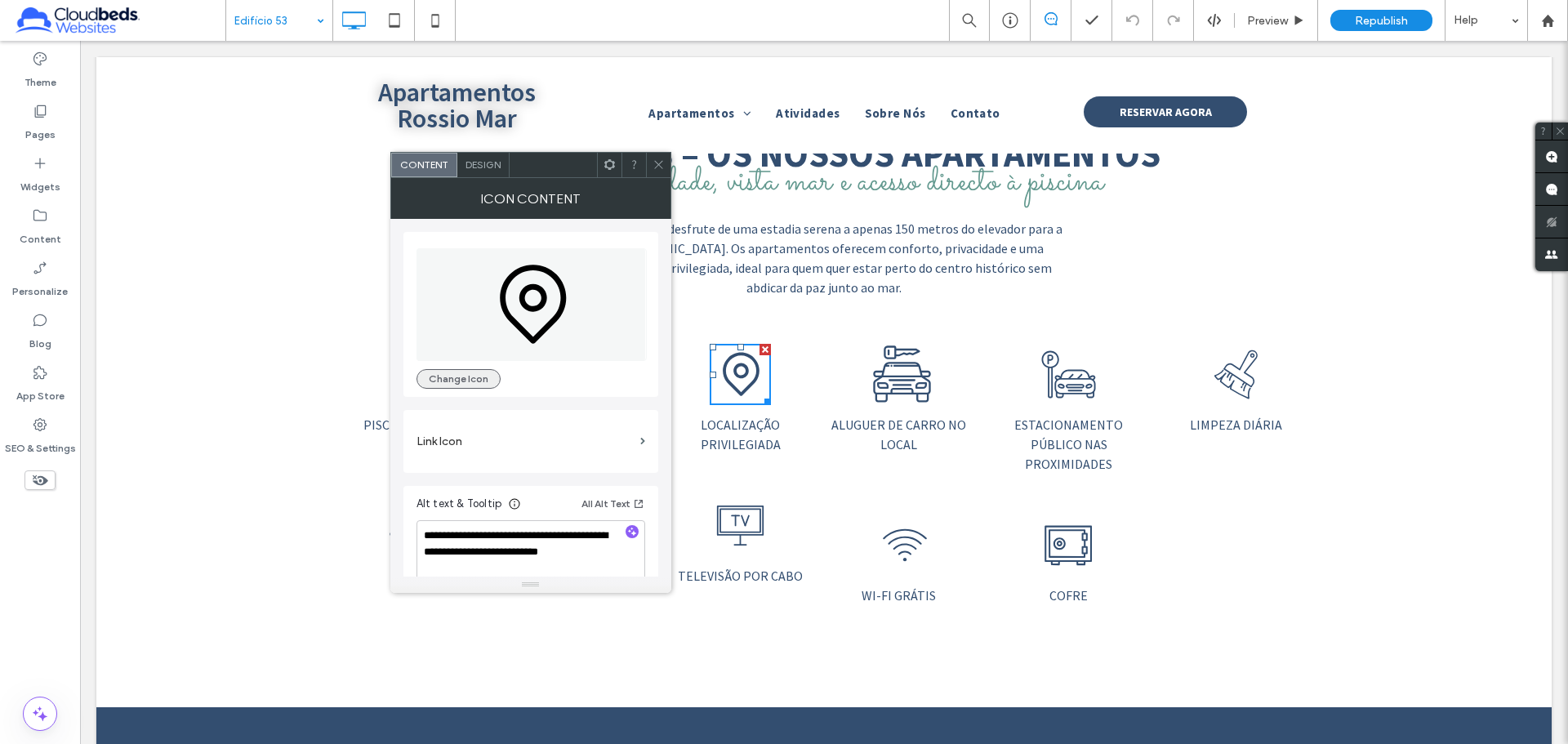
click at [469, 381] on button "Change Icon" at bounding box center [458, 379] width 84 height 20
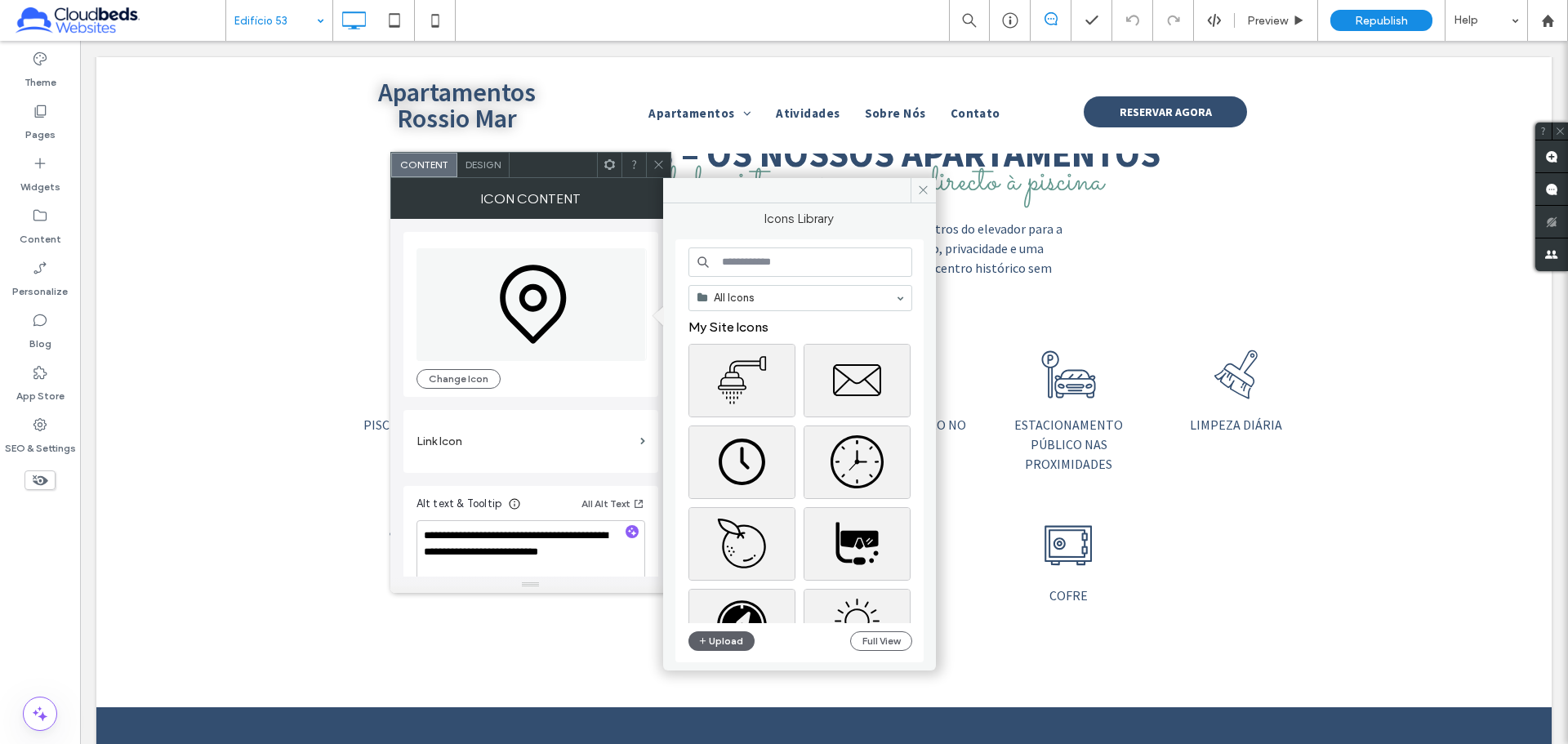
click at [761, 264] on input at bounding box center [800, 262] width 224 height 29
click at [746, 267] on input at bounding box center [800, 262] width 224 height 29
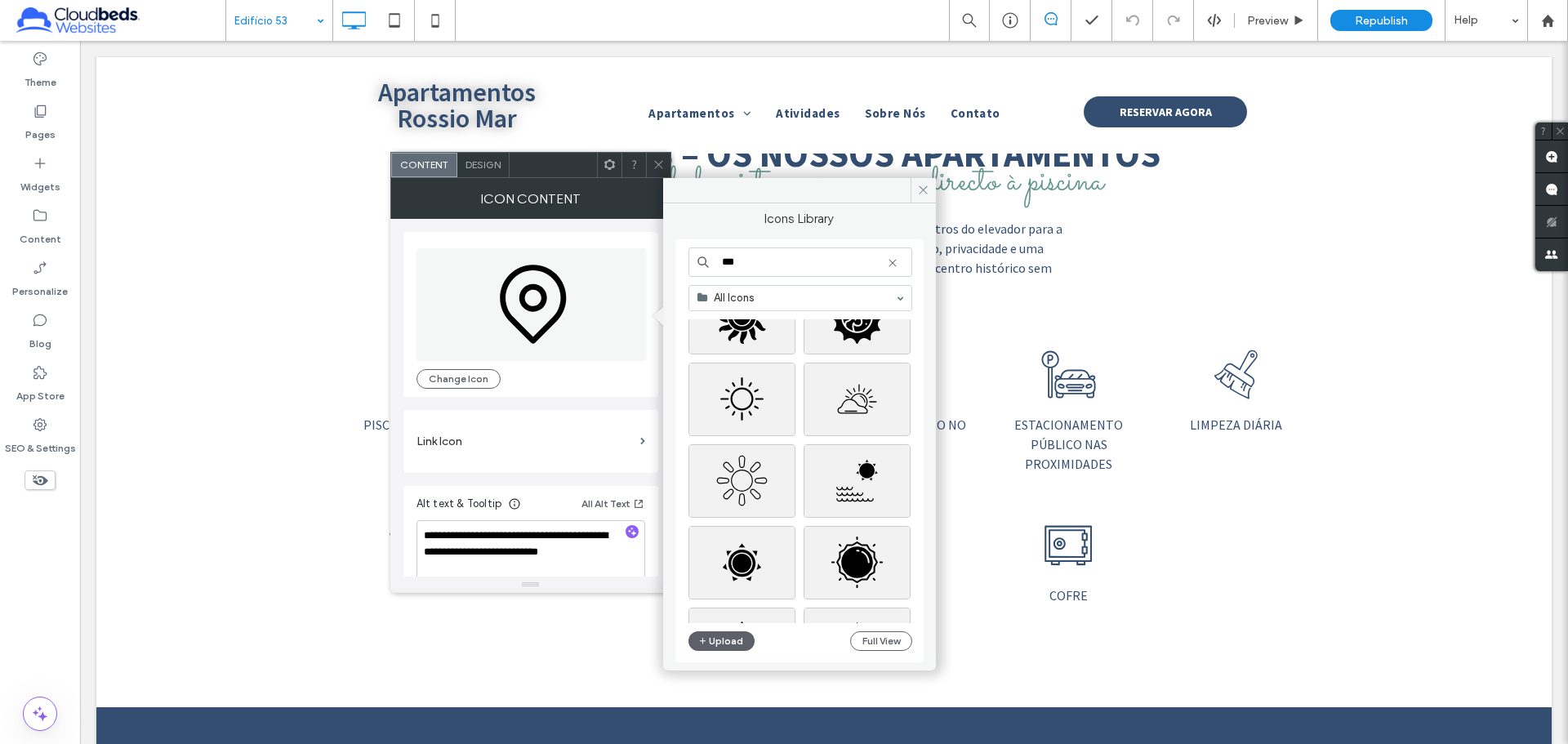
scroll to position [2186, 0]
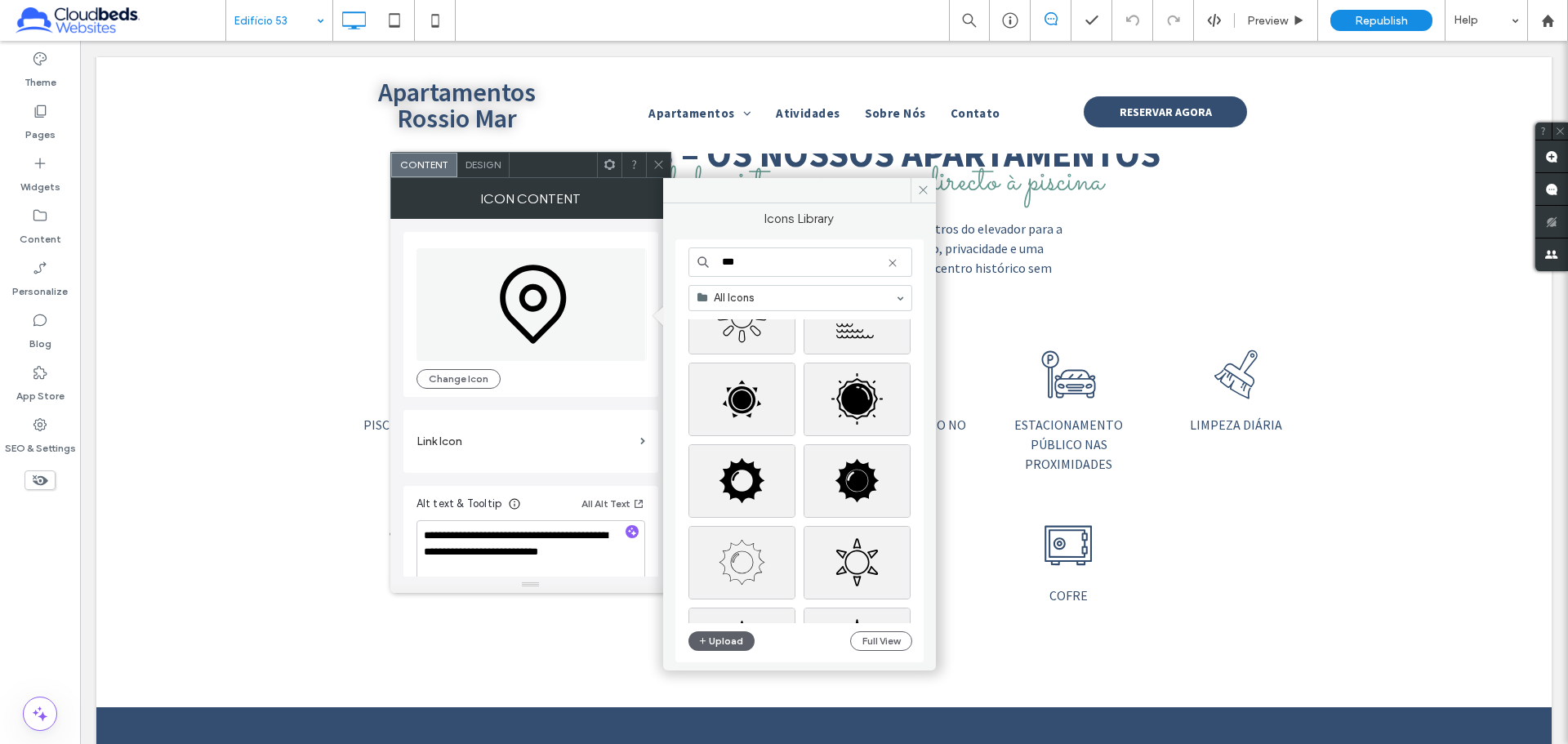
drag, startPoint x: 770, startPoint y: 266, endPoint x: 629, endPoint y: 258, distance: 141.2
click at [629, 258] on div "**********" at bounding box center [531, 385] width 281 height 415
type input "***"
click at [924, 193] on icon at bounding box center [923, 190] width 12 height 12
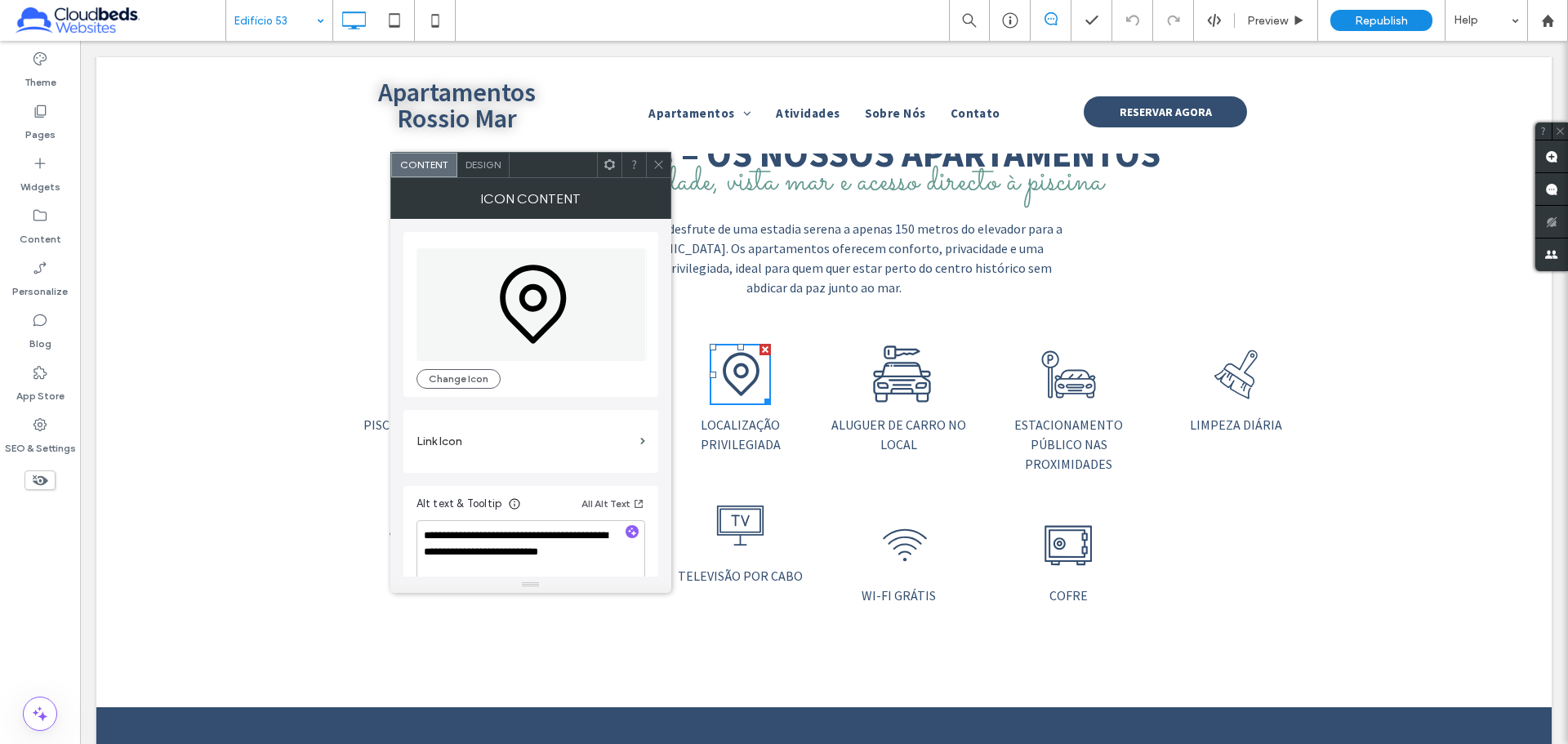
click at [663, 162] on icon at bounding box center [658, 164] width 12 height 12
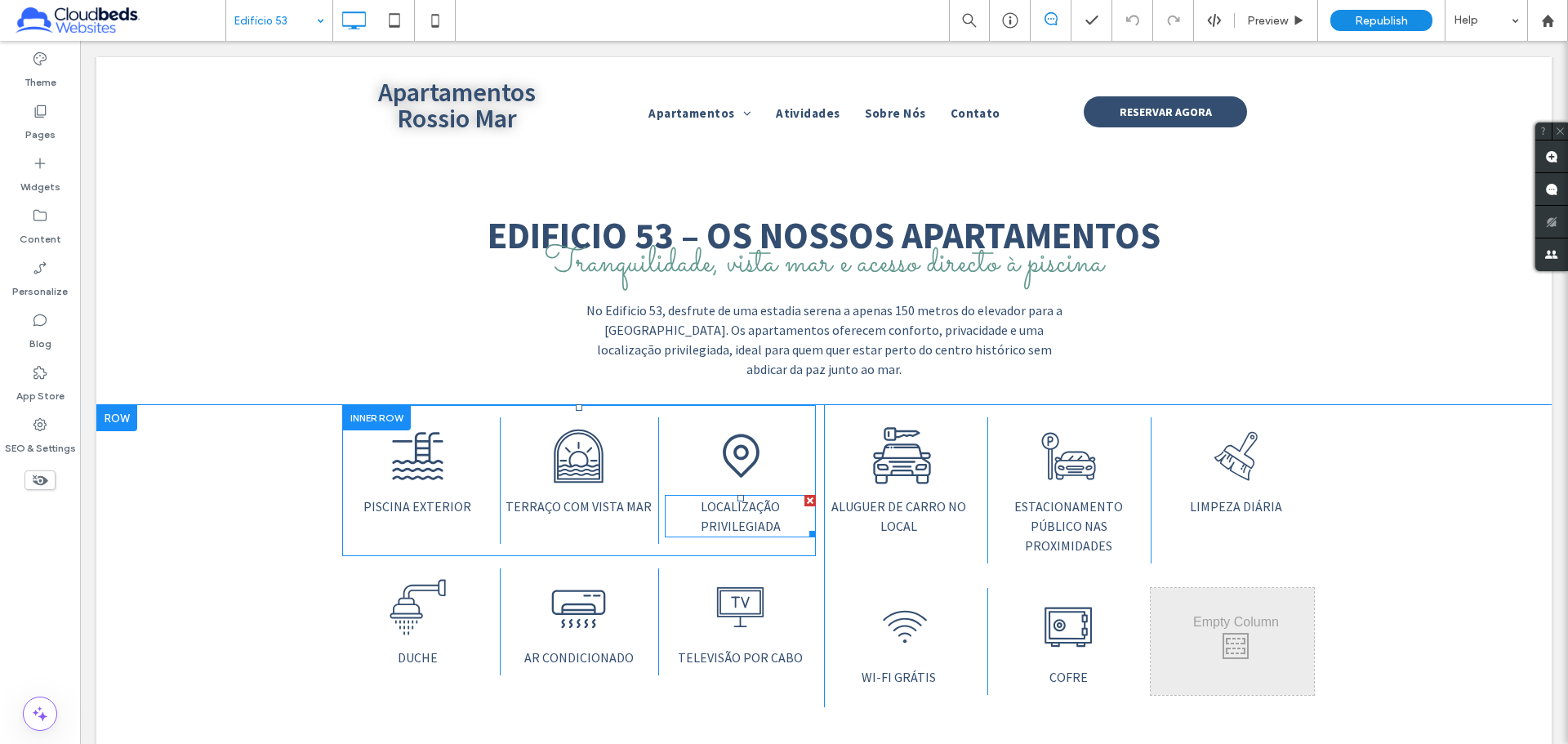
scroll to position [571, 0]
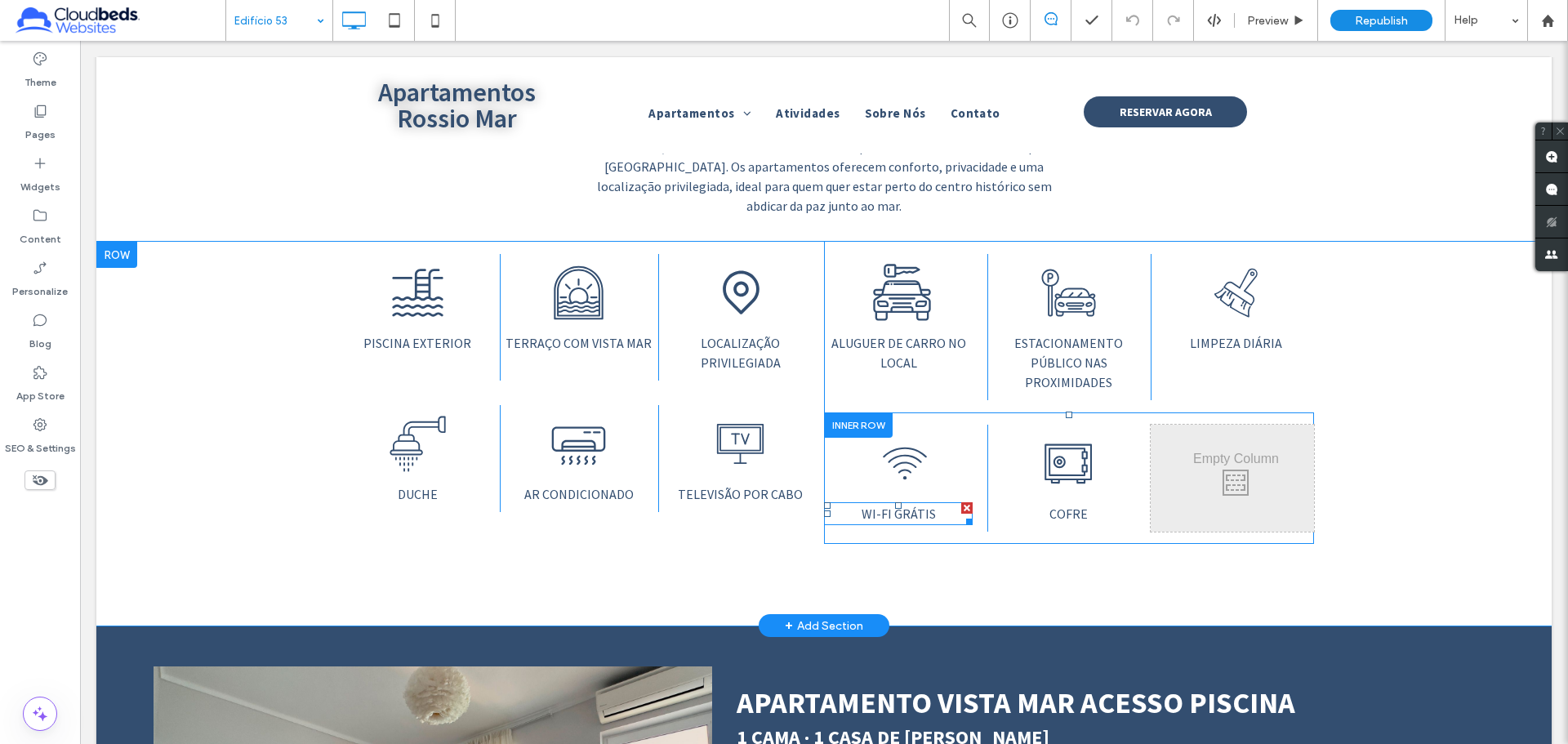
click at [902, 480] on span "WI-FI GRÁTIS" at bounding box center [899, 513] width 74 height 16
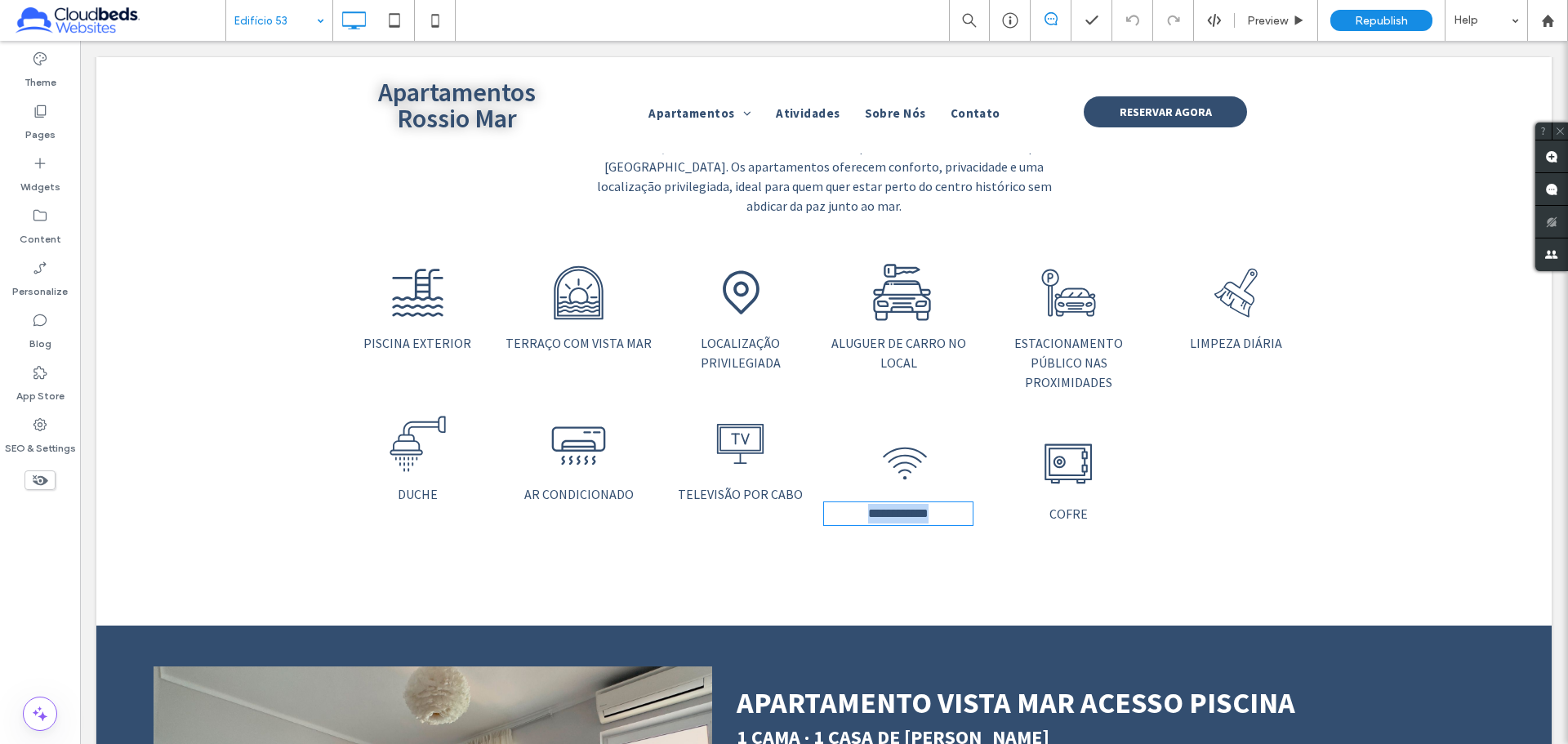
click at [902, 480] on span "**********" at bounding box center [899, 512] width 61 height 12
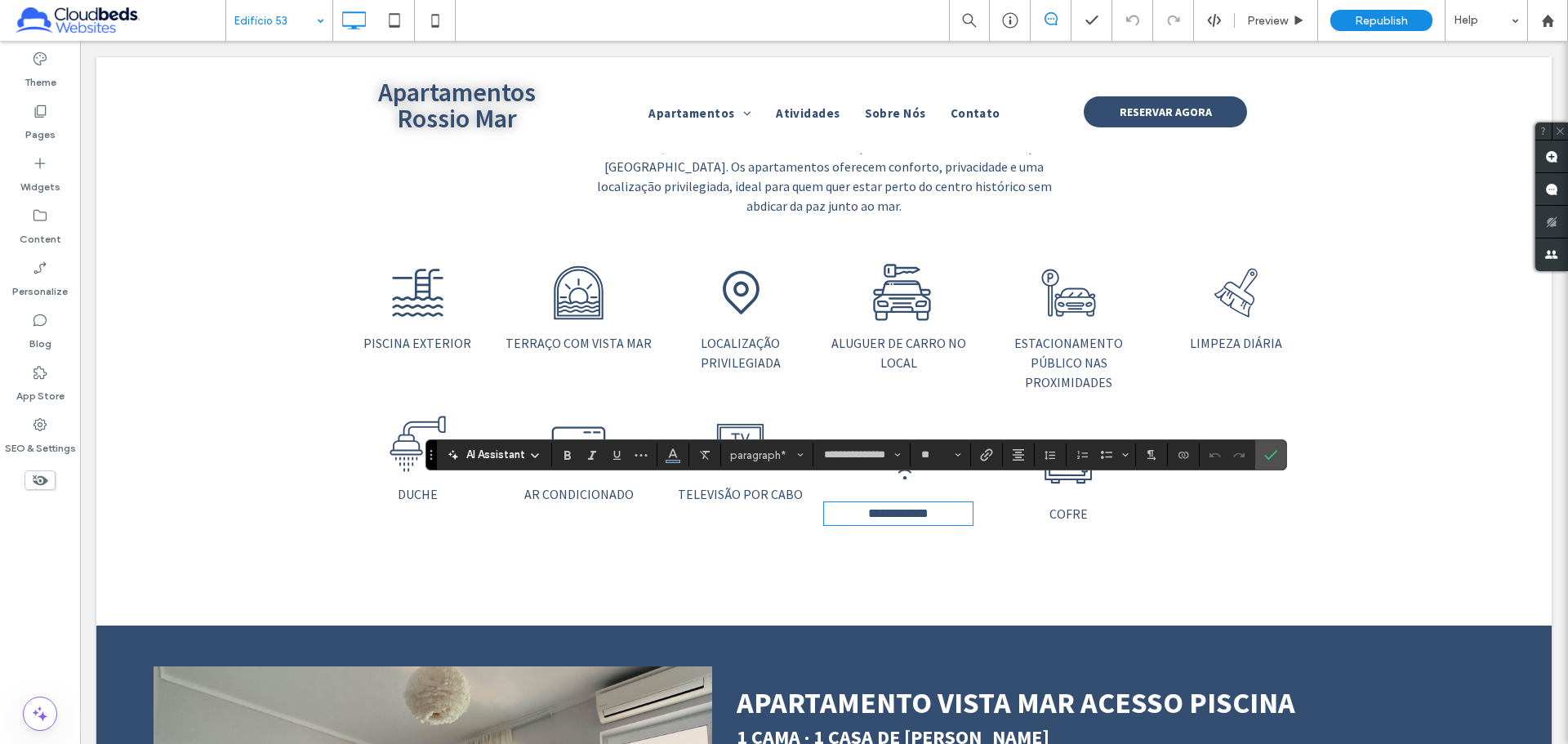
click at [930, 480] on p "**********" at bounding box center [898, 513] width 149 height 20
click at [1102, 459] on label "Confirm" at bounding box center [1271, 455] width 25 height 29
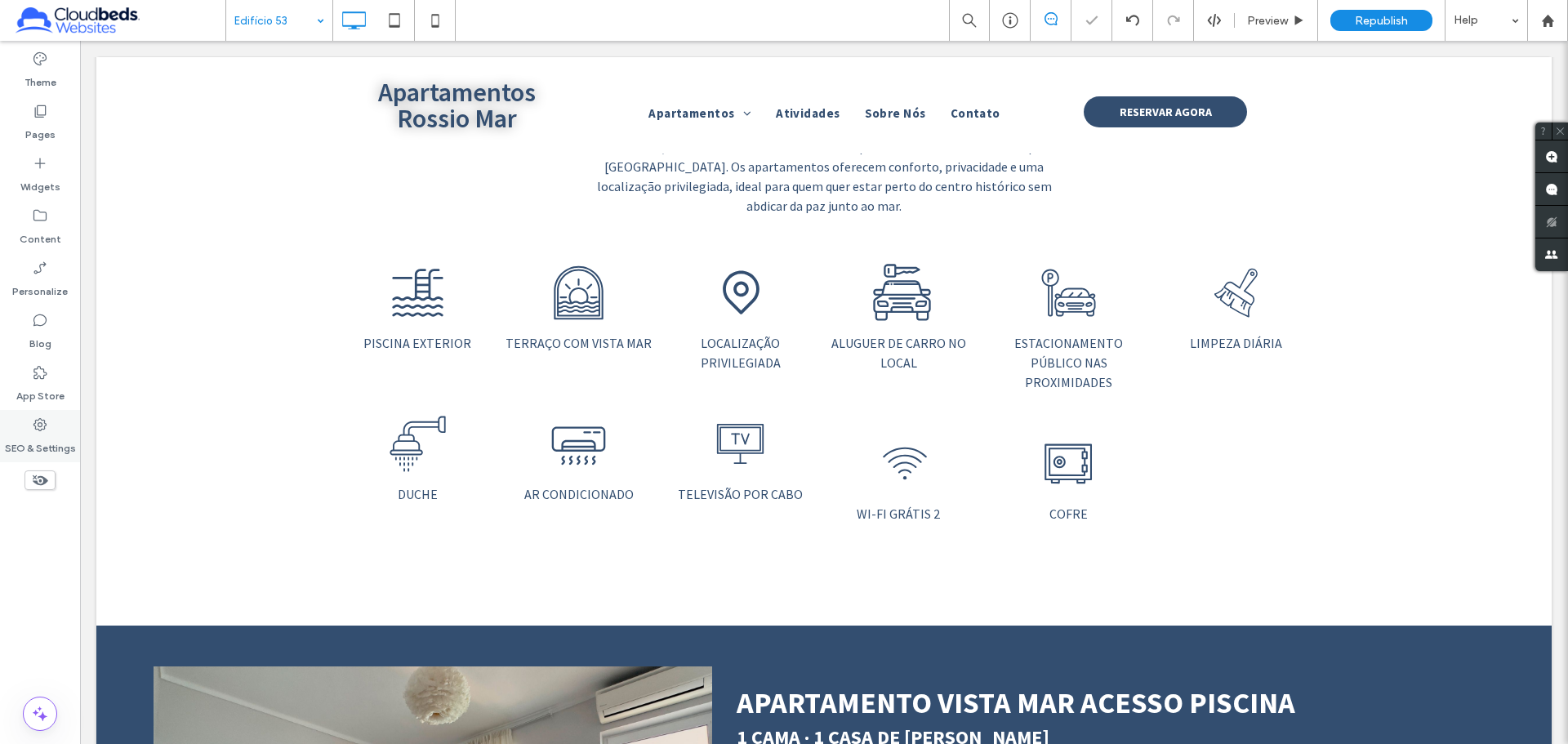
click at [44, 426] on use at bounding box center [40, 425] width 13 height 13
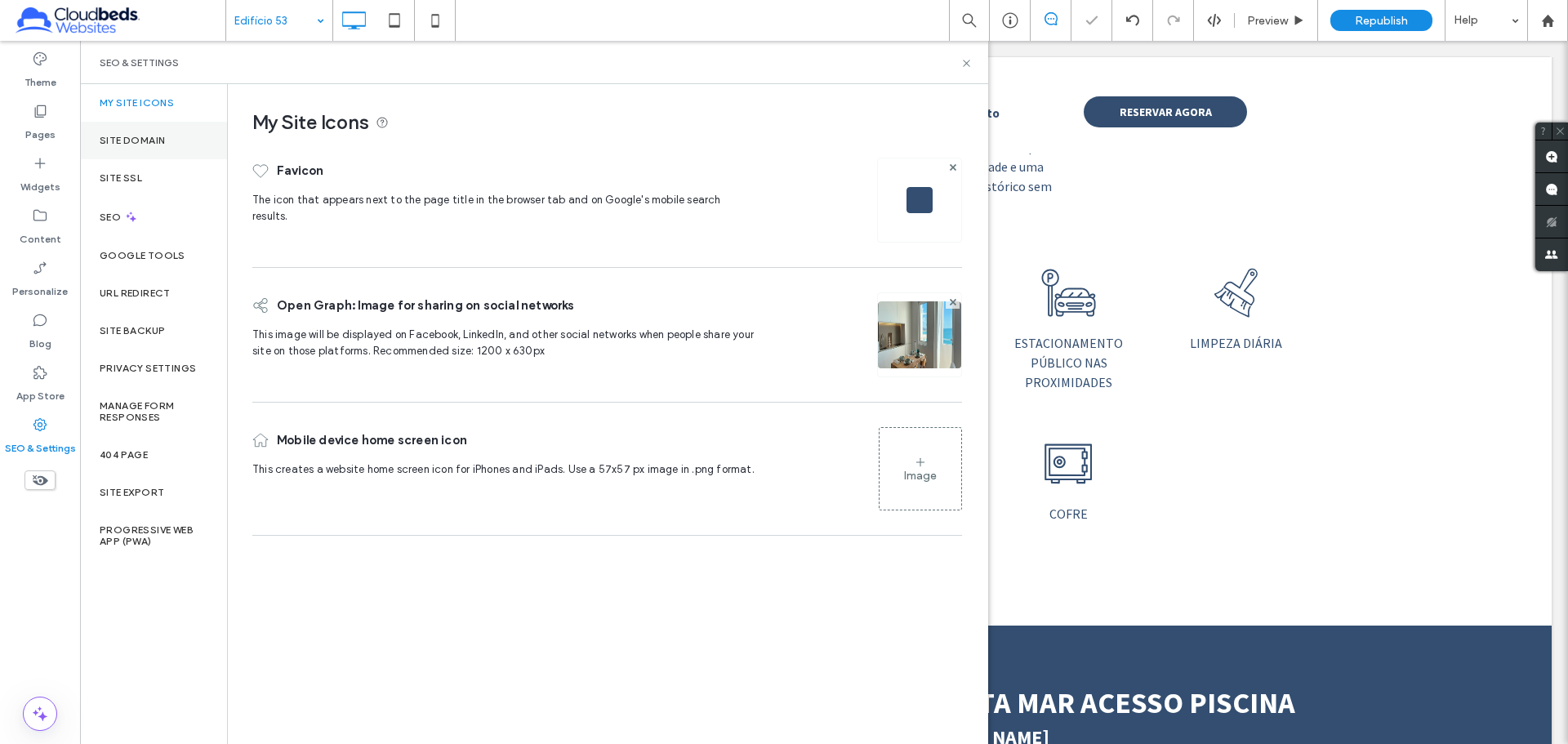
click at [169, 143] on div "Site Domain" at bounding box center [153, 140] width 147 height 38
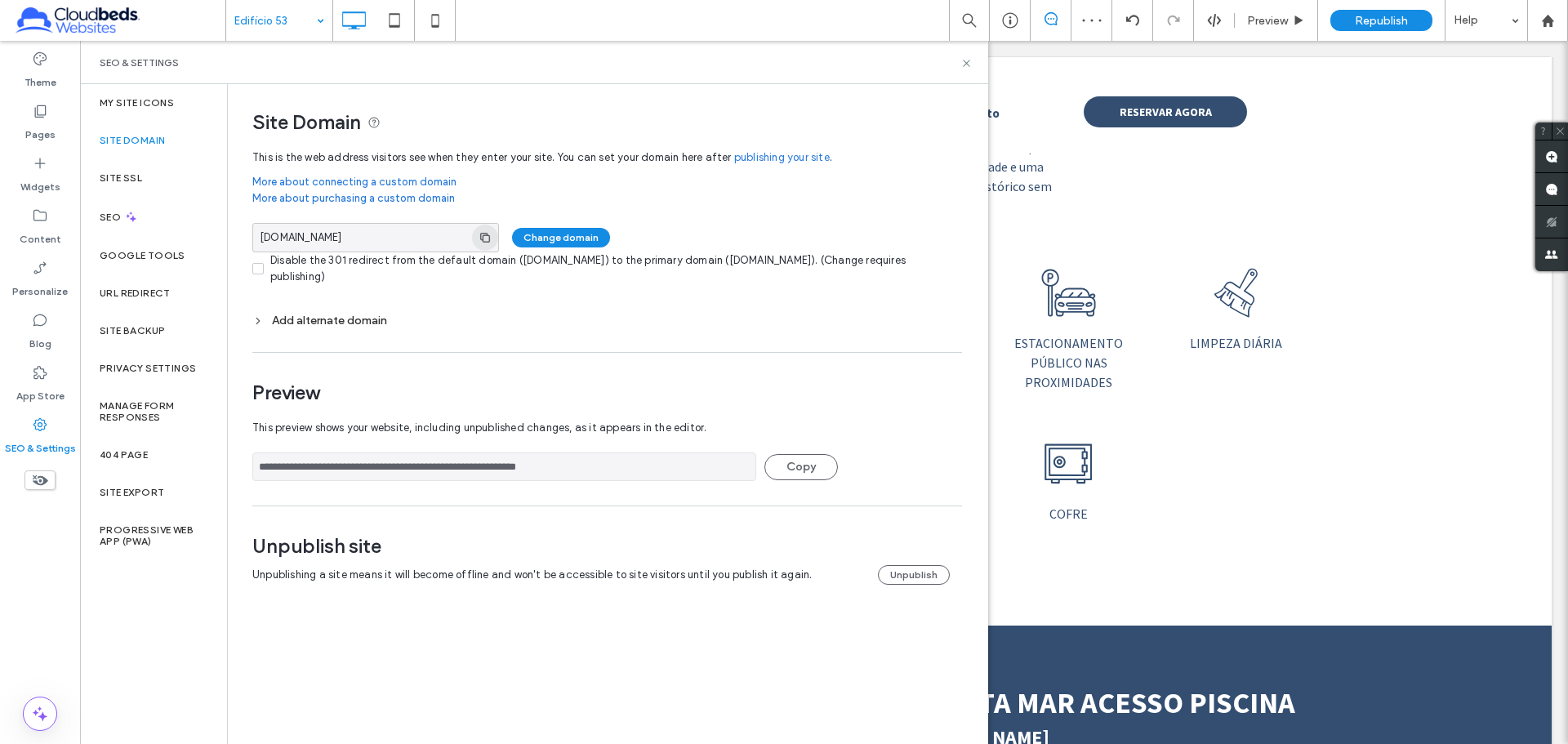
click at [489, 237] on icon "button" at bounding box center [485, 237] width 13 height 13
click at [1102, 19] on span "Republish" at bounding box center [1381, 21] width 53 height 14
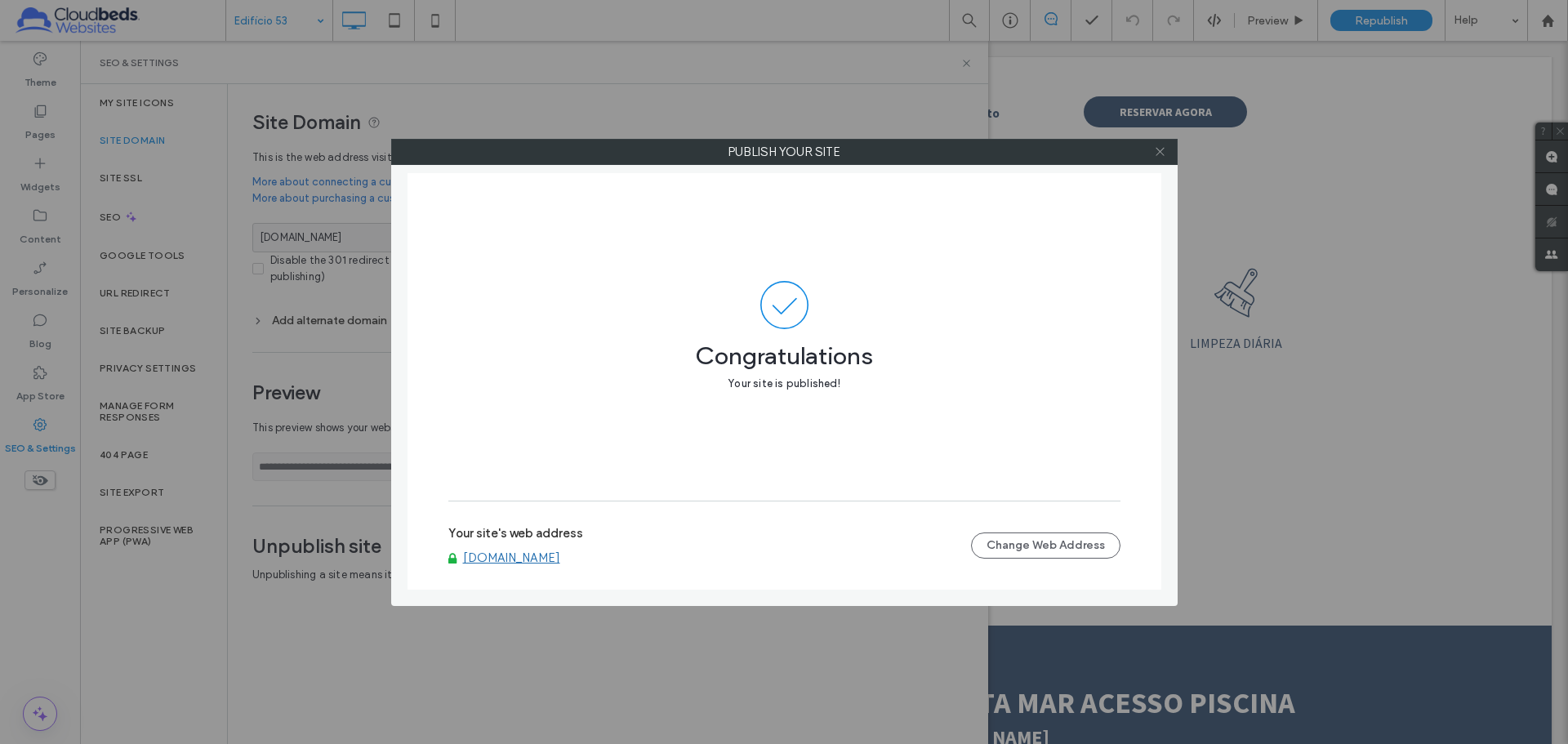
click at [1102, 149] on icon at bounding box center [1160, 151] width 12 height 12
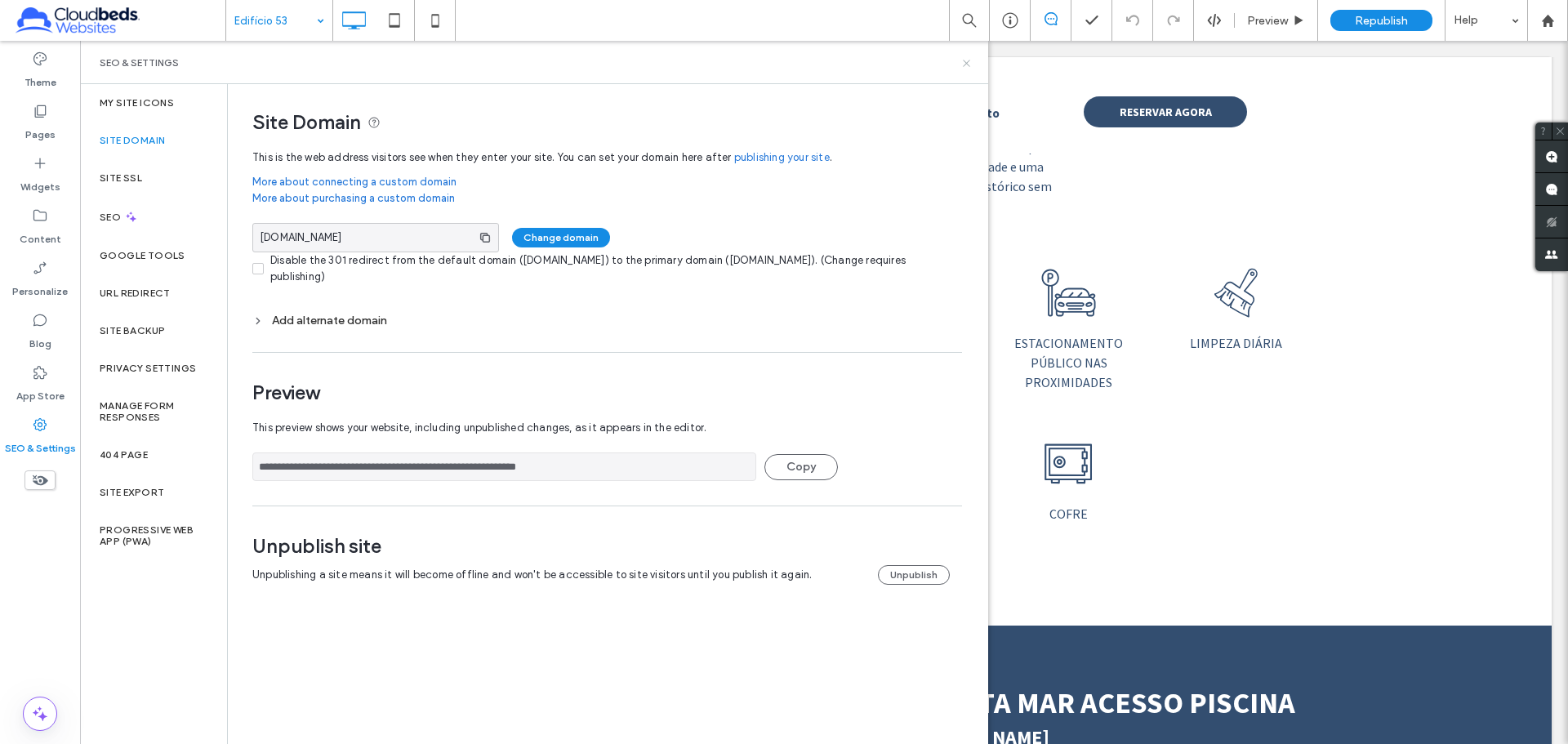
drag, startPoint x: 968, startPoint y: 63, endPoint x: 896, endPoint y: 46, distance: 74.0
click at [968, 63] on icon at bounding box center [966, 63] width 12 height 12
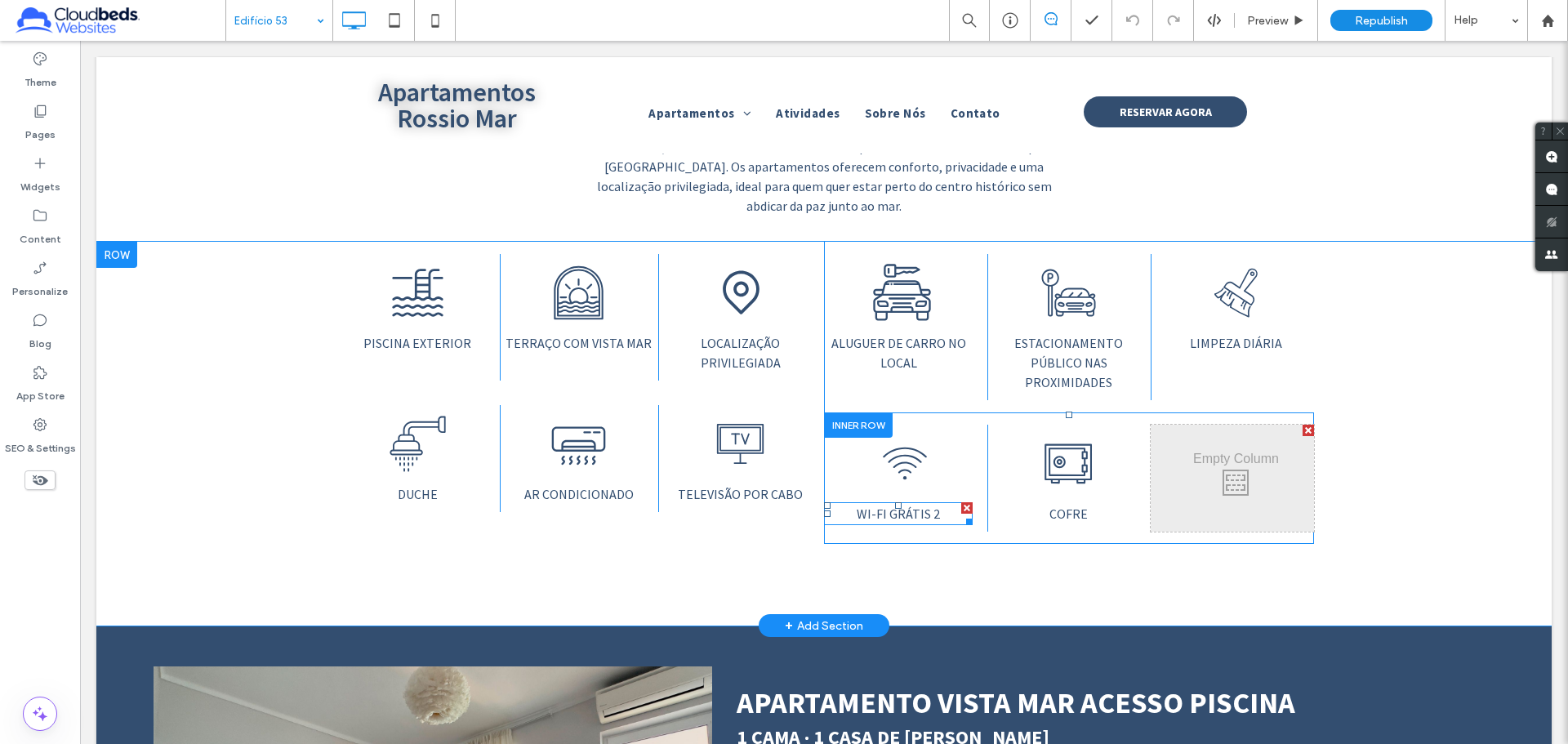
click at [933, 480] on p "WI-FI GRÁTIS 2" at bounding box center [898, 513] width 149 height 20
type input "**********"
type input "**"
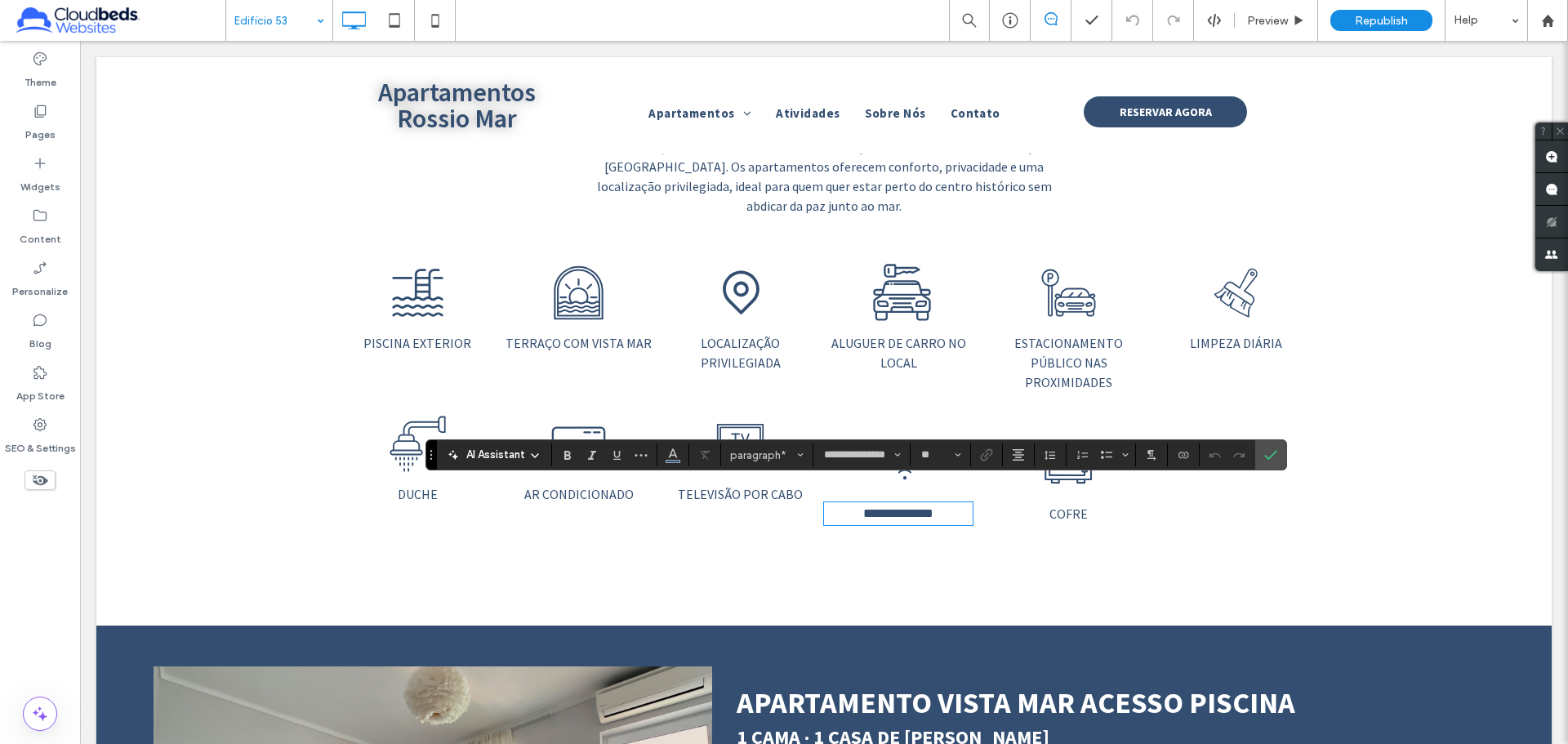
click at [939, 480] on p "**********" at bounding box center [898, 513] width 149 height 20
drag, startPoint x: 1262, startPoint y: 453, endPoint x: 1001, endPoint y: 429, distance: 262.1
click at [1102, 453] on label "Confirm" at bounding box center [1271, 455] width 25 height 29
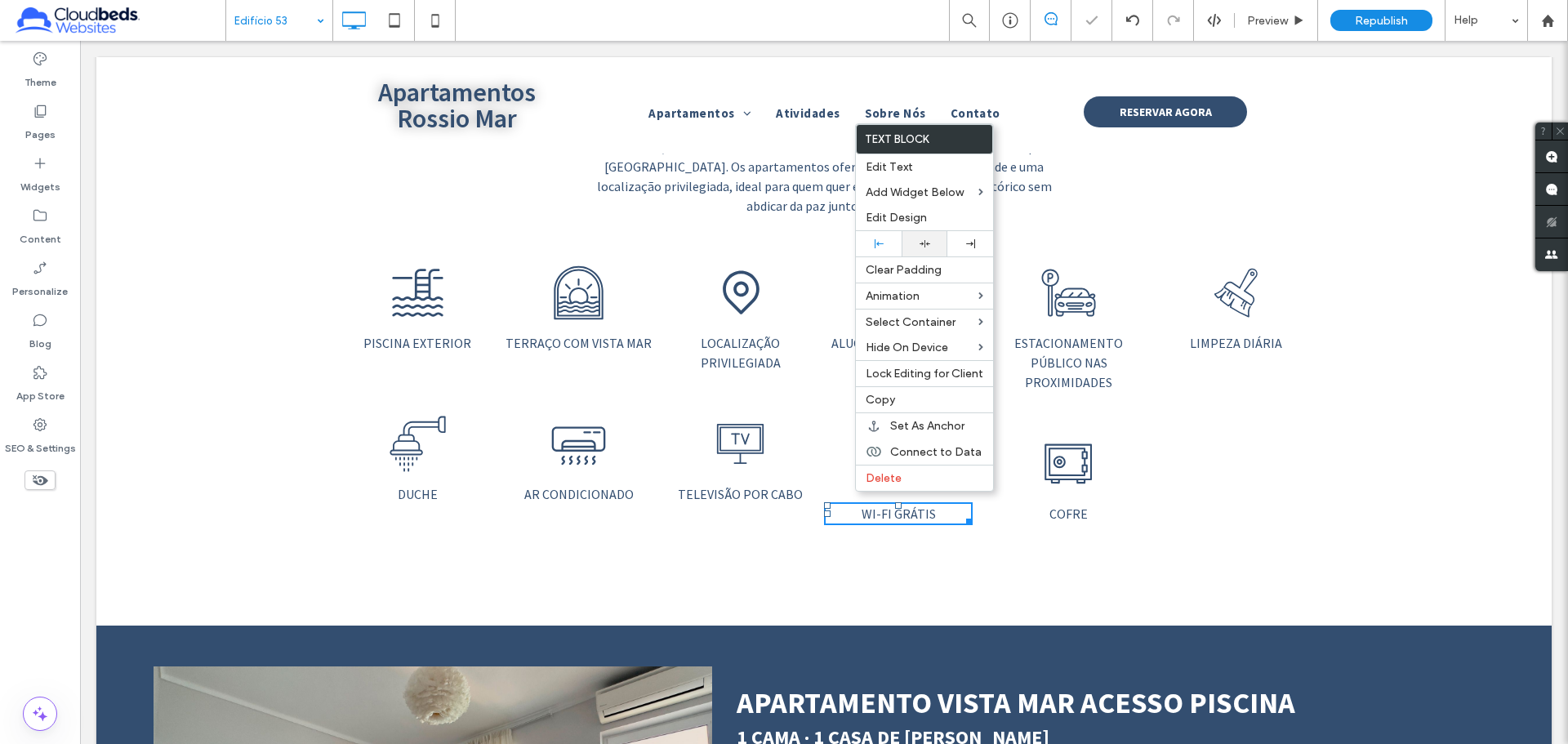
click at [923, 244] on icon at bounding box center [924, 243] width 10 height 10
click at [951, 480] on div "Um ícone preto e branco de uma piscina com uma escada na água. Piscina exterior…" at bounding box center [824, 434] width 1455 height 383
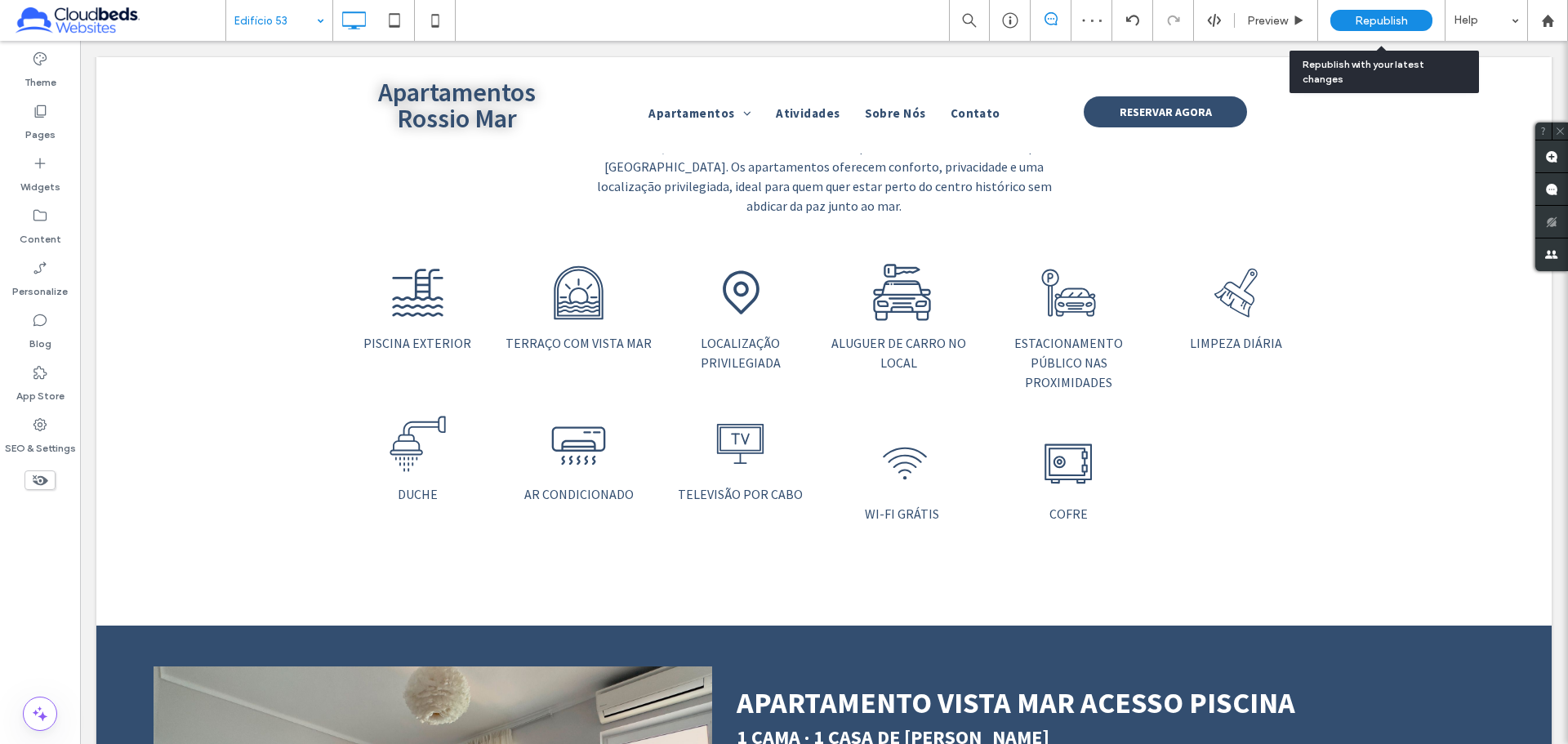
click at [1102, 14] on span "Republish" at bounding box center [1381, 21] width 53 height 14
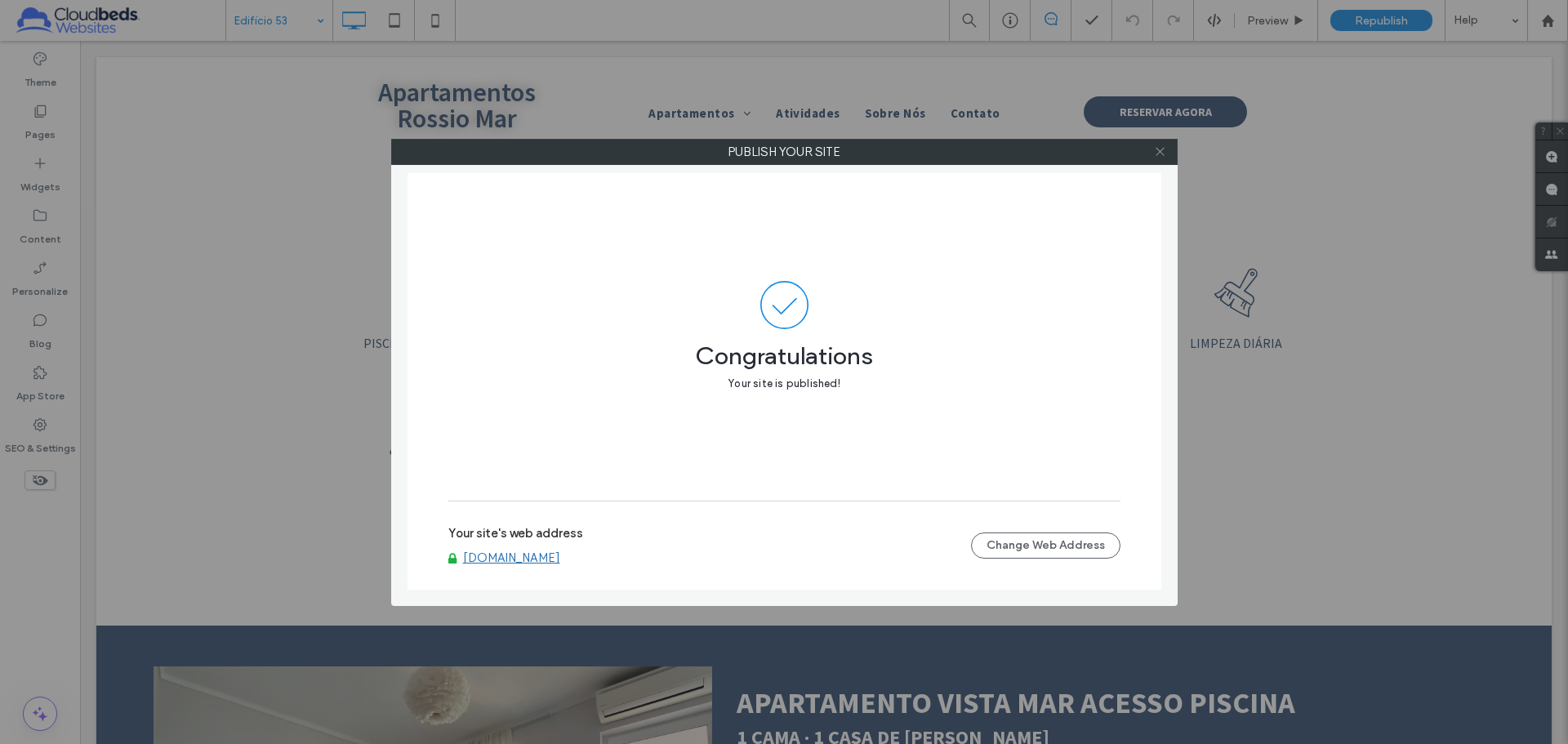
click at [1102, 153] on icon at bounding box center [1160, 151] width 12 height 12
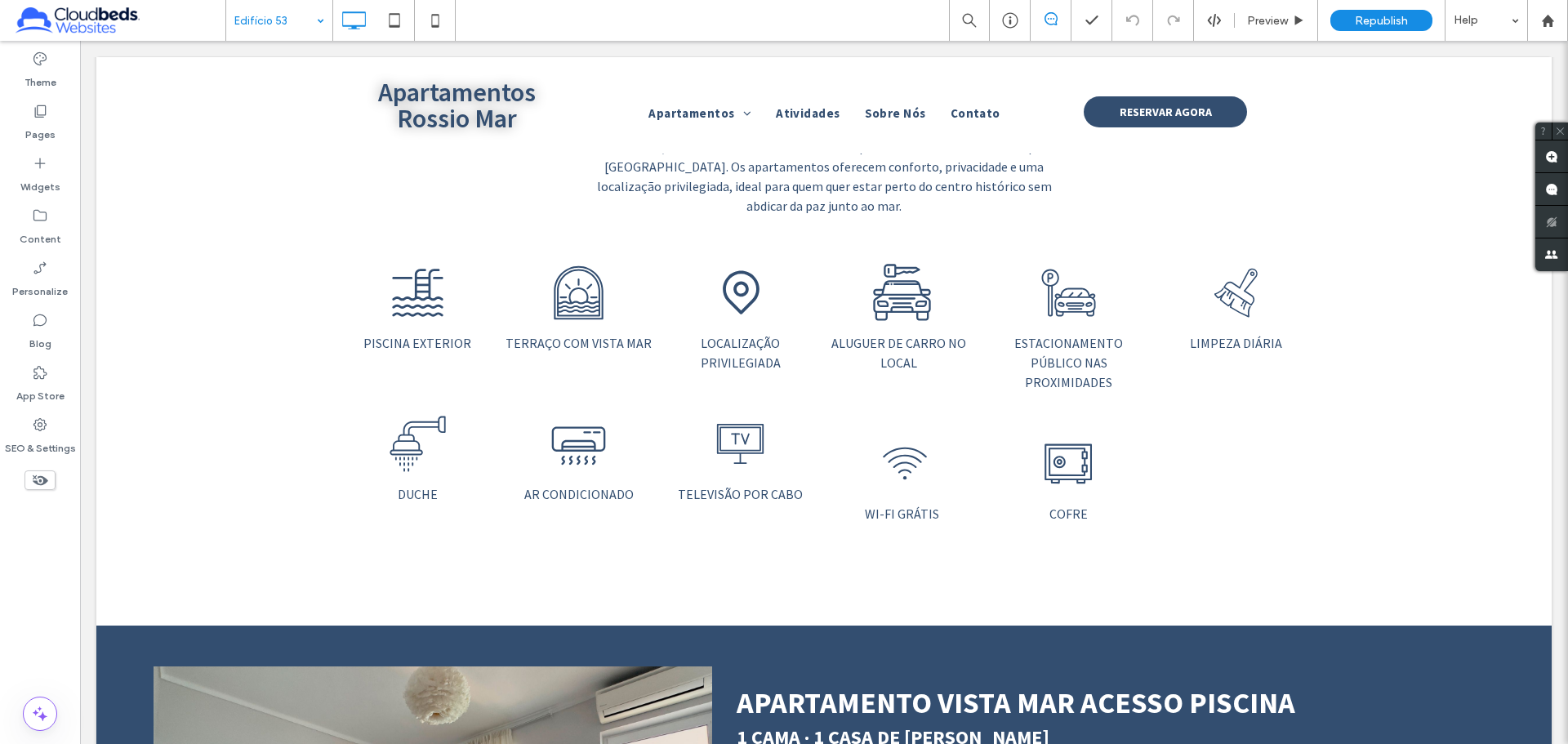
scroll to position [0, 0]
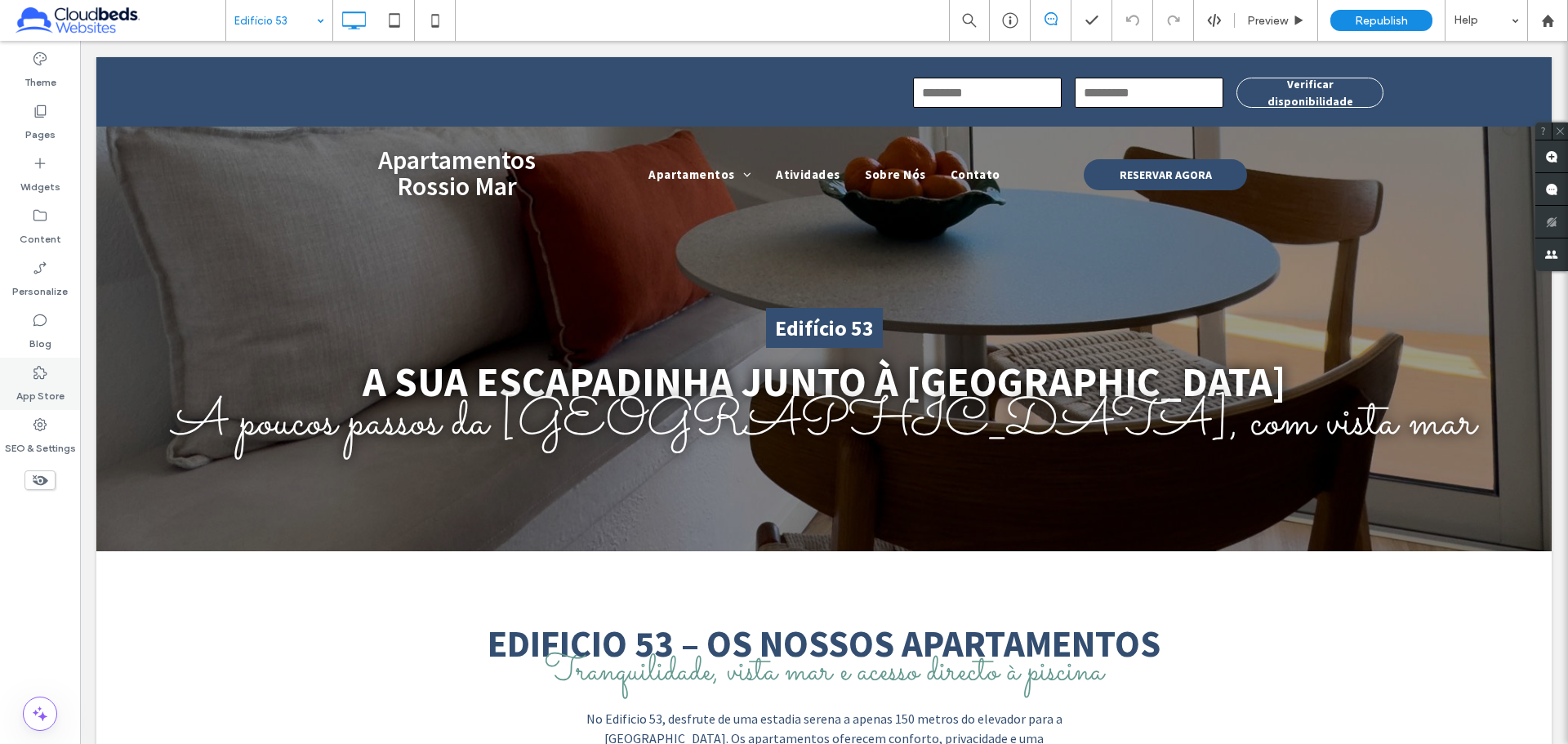
click at [53, 370] on div "App Store" at bounding box center [40, 383] width 80 height 52
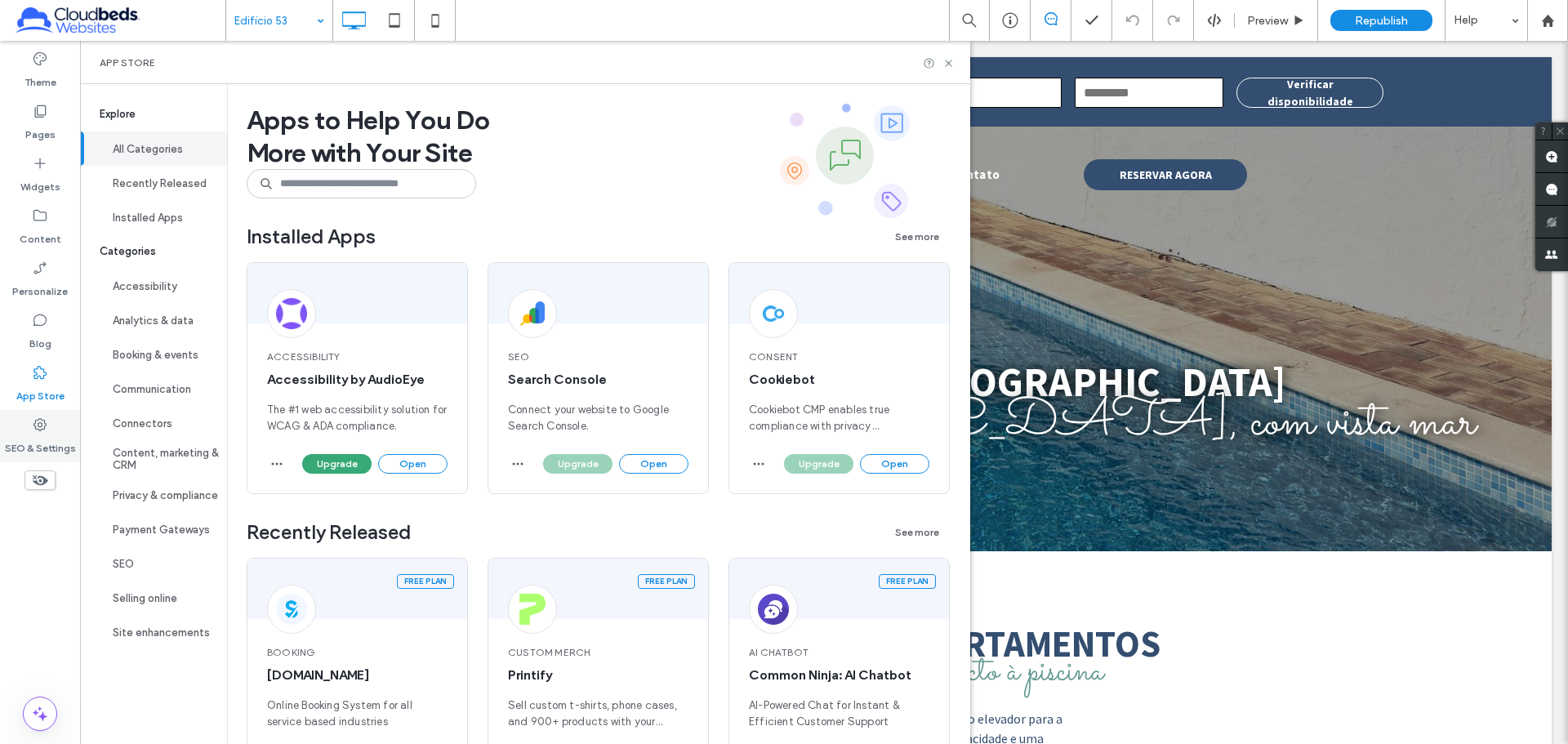
click at [44, 431] on icon at bounding box center [40, 424] width 16 height 16
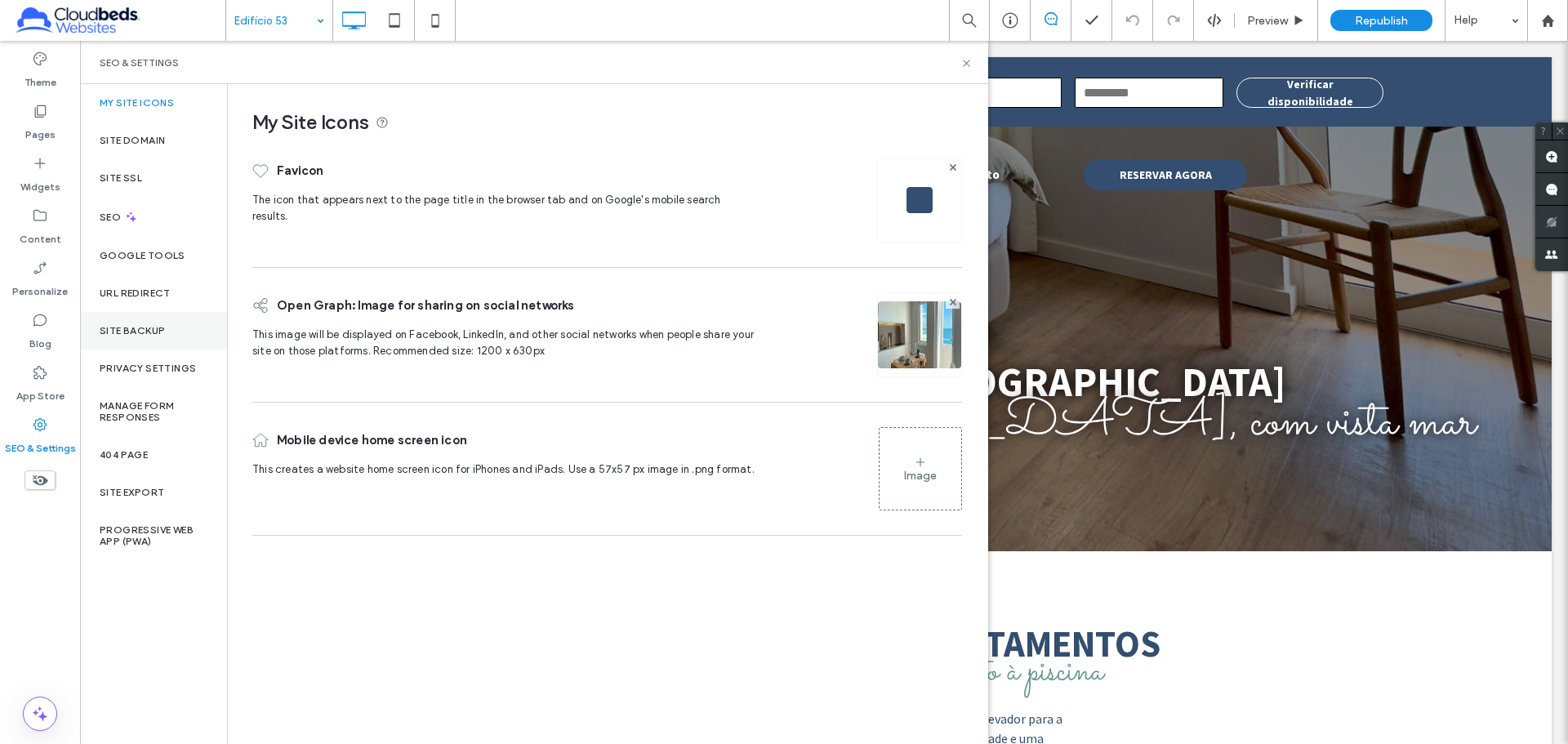
click at [171, 333] on div "Site Backup" at bounding box center [153, 331] width 147 height 38
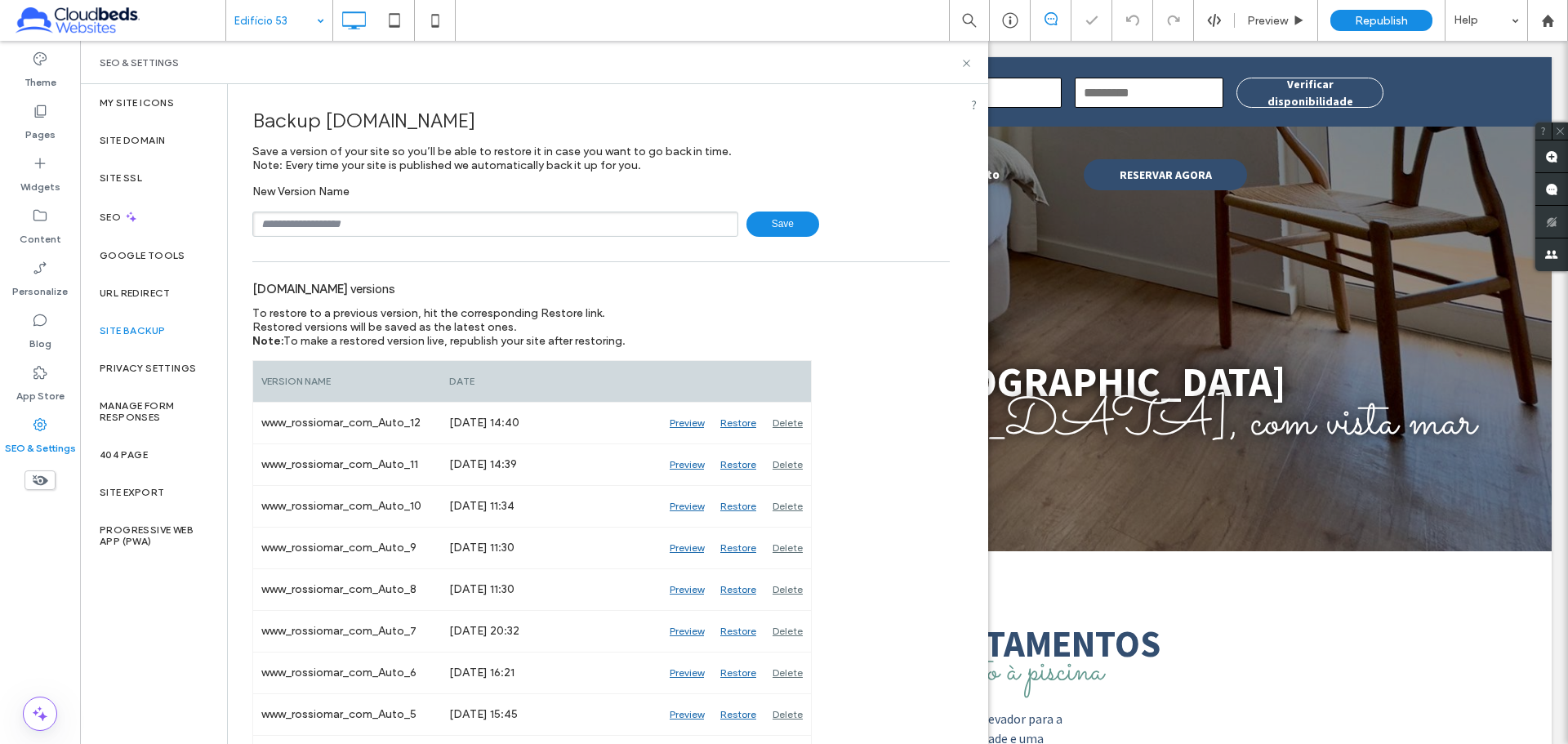
click at [454, 218] on input "text" at bounding box center [495, 224] width 486 height 26
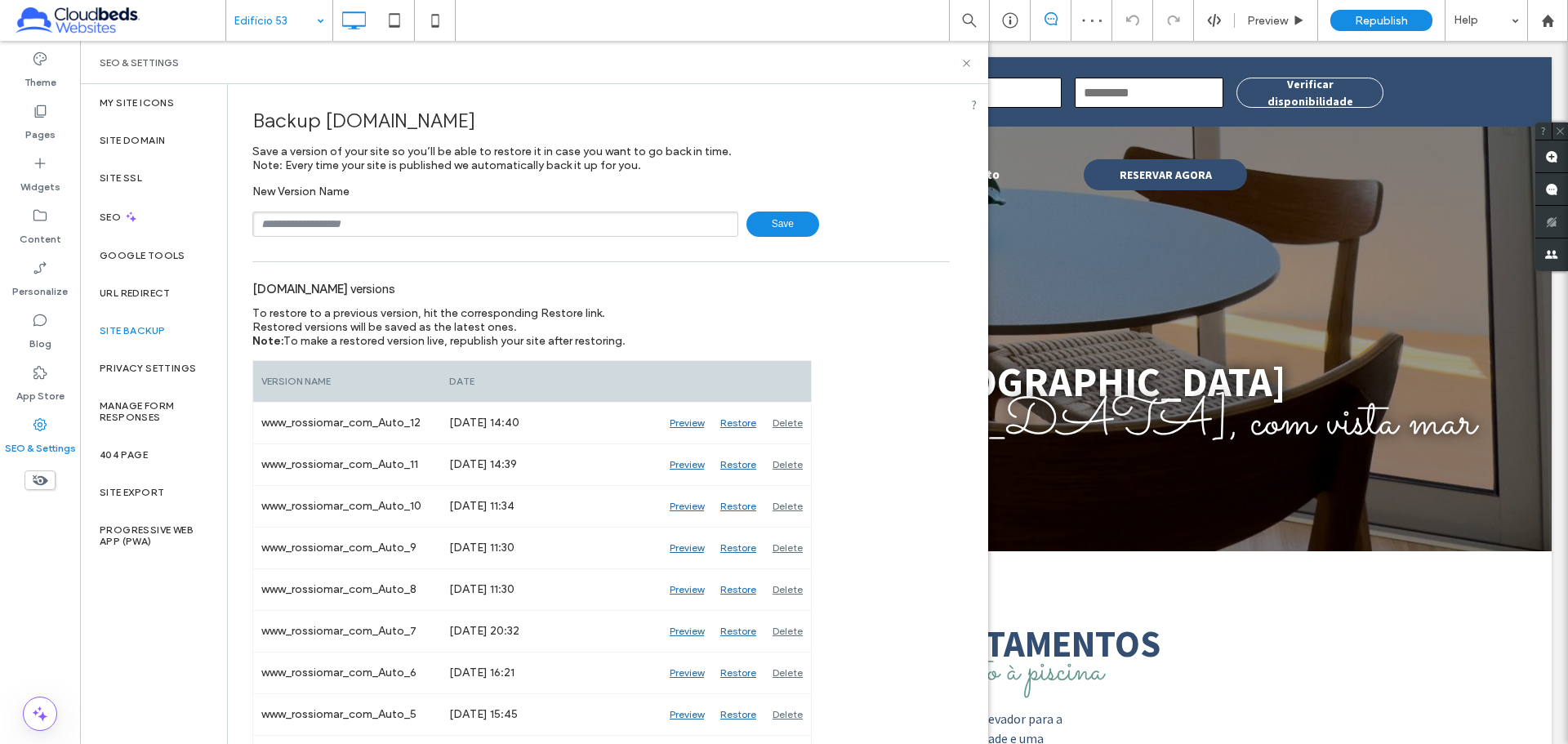
type input "**********"
click at [787, 218] on span "Save" at bounding box center [782, 224] width 73 height 26
